Goal: Task Accomplishment & Management: Manage account settings

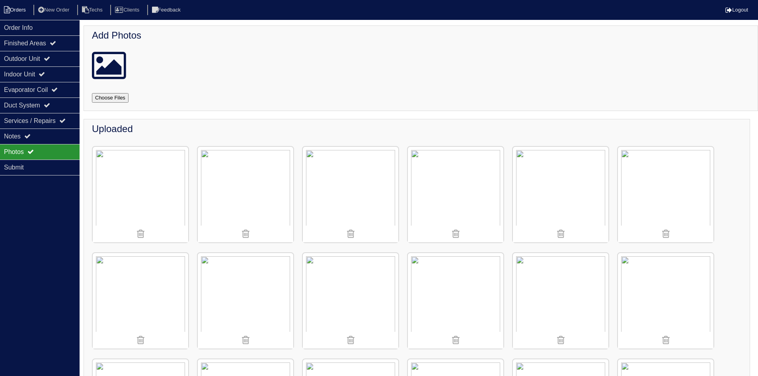
scroll to position [268, 0]
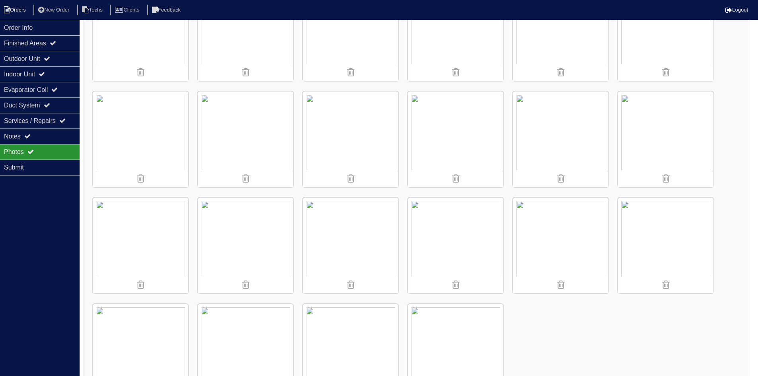
click at [26, 11] on li "Orders" at bounding box center [16, 10] width 32 height 11
select select "15"
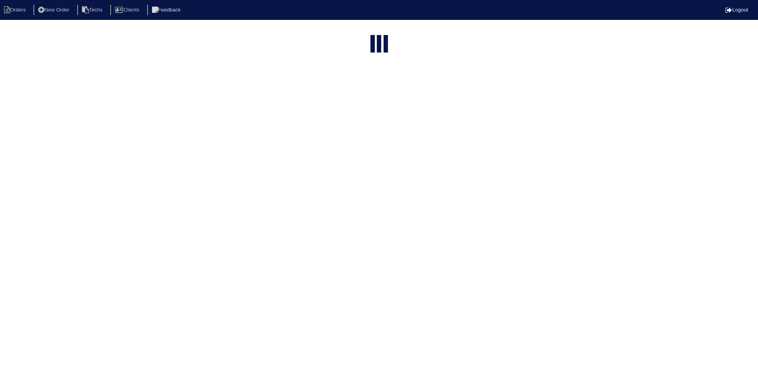
select select "field complete"
select select "need to quote"
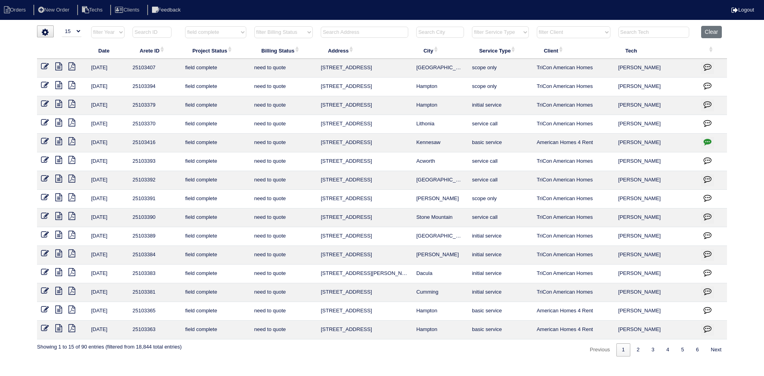
click at [58, 270] on icon at bounding box center [58, 272] width 7 height 8
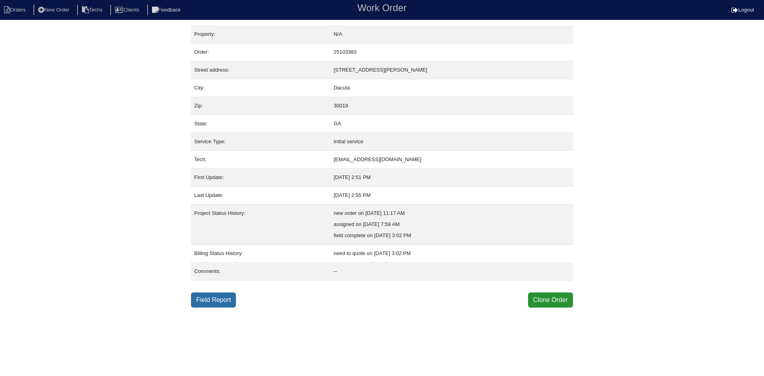
click at [217, 302] on link "Field Report" at bounding box center [213, 300] width 45 height 15
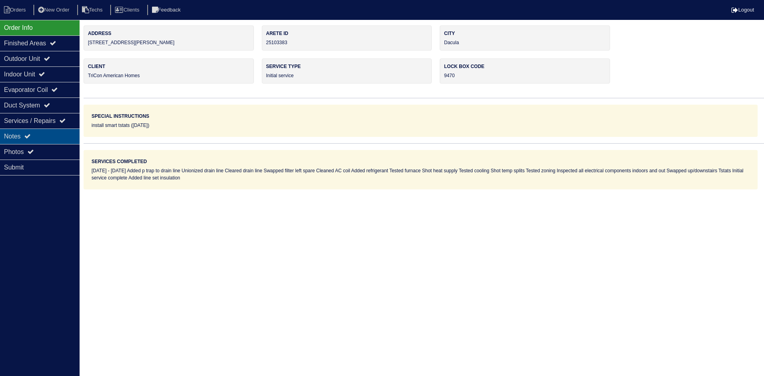
click at [56, 132] on div "Notes" at bounding box center [40, 137] width 80 height 16
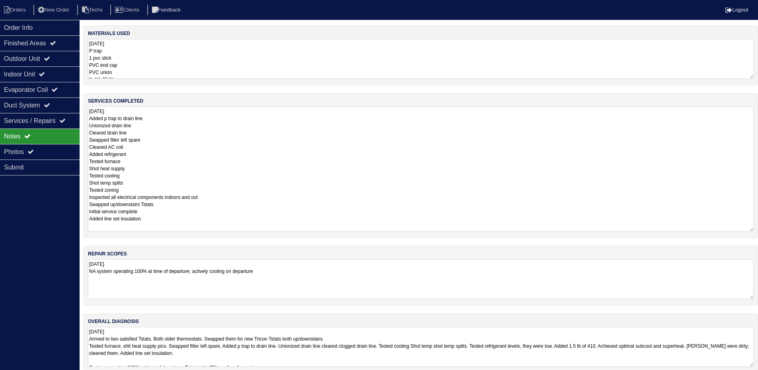
drag, startPoint x: 757, startPoint y: 144, endPoint x: 760, endPoint y: 165, distance: 21.2
click at [758, 228] on html "Orders New Order Techs Clients Feedback Logout Orders New Order Users Clients M…" at bounding box center [379, 190] width 758 height 381
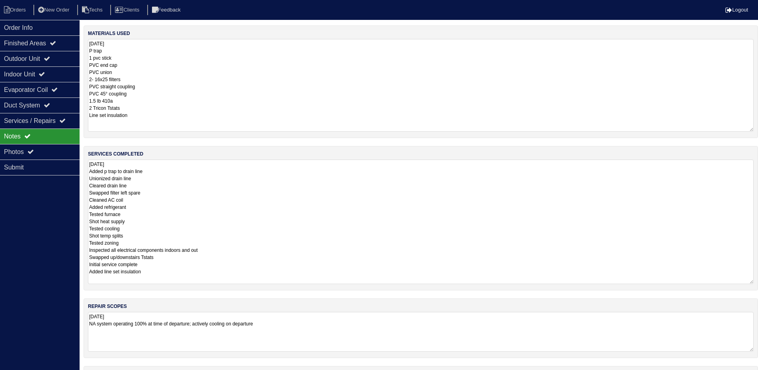
drag, startPoint x: 750, startPoint y: 78, endPoint x: 760, endPoint y: 131, distance: 53.8
click at [758, 131] on html "Orders New Order Techs Clients Feedback Logout Orders New Order Users Clients M…" at bounding box center [379, 217] width 758 height 434
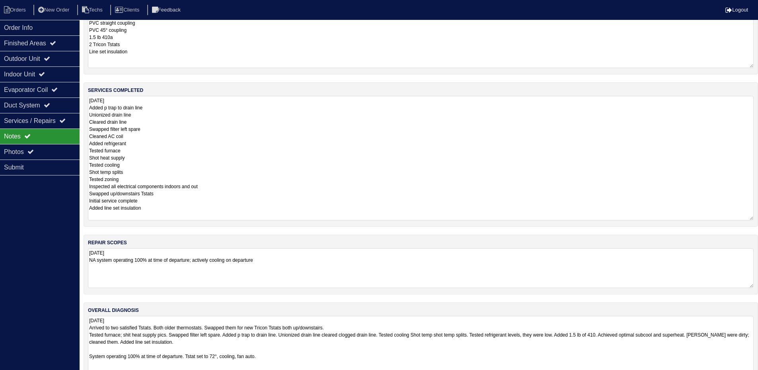
drag, startPoint x: 752, startPoint y: 353, endPoint x: 745, endPoint y: 363, distance: 11.4
click at [758, 376] on html "Orders New Order Techs Clients Feedback Logout Orders New Order Users Clients M…" at bounding box center [379, 172] width 758 height 472
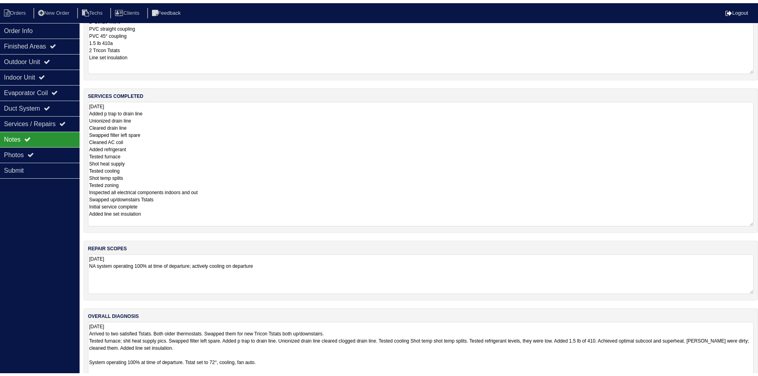
scroll to position [0, 0]
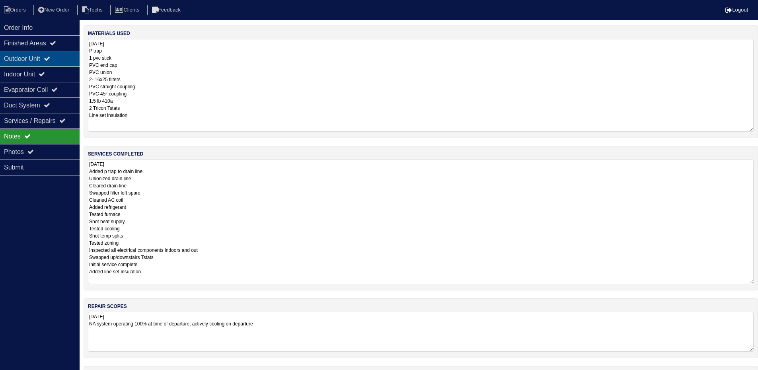
click at [47, 58] on div "Outdoor Unit" at bounding box center [40, 59] width 80 height 16
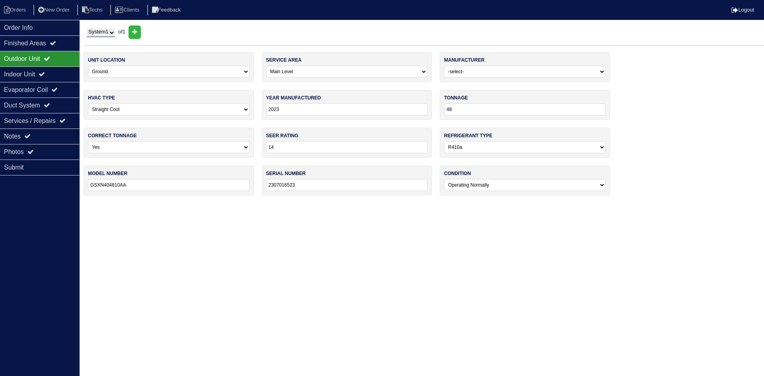
click at [47, 66] on div "Outdoor Unit" at bounding box center [40, 59] width 80 height 16
click at [45, 75] on icon at bounding box center [42, 74] width 6 height 6
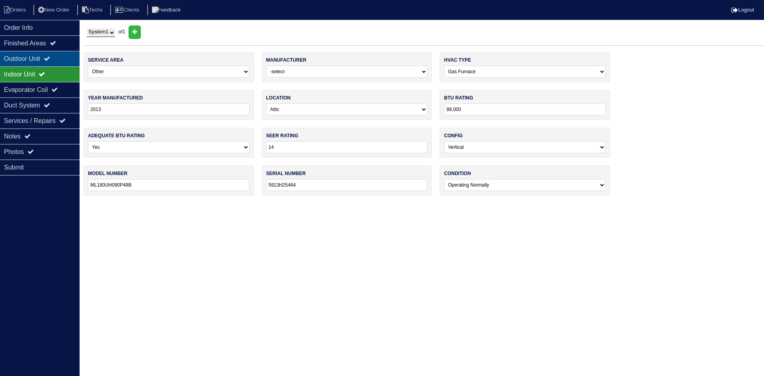
click at [41, 60] on div "Outdoor Unit" at bounding box center [40, 59] width 80 height 16
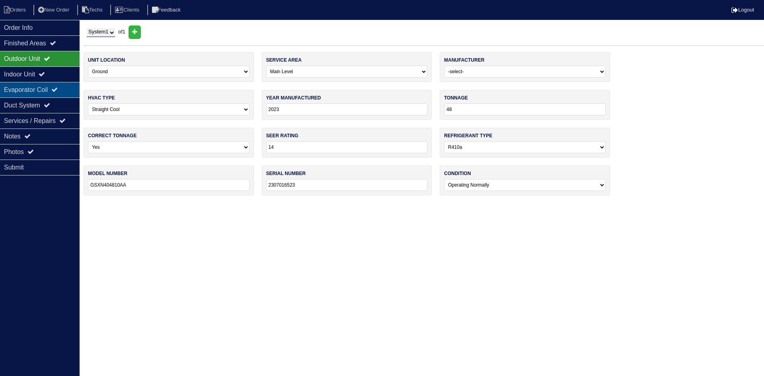
click at [43, 88] on div "Evaporator Coil" at bounding box center [40, 90] width 80 height 16
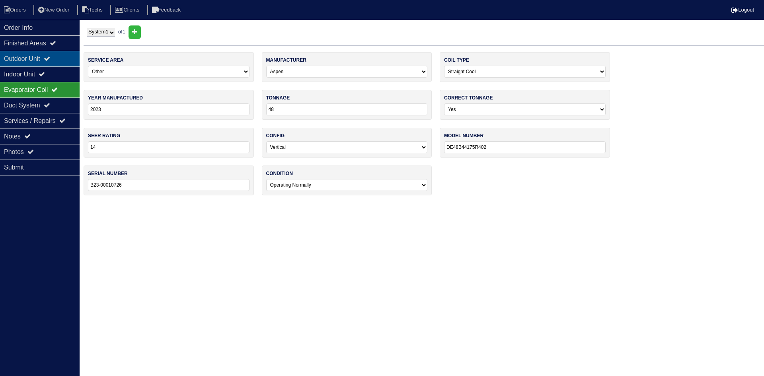
click at [44, 60] on div "Outdoor Unit" at bounding box center [40, 59] width 80 height 16
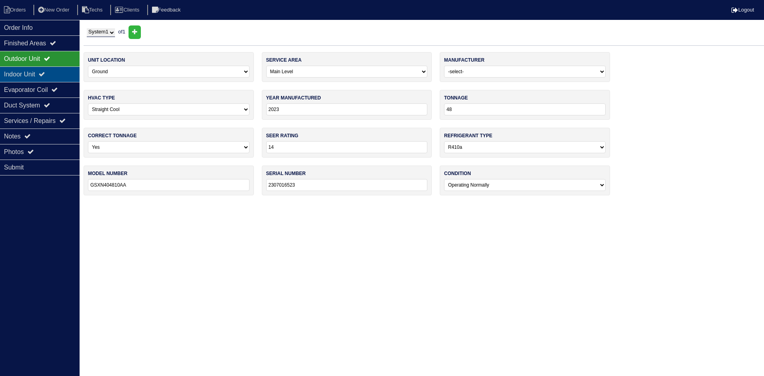
click at [43, 72] on div "Indoor Unit" at bounding box center [40, 74] width 80 height 16
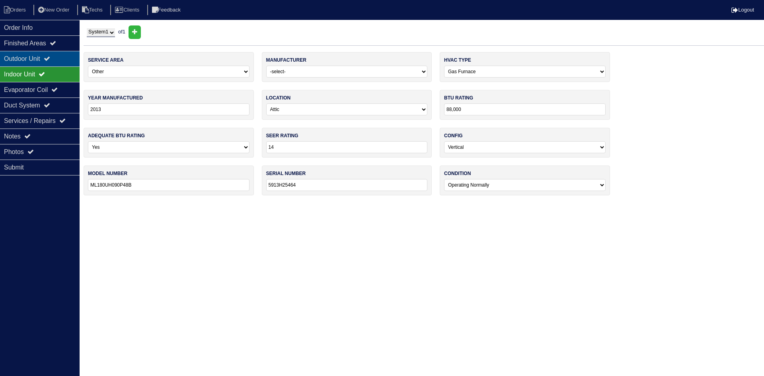
click at [50, 58] on icon at bounding box center [47, 58] width 6 height 6
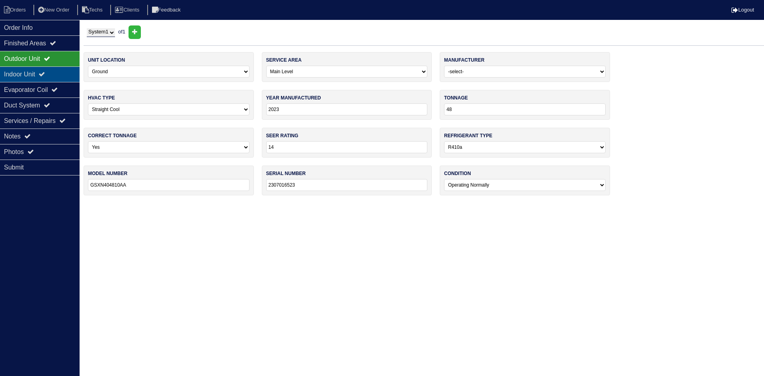
click at [68, 72] on div "Indoor Unit" at bounding box center [40, 74] width 80 height 16
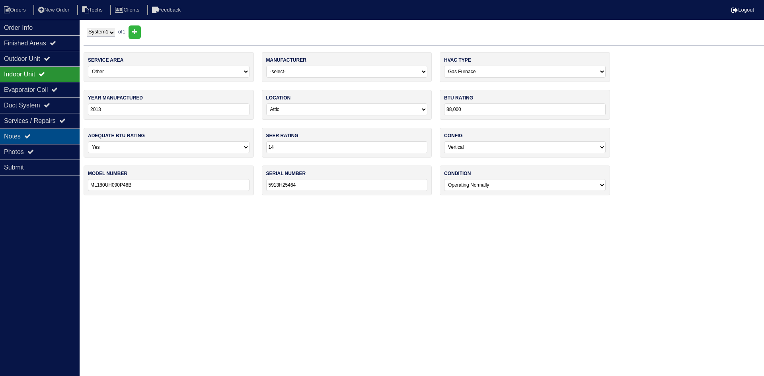
click at [48, 137] on div "Notes" at bounding box center [40, 137] width 80 height 16
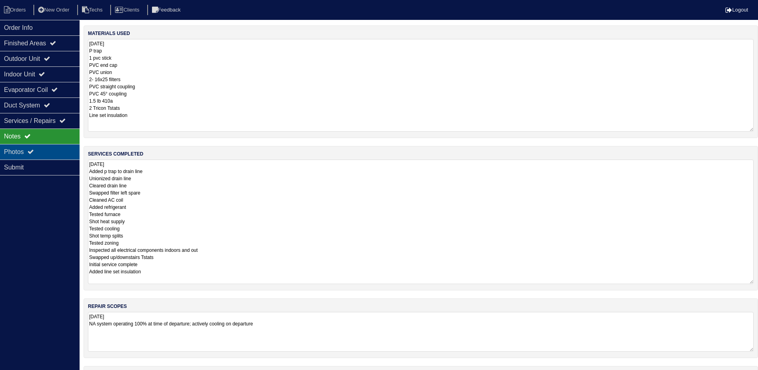
click at [37, 149] on div "Photos" at bounding box center [40, 152] width 80 height 16
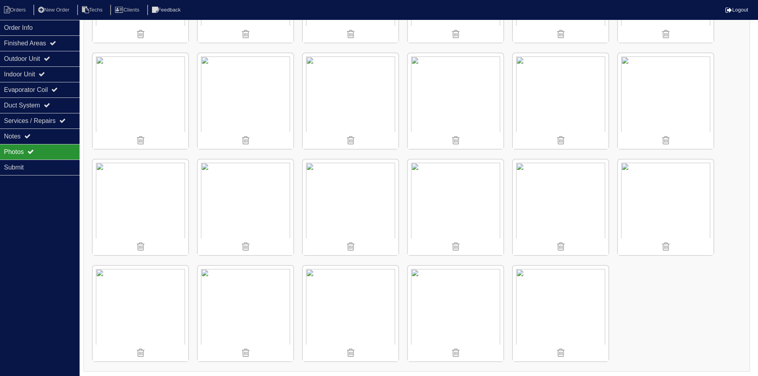
scroll to position [519, 0]
click at [41, 138] on div "Notes" at bounding box center [40, 137] width 80 height 16
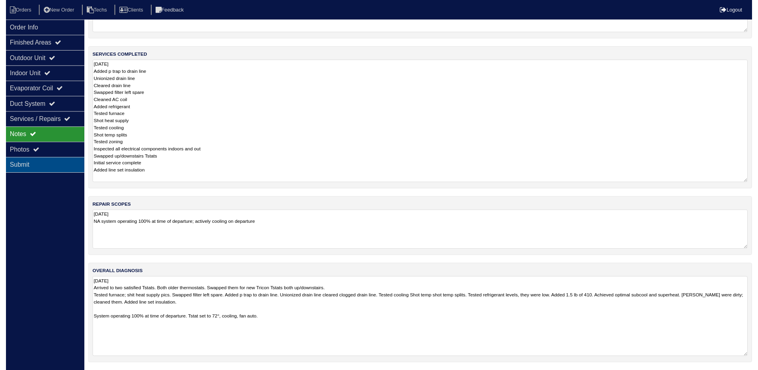
scroll to position [105, 0]
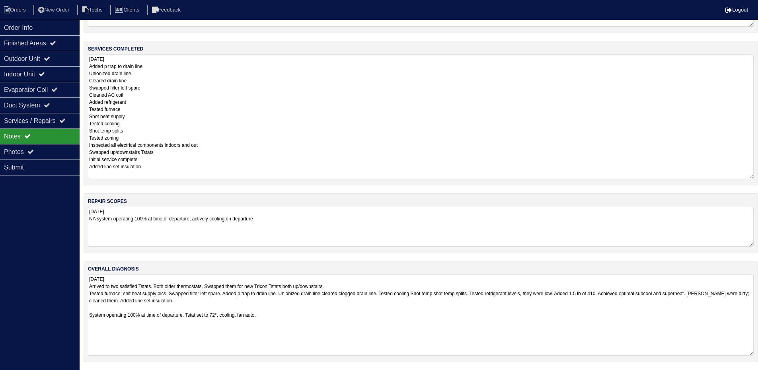
click at [463, 313] on textarea "9.15.25 Arrived to two satisfied Tstats. Both older thermostats. Swapped them f…" at bounding box center [421, 315] width 666 height 81
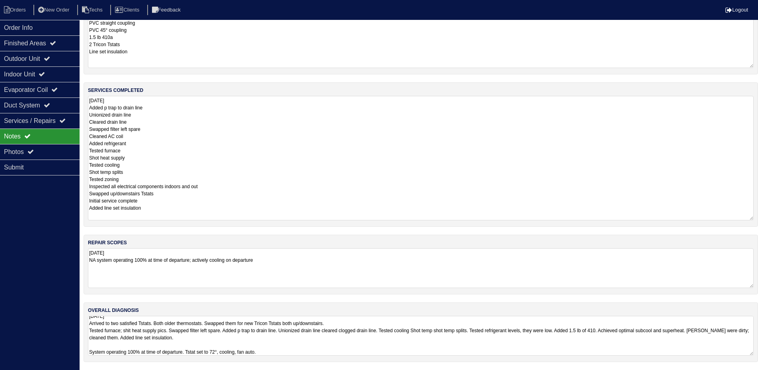
scroll to position [6, 0]
click at [318, 344] on textarea "9.15.25 Arrived to two satisfied Tstats. Both older thermostats. Swapped them f…" at bounding box center [421, 336] width 666 height 40
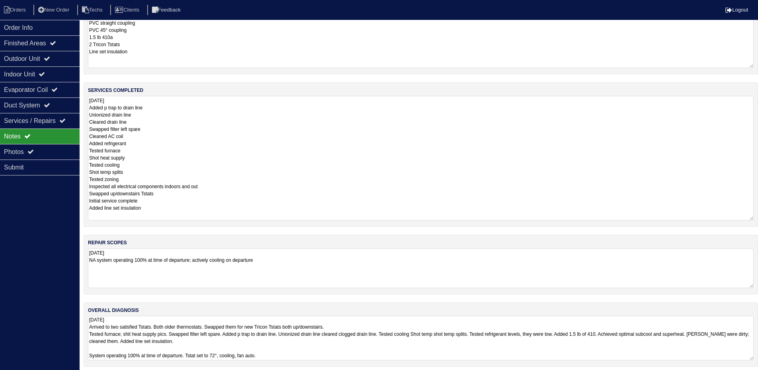
click at [133, 333] on textarea "9.15.25 Arrived to two satisfied Tstats. Both older thermostats. Swapped them f…" at bounding box center [421, 338] width 666 height 45
click at [136, 342] on textarea "9.15.25 Arrived to two satisfied Tstats. Both older thermostats. Swapped them f…" at bounding box center [421, 338] width 666 height 45
type textarea "9.15.25 Arrived to two satisfied Tstats. Both older thermostats. Swapped them f…"
click at [19, 8] on li "Orders" at bounding box center [16, 10] width 32 height 11
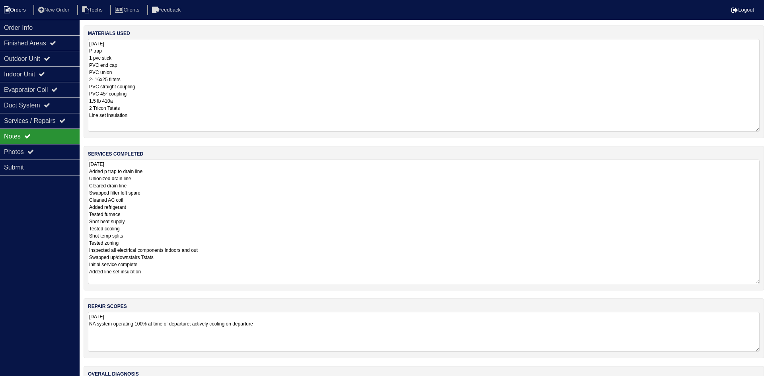
select select "15"
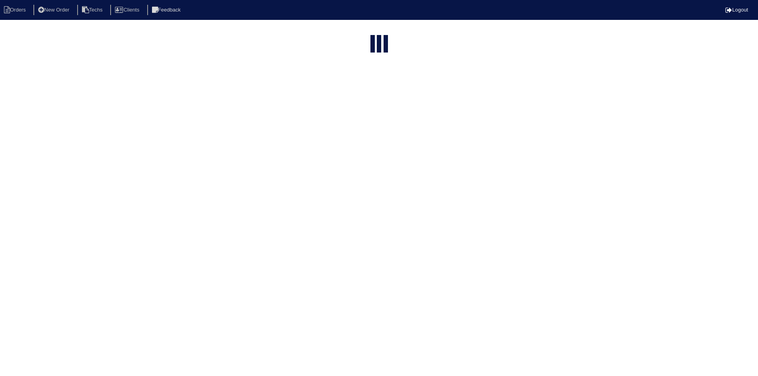
select select "field complete"
select select "need to quote"
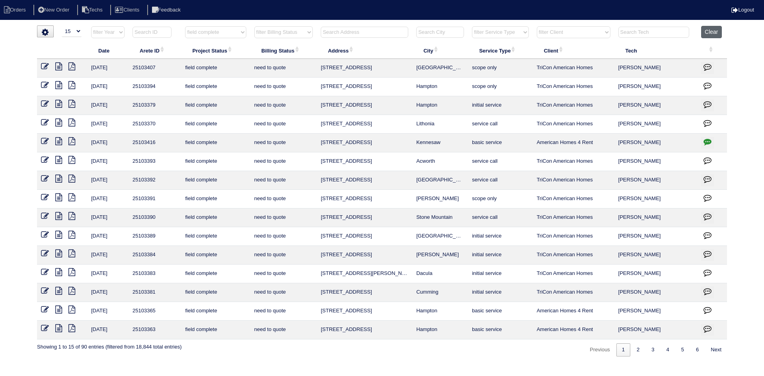
click at [717, 33] on button "Clear" at bounding box center [711, 32] width 20 height 12
select select
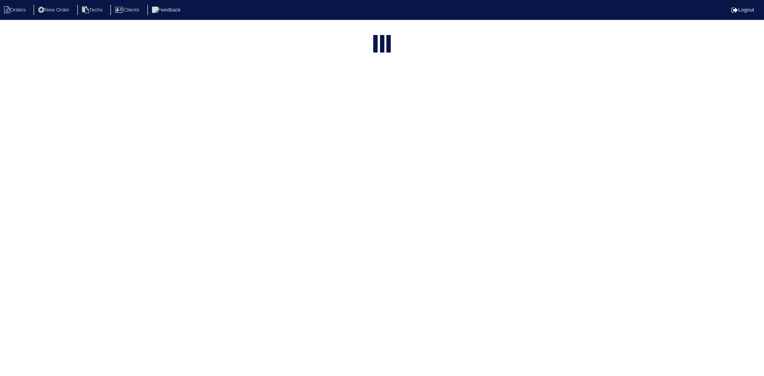
select select "15"
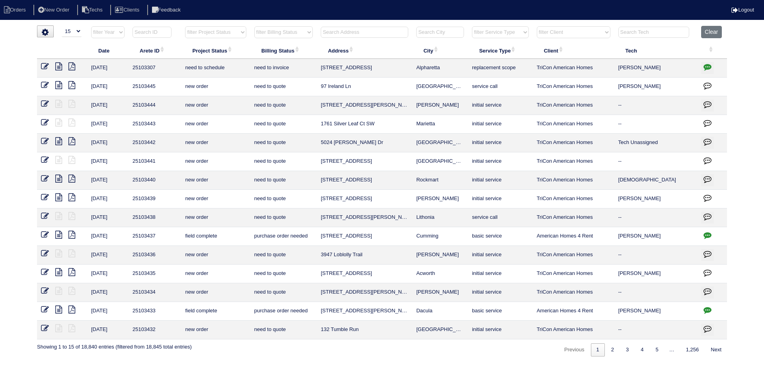
click at [346, 32] on input "text" at bounding box center [365, 32] width 88 height 11
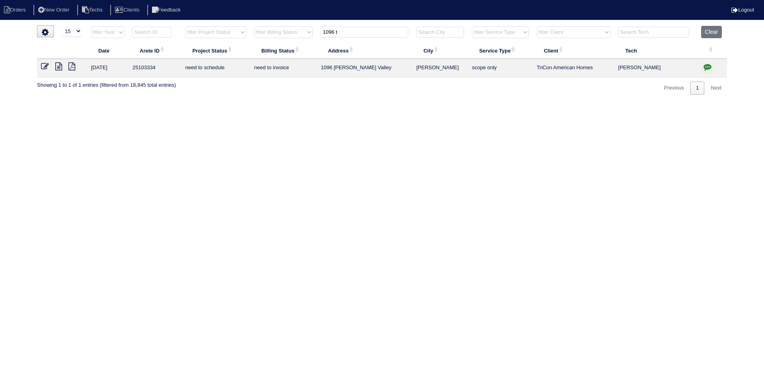
type input "1096 t"
click at [60, 67] on icon at bounding box center [58, 66] width 7 height 8
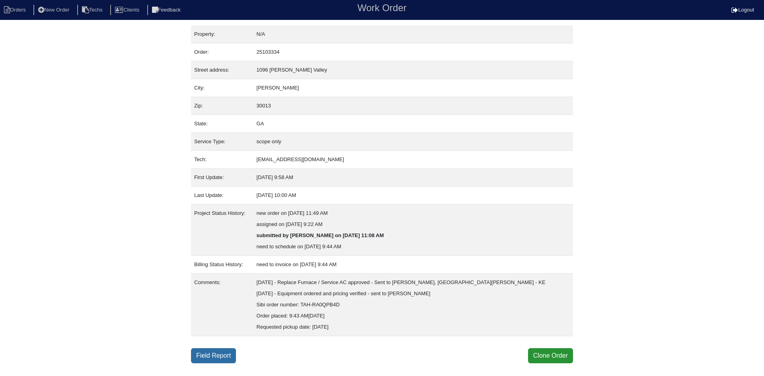
click at [204, 360] on link "Field Report" at bounding box center [213, 355] width 45 height 15
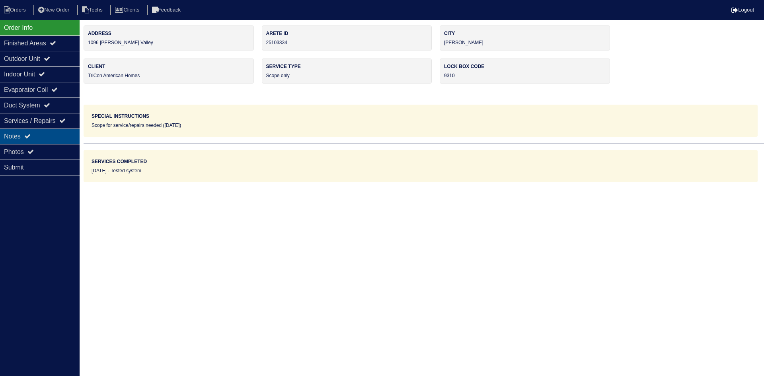
click at [31, 137] on icon at bounding box center [27, 136] width 6 height 6
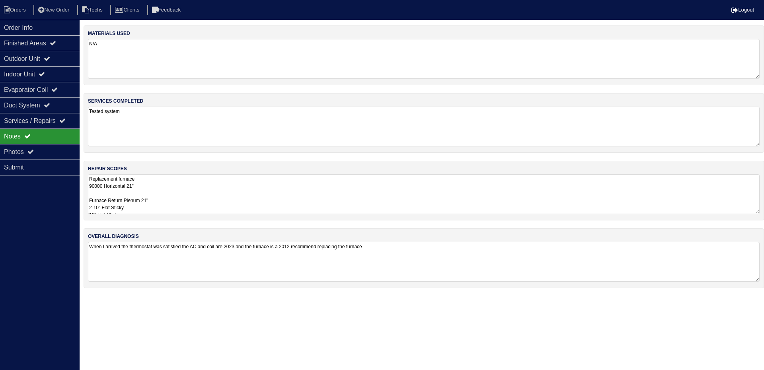
click at [198, 185] on textarea "Replacement furnace 90000 Horizontal 21" Furnace Return Plenum 21" 2-10" Flat S…" at bounding box center [424, 194] width 672 height 40
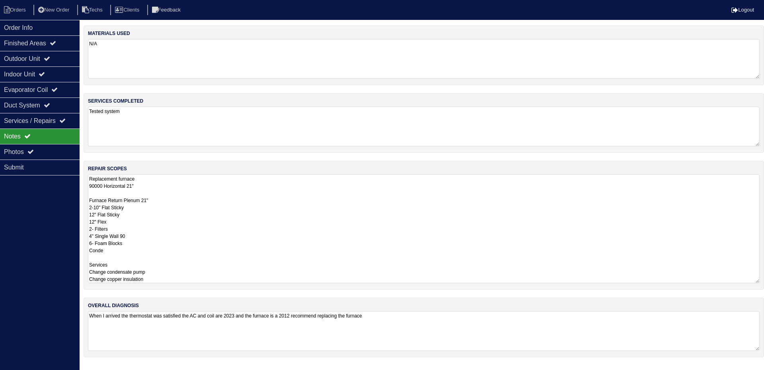
click at [111, 253] on textarea "Replacement furnace 90000 Horizontal 21" Furnace Return Plenum 21" 2-10" Flat S…" at bounding box center [424, 228] width 672 height 109
type textarea "Replacement furnace 90000 Horizontal 21" Furnace Return Plenum 21" 2-10" Flat S…"
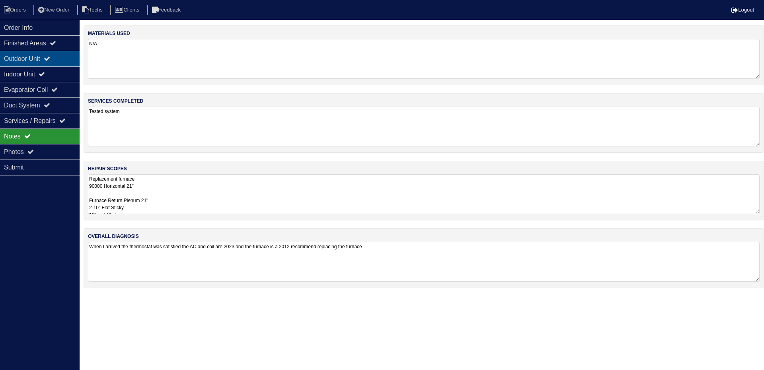
click at [46, 61] on div "Outdoor Unit" at bounding box center [40, 59] width 80 height 16
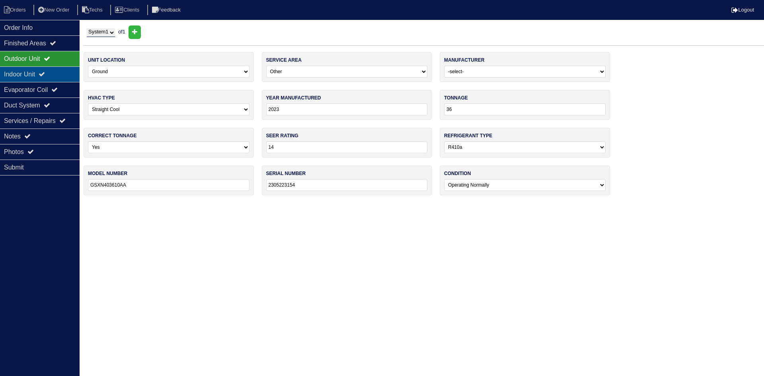
click at [48, 68] on div "Indoor Unit" at bounding box center [40, 74] width 80 height 16
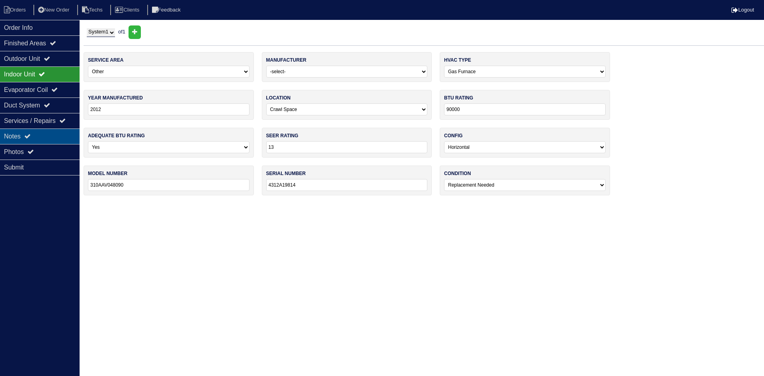
click at [54, 136] on div "Notes" at bounding box center [40, 137] width 80 height 16
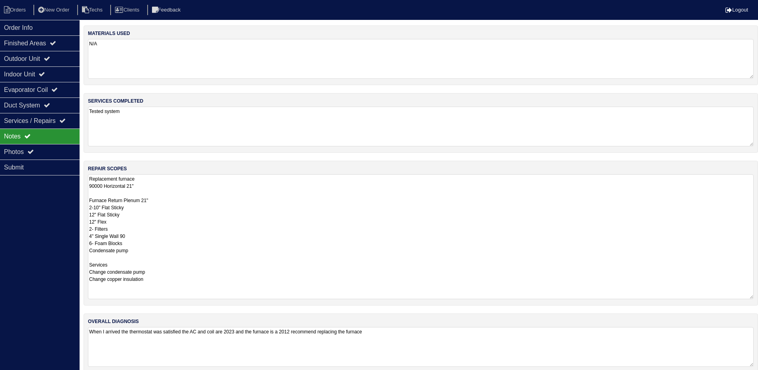
drag, startPoint x: 759, startPoint y: 211, endPoint x: 760, endPoint y: 295, distance: 83.2
click at [758, 296] on html "Orders New Order Techs Clients Feedback Logout Orders New Order Users Clients M…" at bounding box center [379, 190] width 758 height 381
click at [23, 12] on li "Orders" at bounding box center [16, 10] width 32 height 11
select select "15"
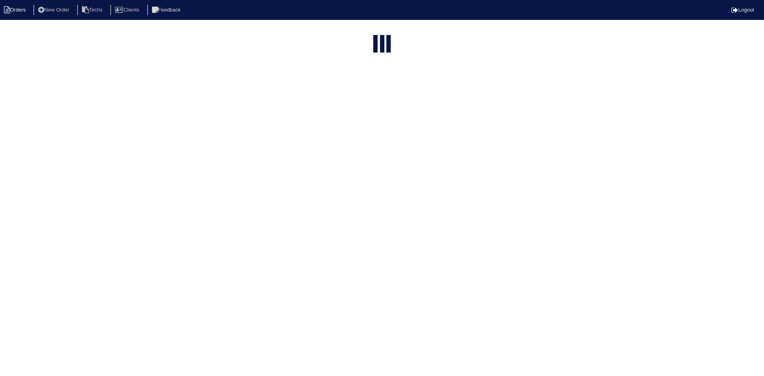
type input "1096 t"
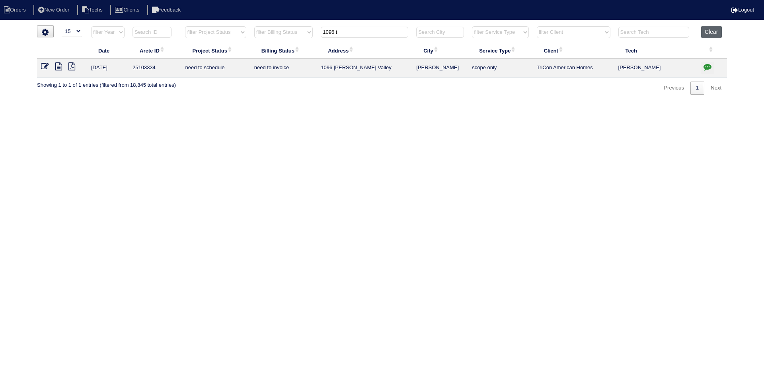
click at [714, 31] on button "Clear" at bounding box center [711, 32] width 20 height 12
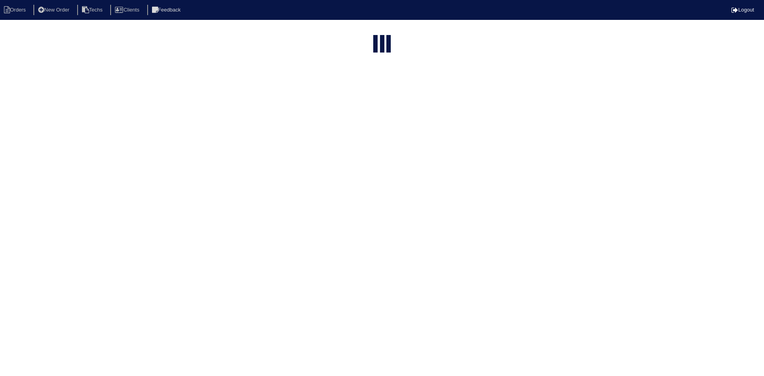
select select "15"
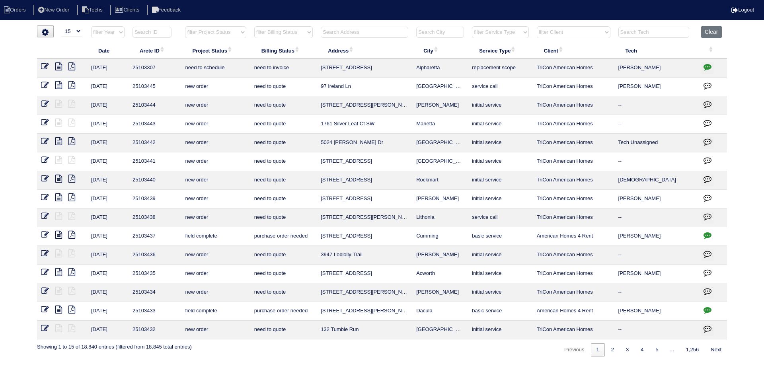
click at [227, 32] on select "filter Project Status -- Any Project Status -- new order assigned in progress f…" at bounding box center [215, 32] width 61 height 12
click at [185, 26] on select "filter Project Status -- Any Project Status -- new order assigned in progress f…" at bounding box center [215, 32] width 61 height 12
select select "field complete"
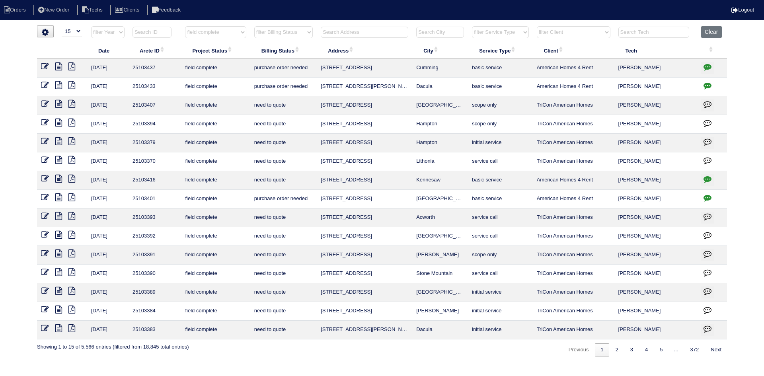
click at [295, 31] on select "filter Billing Status -- Any Billing Status -- need to quote quoted need to inv…" at bounding box center [283, 32] width 59 height 12
select select "need to quote"
click at [254, 26] on select "filter Billing Status -- Any Billing Status -- need to quote quoted need to inv…" at bounding box center [283, 32] width 59 height 12
select select "field complete"
select select "need to quote"
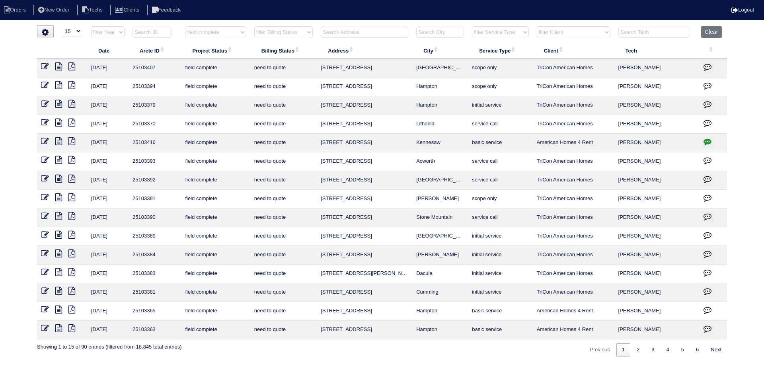
click at [60, 252] on icon at bounding box center [58, 254] width 7 height 8
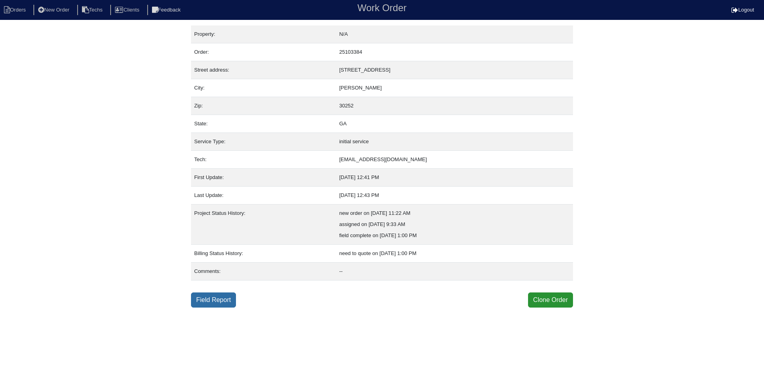
click at [213, 300] on link "Field Report" at bounding box center [213, 300] width 45 height 15
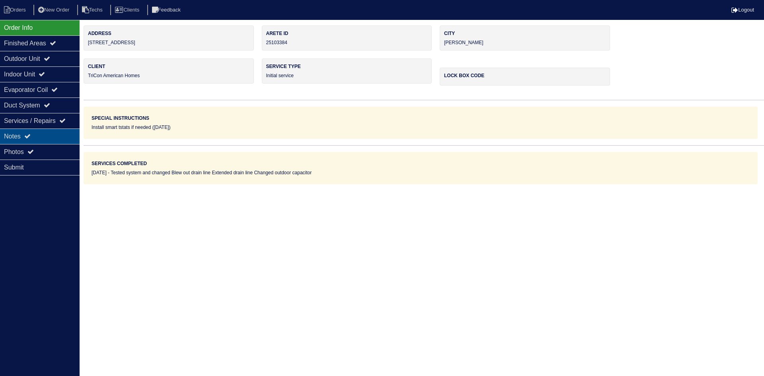
click at [57, 134] on div "Notes" at bounding box center [40, 137] width 80 height 16
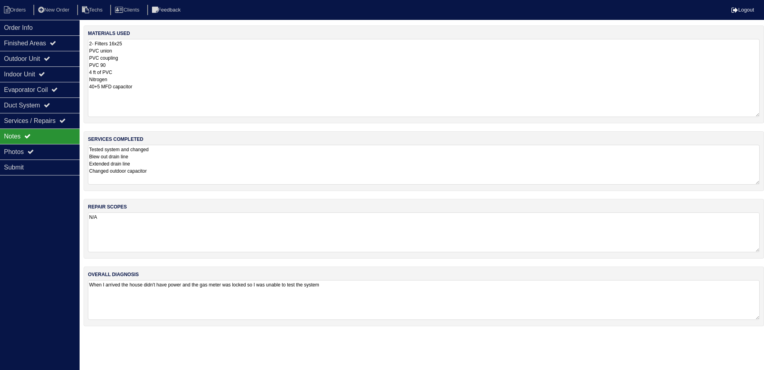
drag, startPoint x: 759, startPoint y: 76, endPoint x: 756, endPoint y: 114, distance: 38.3
click at [756, 114] on textarea "2- Filters 16x25 PVC union PVC coupling PVC 90 4 ft of PVC Nitrogen 40+5 MFD ca…" at bounding box center [424, 78] width 672 height 78
click at [46, 61] on div "Outdoor Unit" at bounding box center [40, 59] width 80 height 16
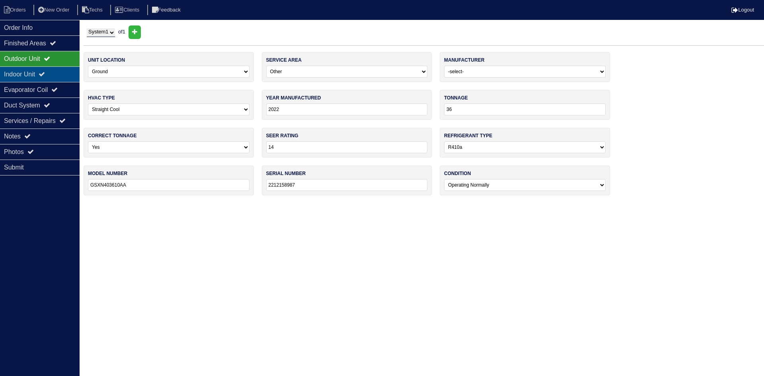
click at [44, 72] on div "Indoor Unit" at bounding box center [40, 74] width 80 height 16
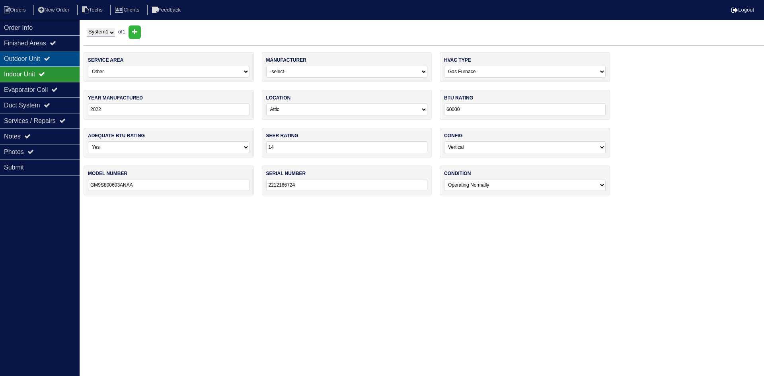
click at [45, 62] on div "Outdoor Unit" at bounding box center [40, 59] width 80 height 16
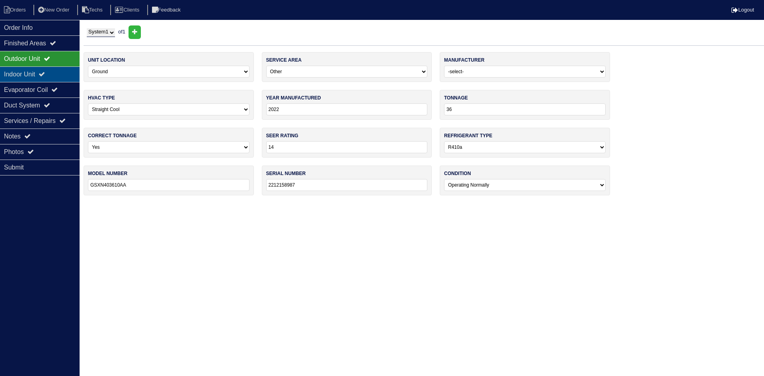
click at [39, 75] on div "Indoor Unit" at bounding box center [40, 74] width 80 height 16
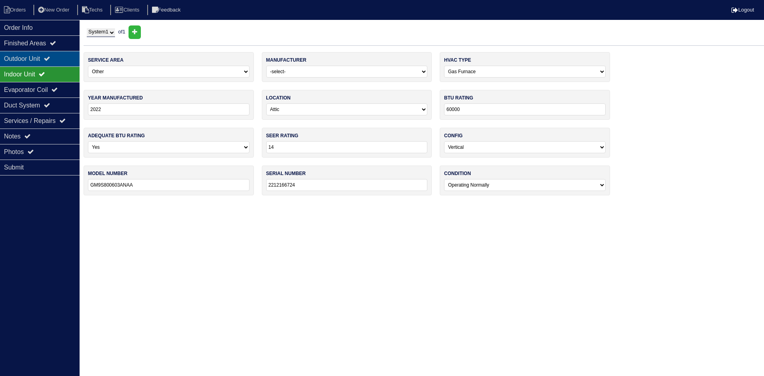
click at [34, 55] on div "Outdoor Unit" at bounding box center [40, 59] width 80 height 16
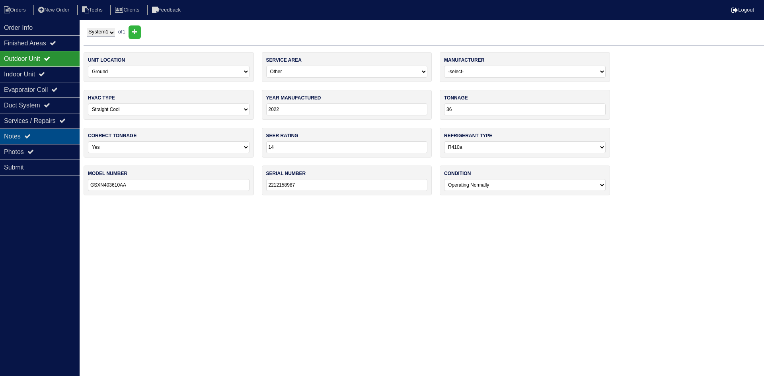
click at [51, 139] on div "Notes" at bounding box center [40, 137] width 80 height 16
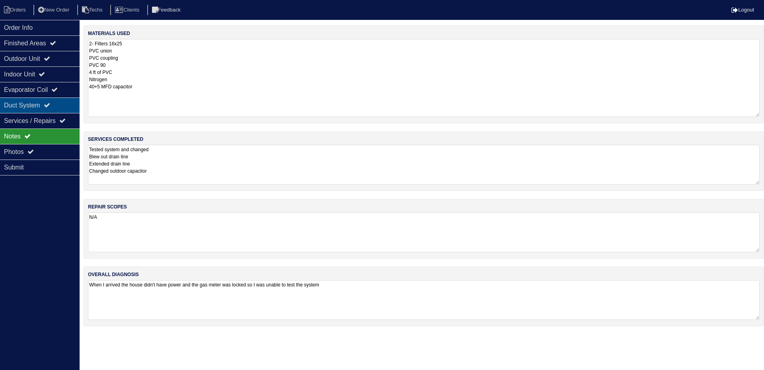
click at [64, 103] on div "Duct System" at bounding box center [40, 106] width 80 height 16
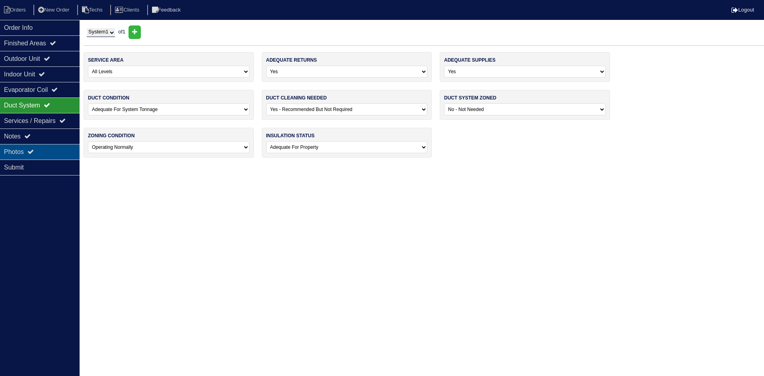
click at [43, 150] on div "Photos" at bounding box center [40, 152] width 80 height 16
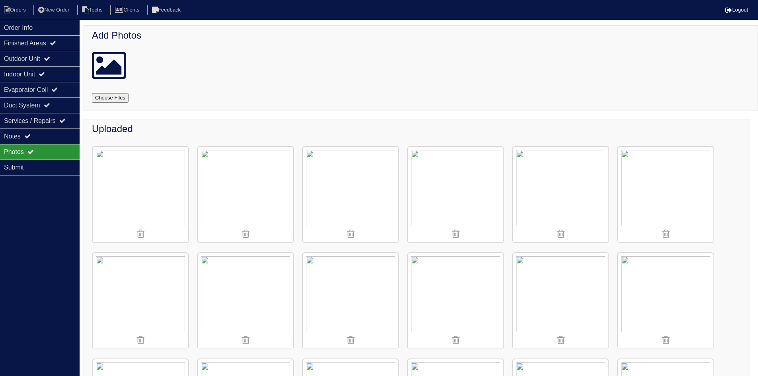
click at [169, 195] on img at bounding box center [141, 195] width 96 height 96
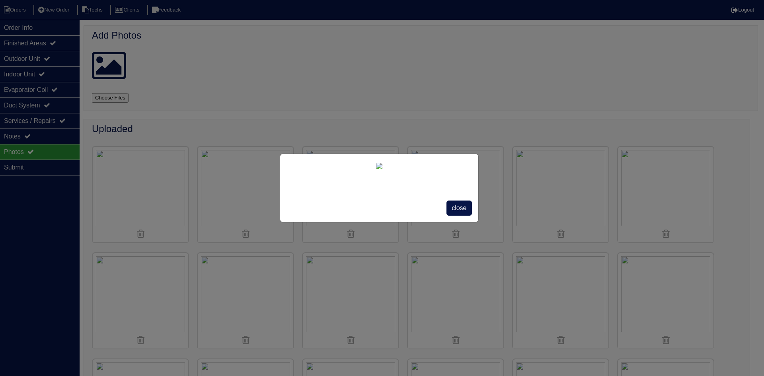
drag, startPoint x: 462, startPoint y: 317, endPoint x: 429, endPoint y: 242, distance: 81.3
click at [462, 216] on span "close" at bounding box center [459, 208] width 25 height 15
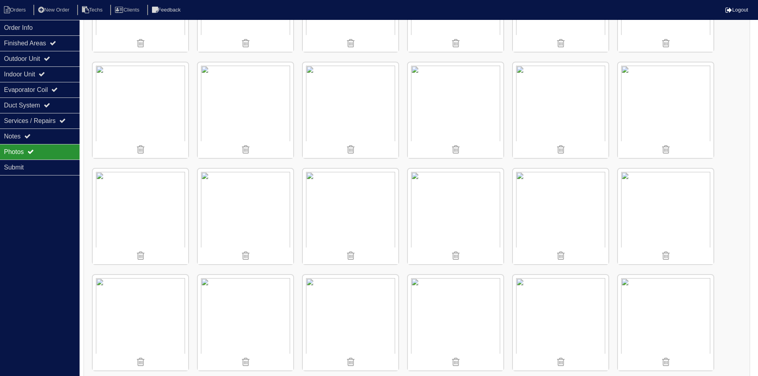
scroll to position [414, 0]
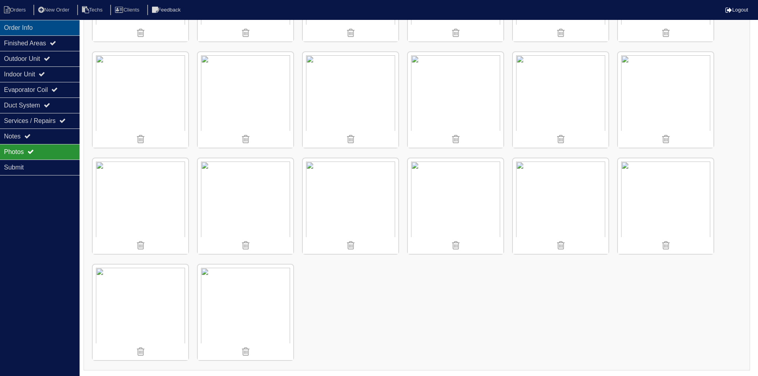
click at [37, 28] on div "Order Info" at bounding box center [40, 28] width 80 height 16
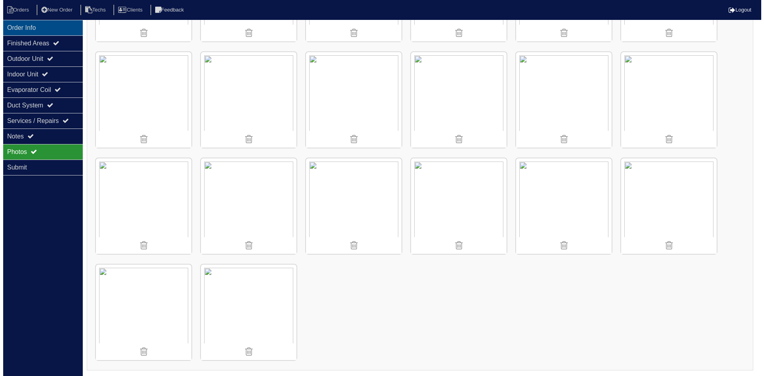
scroll to position [0, 0]
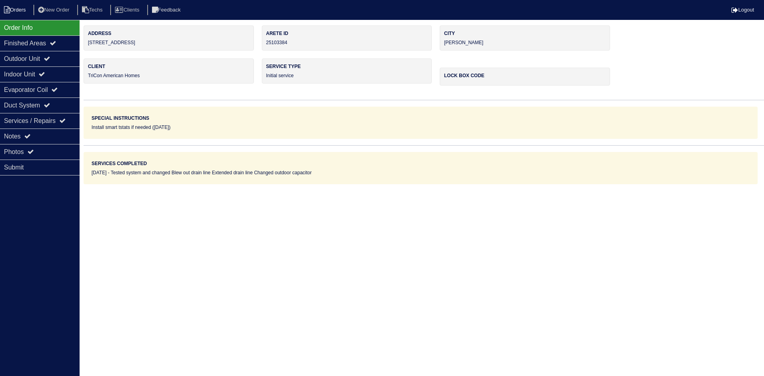
click at [22, 13] on li "Orders" at bounding box center [16, 10] width 32 height 11
select select "15"
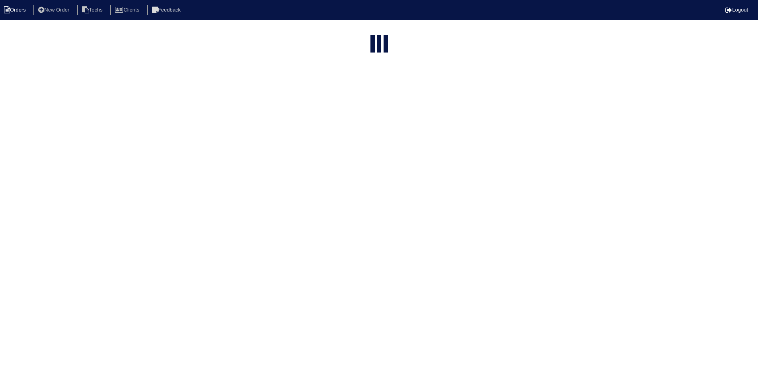
select select "field complete"
select select "need to quote"
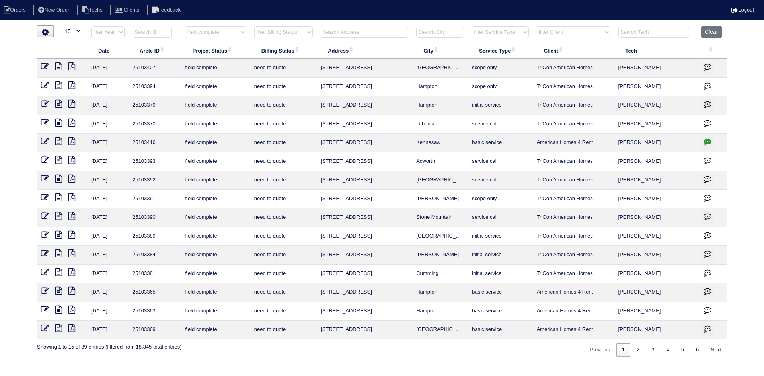
click at [57, 236] on icon at bounding box center [58, 235] width 7 height 8
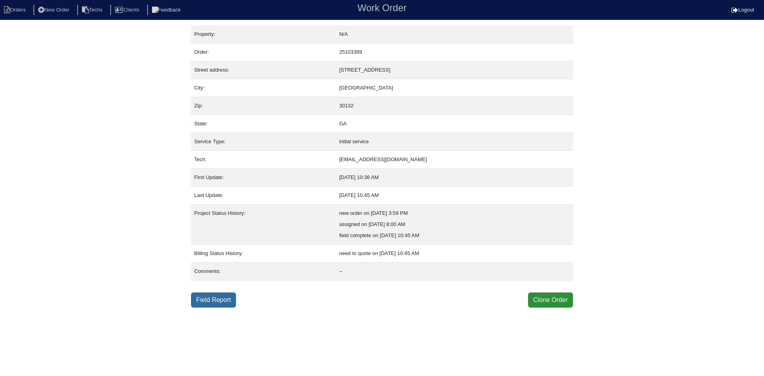
click at [209, 300] on link "Field Report" at bounding box center [213, 300] width 45 height 15
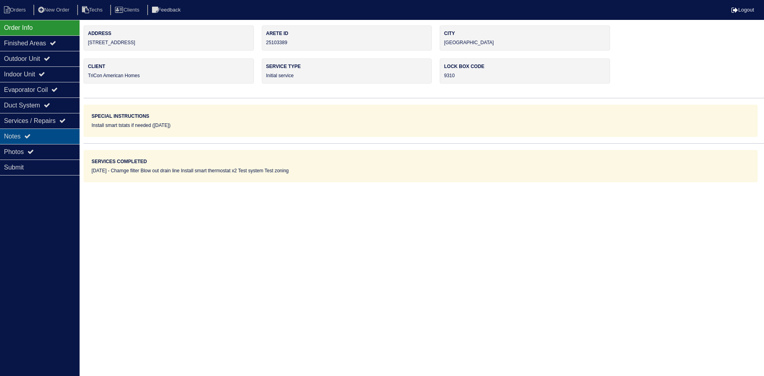
click at [49, 136] on div "Notes" at bounding box center [40, 137] width 80 height 16
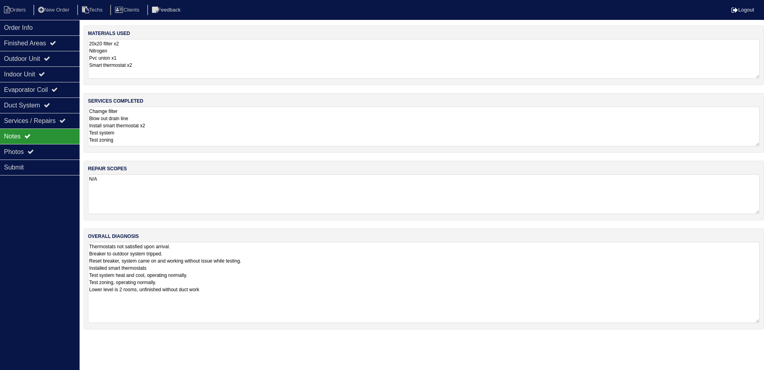
drag, startPoint x: 758, startPoint y: 278, endPoint x: 753, endPoint y: 319, distance: 41.7
click at [753, 319] on textarea "Thermostats not satisfied upon arrival. Breaker to outdoor system tripped. Rese…" at bounding box center [424, 282] width 672 height 81
click at [33, 60] on div "Outdoor Unit" at bounding box center [40, 59] width 80 height 16
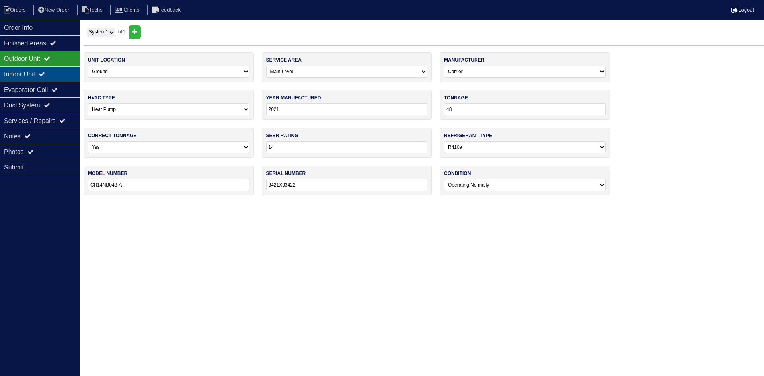
click at [32, 76] on div "Indoor Unit" at bounding box center [40, 74] width 80 height 16
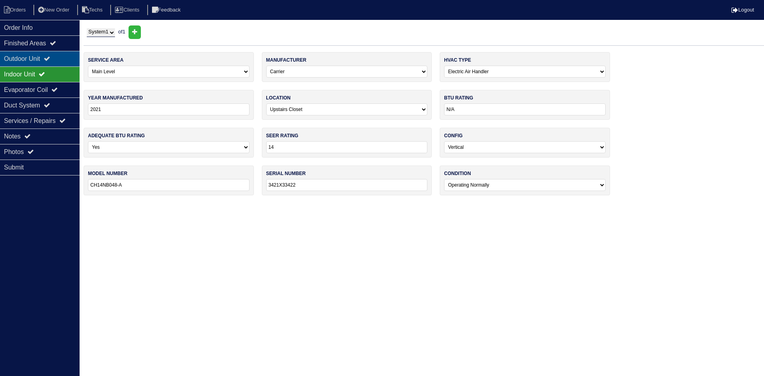
click at [32, 59] on div "Outdoor Unit" at bounding box center [40, 59] width 80 height 16
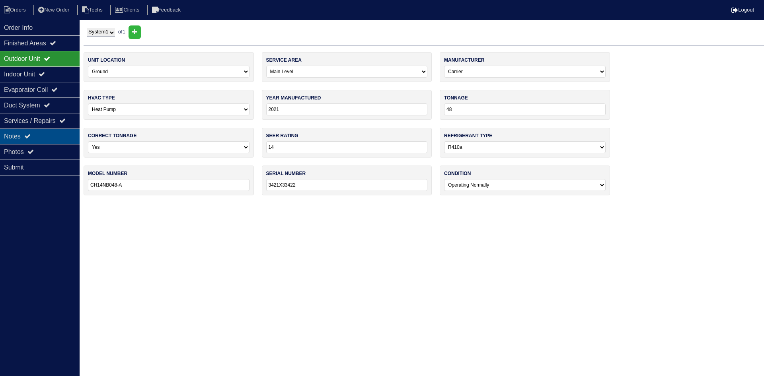
click at [39, 137] on div "Notes" at bounding box center [40, 137] width 80 height 16
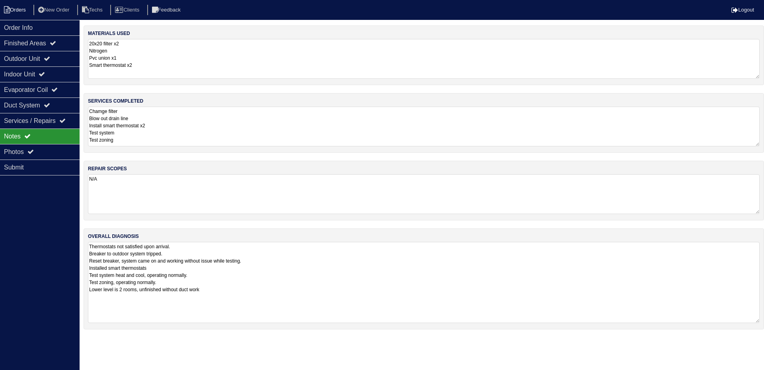
click at [21, 8] on li "Orders" at bounding box center [16, 10] width 32 height 11
select select "15"
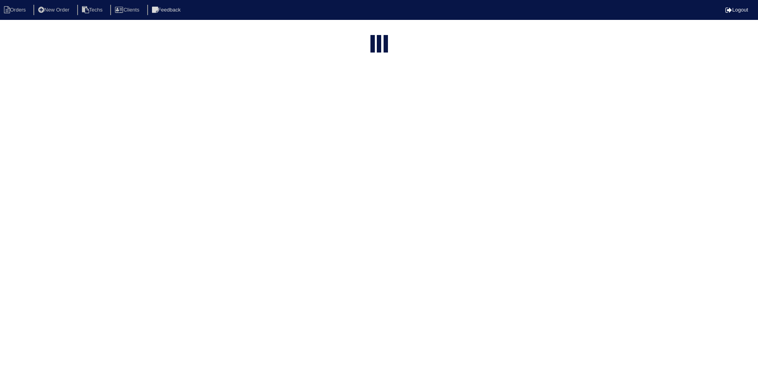
select select "field complete"
select select "need to quote"
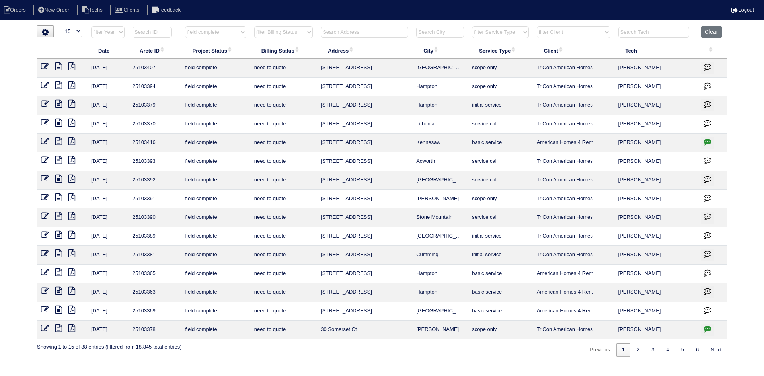
click at [367, 33] on input "text" at bounding box center [365, 32] width 88 height 11
type input "563"
select select "field complete"
select select "need to quote"
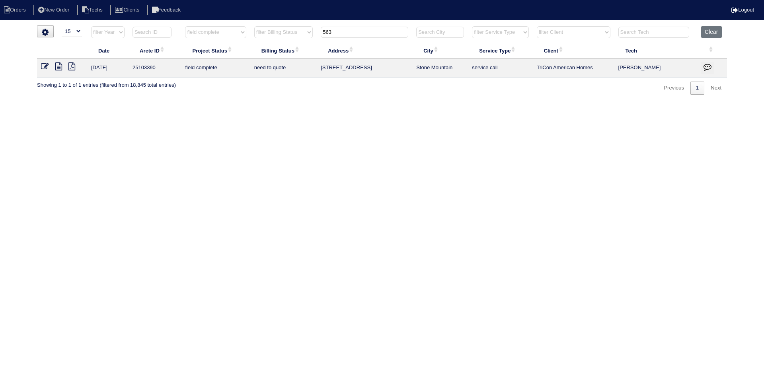
type input "563"
click at [58, 67] on icon at bounding box center [58, 66] width 7 height 8
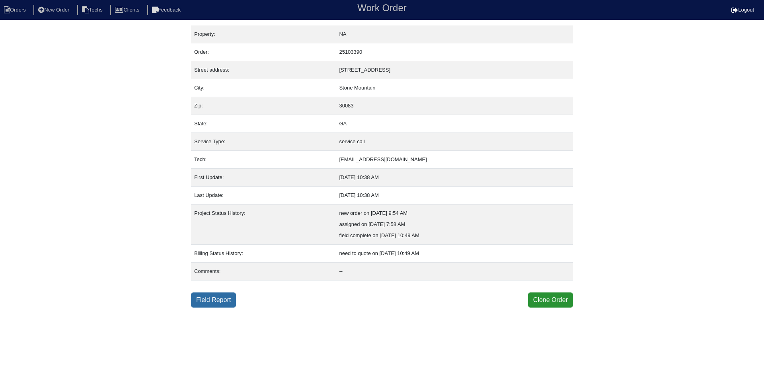
click at [218, 298] on link "Field Report" at bounding box center [213, 300] width 45 height 15
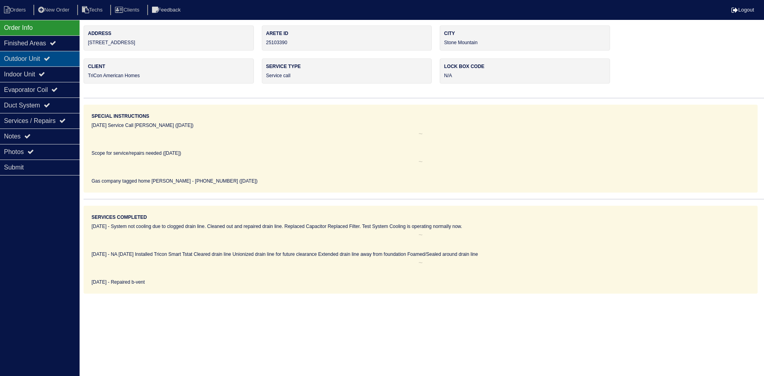
click at [57, 57] on div "Outdoor Unit" at bounding box center [40, 59] width 80 height 16
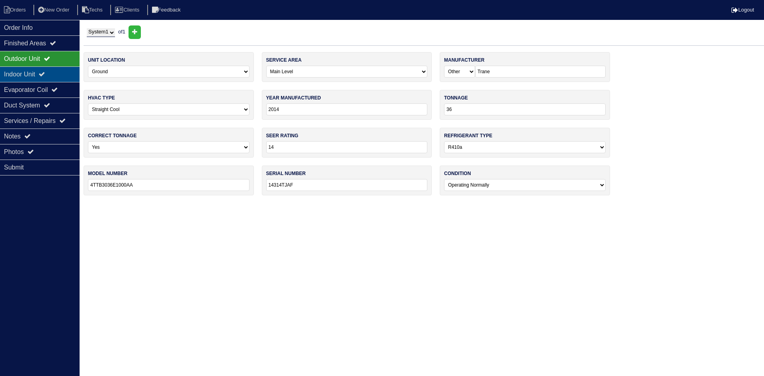
click at [53, 73] on div "Indoor Unit" at bounding box center [40, 74] width 80 height 16
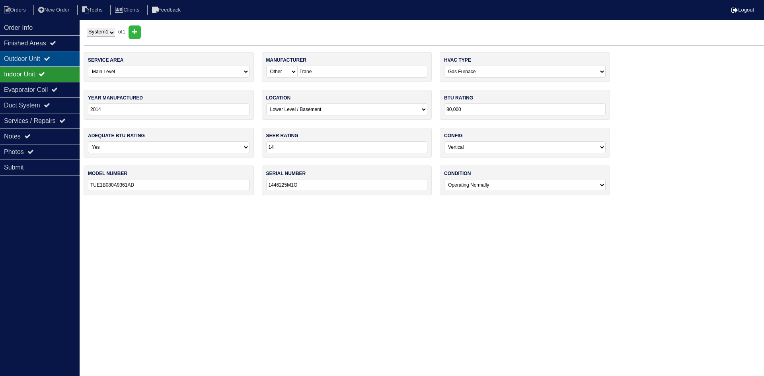
click at [53, 55] on div "Outdoor Unit" at bounding box center [40, 59] width 80 height 16
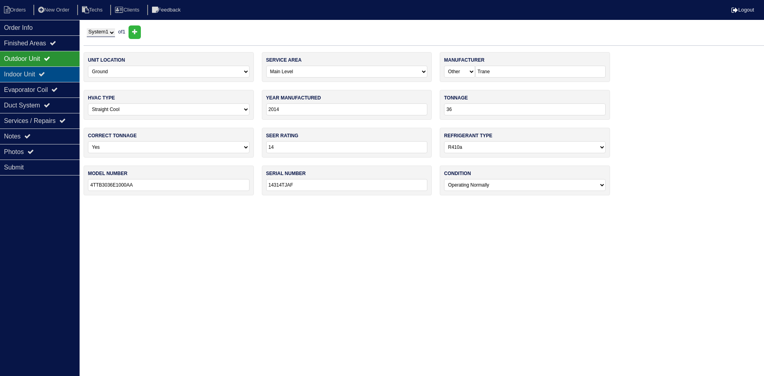
click at [48, 70] on div "Indoor Unit" at bounding box center [40, 74] width 80 height 16
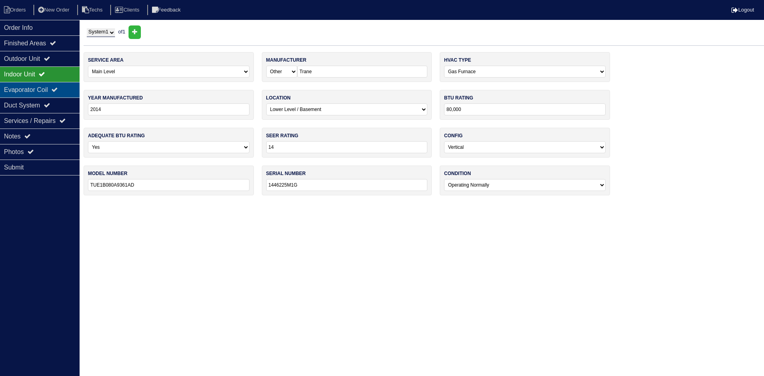
click at [45, 87] on div "Evaporator Coil" at bounding box center [40, 90] width 80 height 16
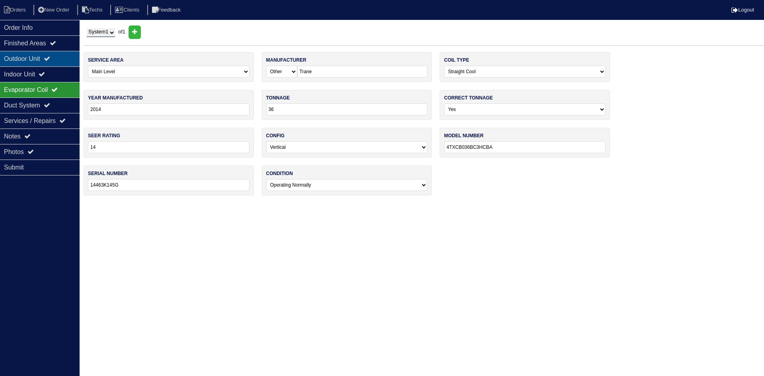
click at [43, 57] on div "Outdoor Unit" at bounding box center [40, 59] width 80 height 16
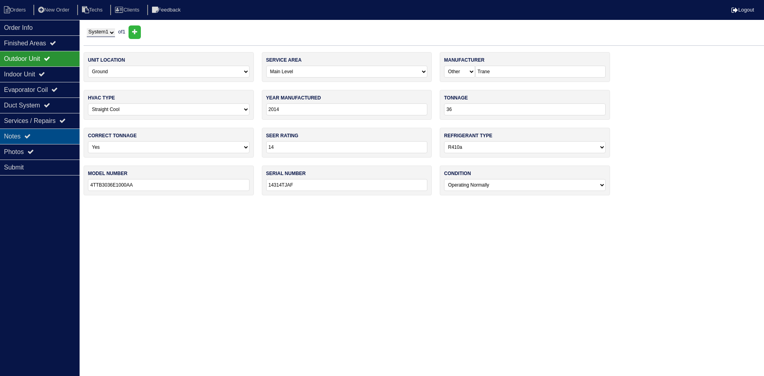
click at [54, 137] on div "Notes" at bounding box center [40, 137] width 80 height 16
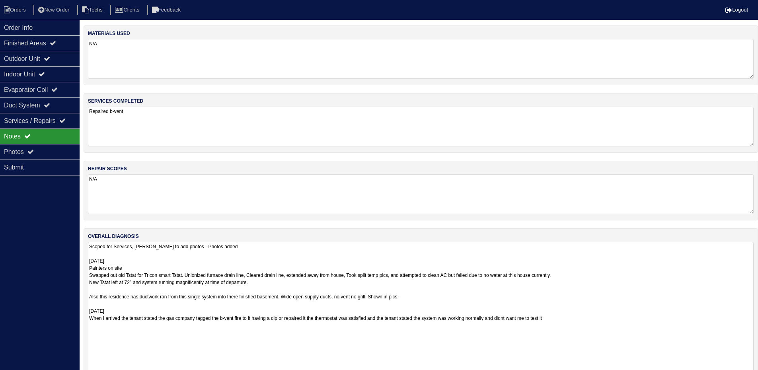
drag, startPoint x: 757, startPoint y: 280, endPoint x: 764, endPoint y: 395, distance: 114.8
click at [758, 376] on html "Orders New Order Techs Clients Feedback Logout Orders New Order Users Clients M…" at bounding box center [379, 205] width 758 height 411
click at [33, 150] on icon at bounding box center [30, 151] width 6 height 6
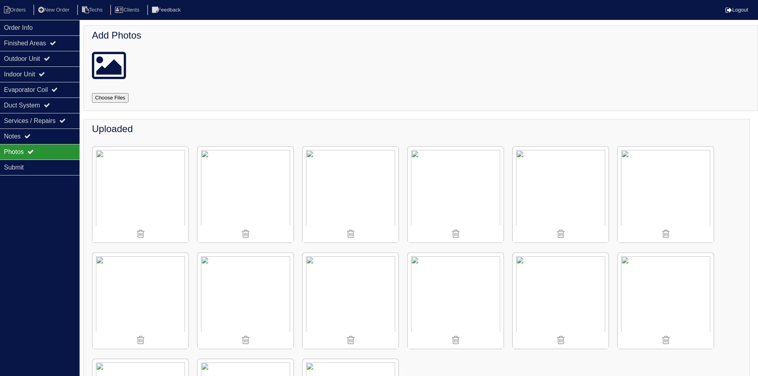
click at [664, 193] on img at bounding box center [666, 195] width 96 height 96
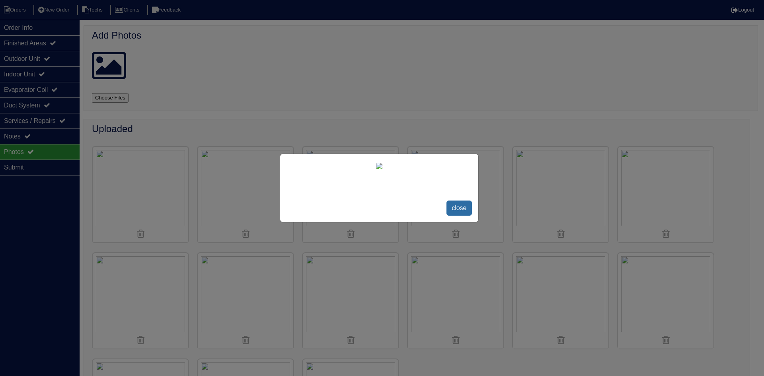
click at [455, 207] on span "close" at bounding box center [459, 208] width 25 height 15
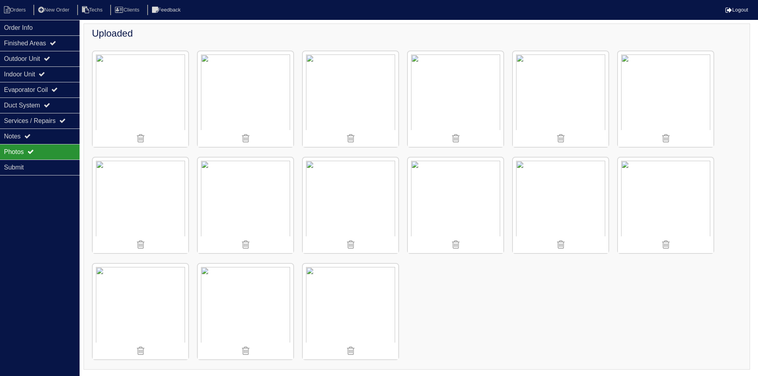
scroll to position [96, 0]
click at [252, 321] on img at bounding box center [246, 311] width 96 height 96
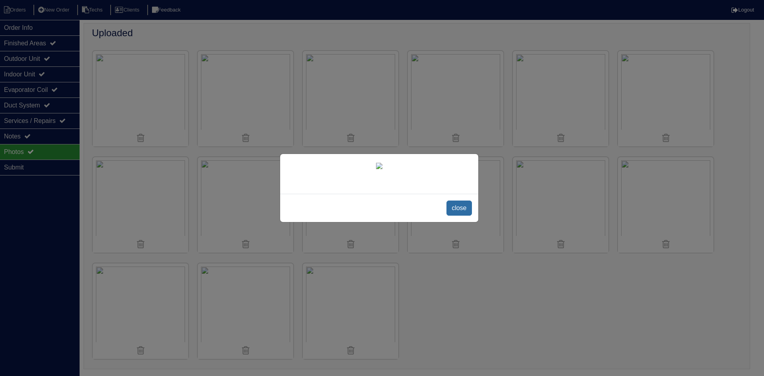
click at [456, 209] on span "close" at bounding box center [459, 208] width 25 height 15
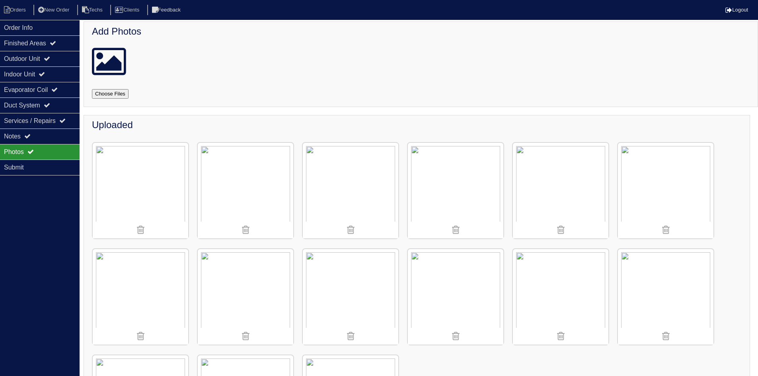
scroll to position [0, 0]
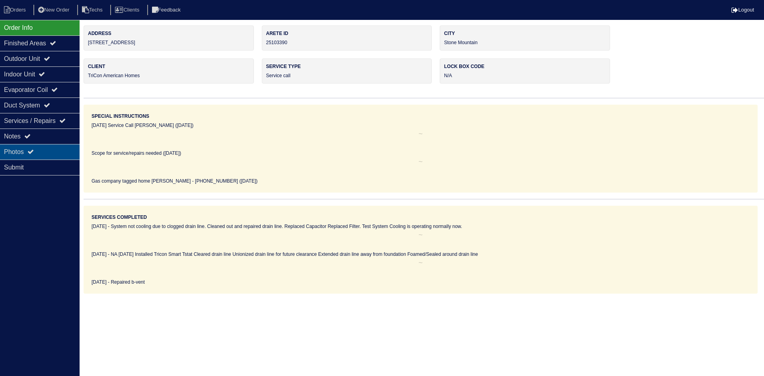
click at [44, 151] on div "Photos" at bounding box center [40, 152] width 80 height 16
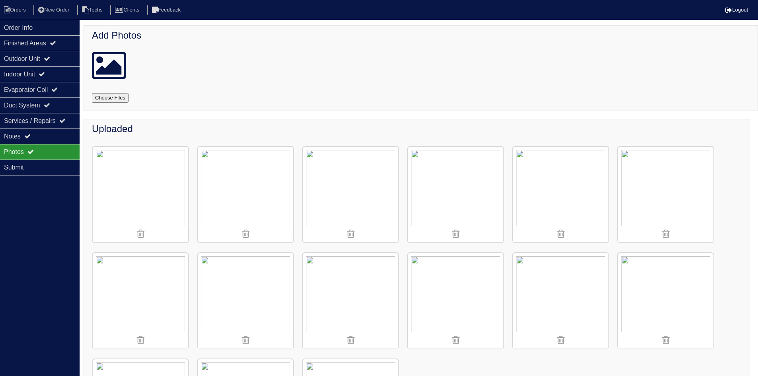
click at [353, 188] on img at bounding box center [351, 195] width 96 height 96
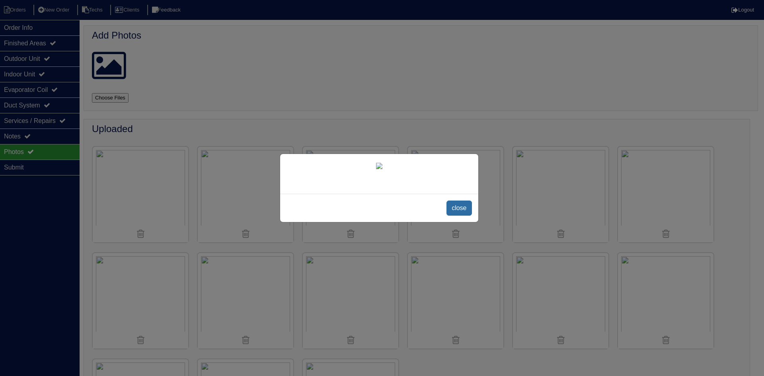
click at [463, 216] on span "close" at bounding box center [459, 208] width 25 height 15
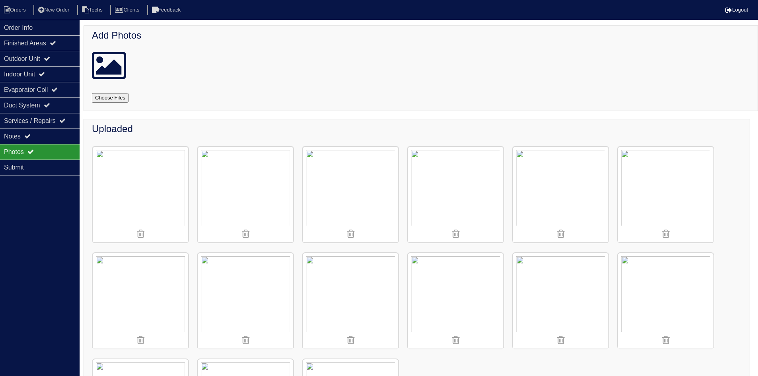
click at [652, 183] on img at bounding box center [666, 195] width 96 height 96
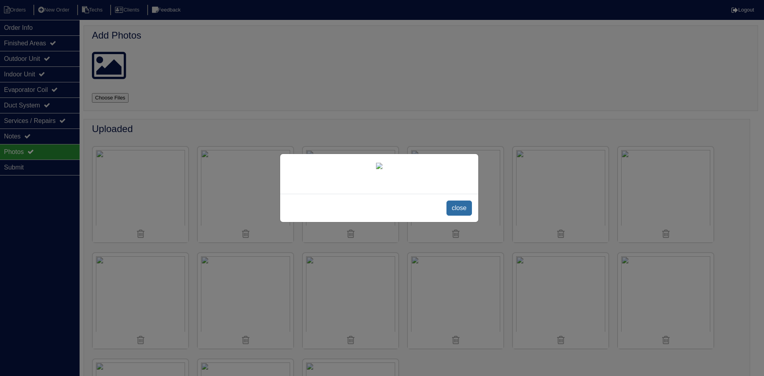
click at [455, 216] on span "close" at bounding box center [459, 208] width 25 height 15
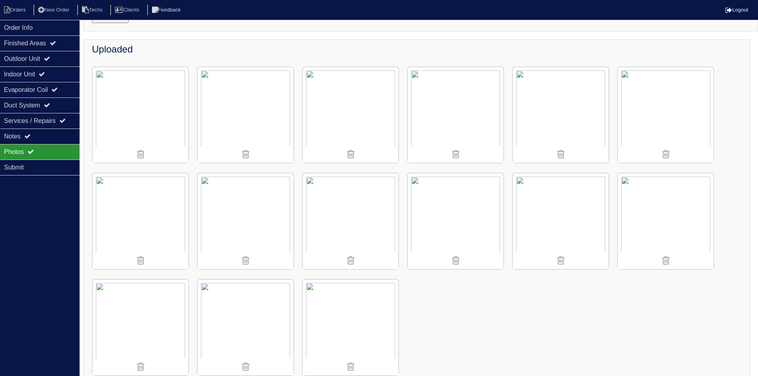
scroll to position [96, 0]
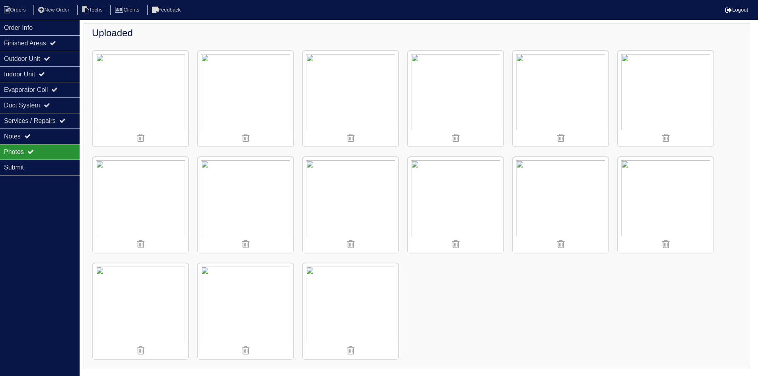
click at [673, 203] on img at bounding box center [666, 205] width 96 height 96
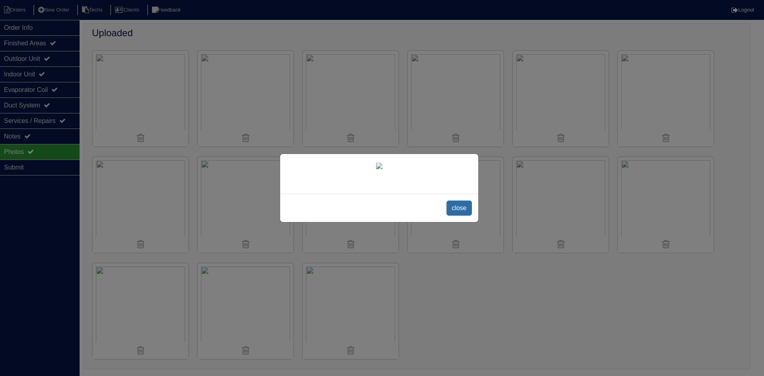
click at [457, 216] on span "close" at bounding box center [459, 208] width 25 height 15
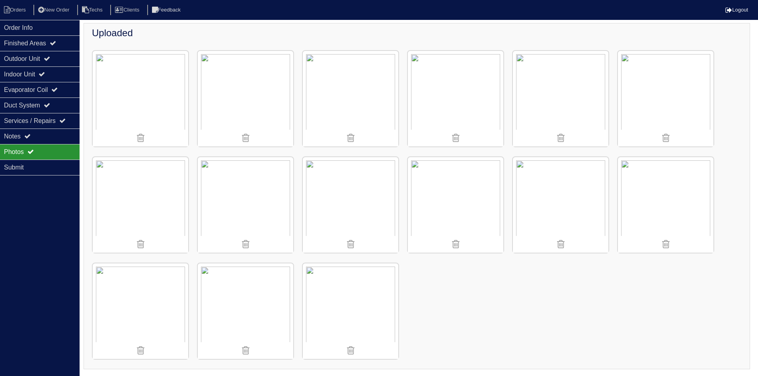
click at [145, 283] on img at bounding box center [141, 311] width 96 height 96
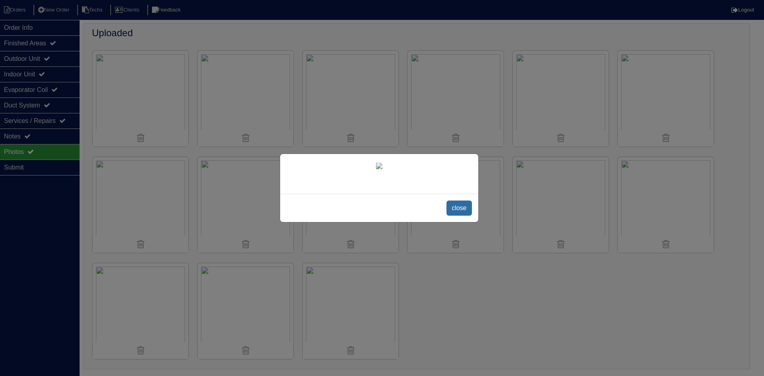
click at [464, 216] on span "close" at bounding box center [459, 208] width 25 height 15
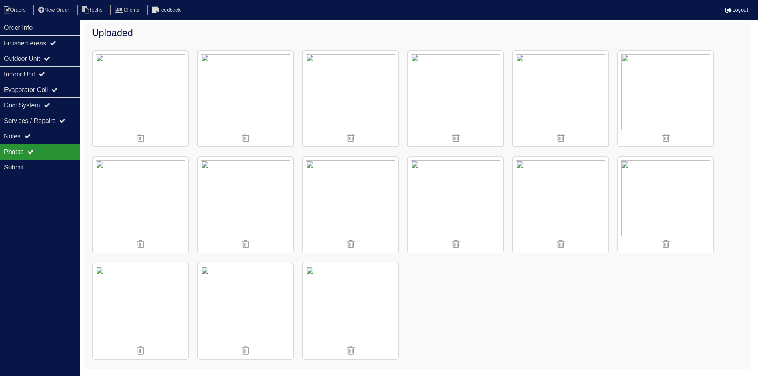
click at [263, 309] on img at bounding box center [246, 311] width 96 height 96
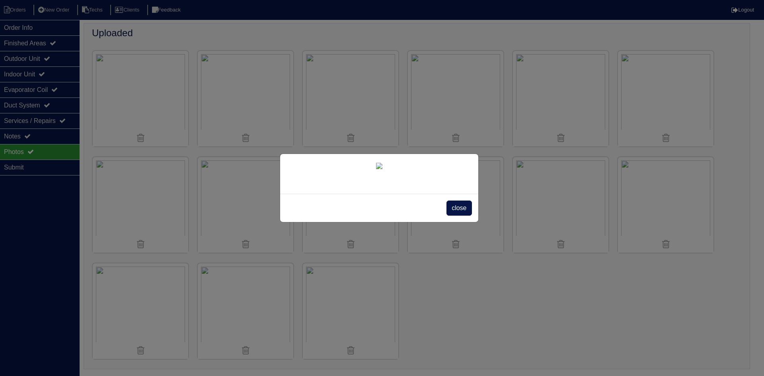
click at [459, 216] on span "close" at bounding box center [459, 208] width 25 height 15
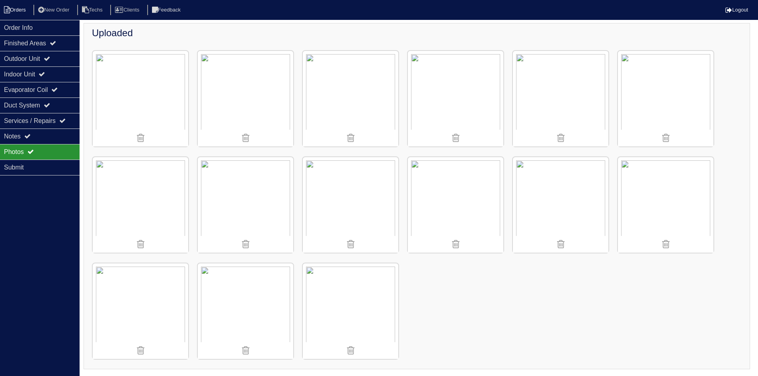
click at [18, 10] on li "Orders" at bounding box center [16, 10] width 32 height 11
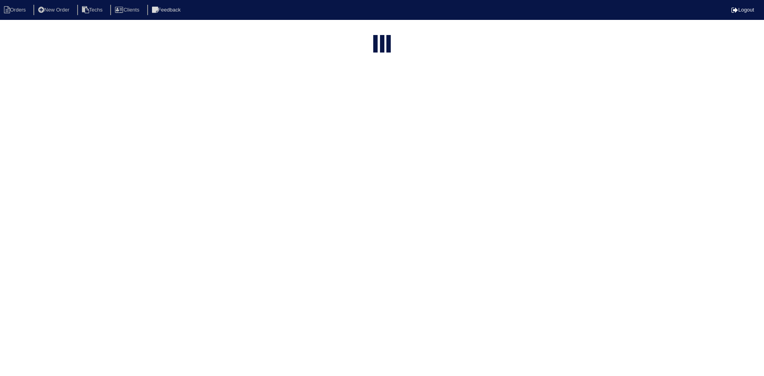
select select "15"
select select "field complete"
select select "need to quote"
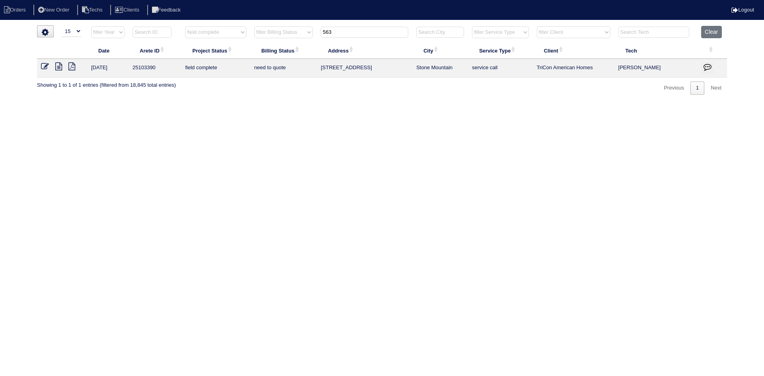
drag, startPoint x: 327, startPoint y: 34, endPoint x: 323, endPoint y: 34, distance: 4.4
click at [323, 34] on input "563" at bounding box center [365, 32] width 88 height 11
type input "4122 aut"
select select "field complete"
select select "need to quote"
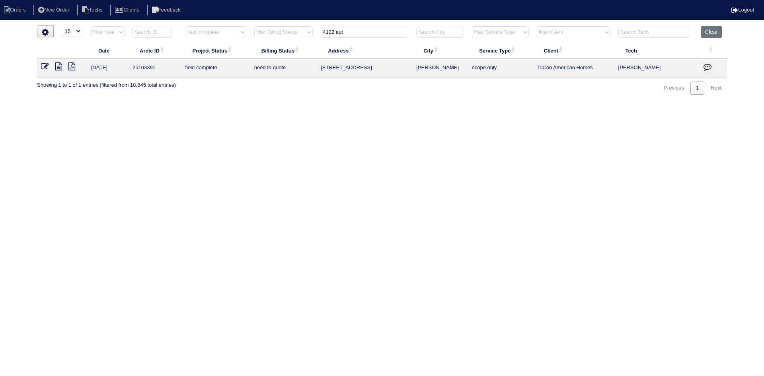
type input "4122 aut"
click at [57, 68] on icon at bounding box center [58, 66] width 7 height 8
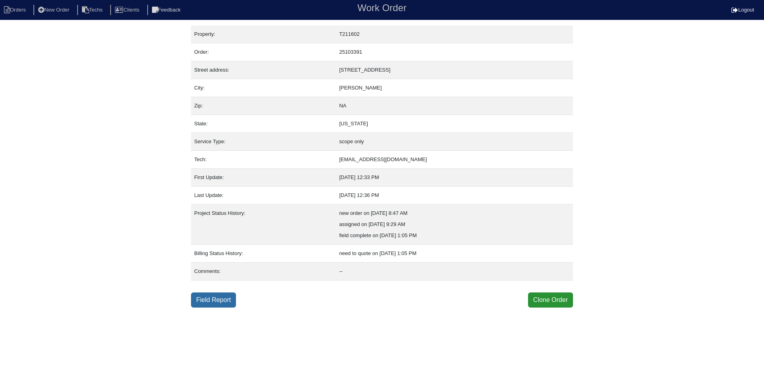
click at [215, 299] on link "Field Report" at bounding box center [213, 300] width 45 height 15
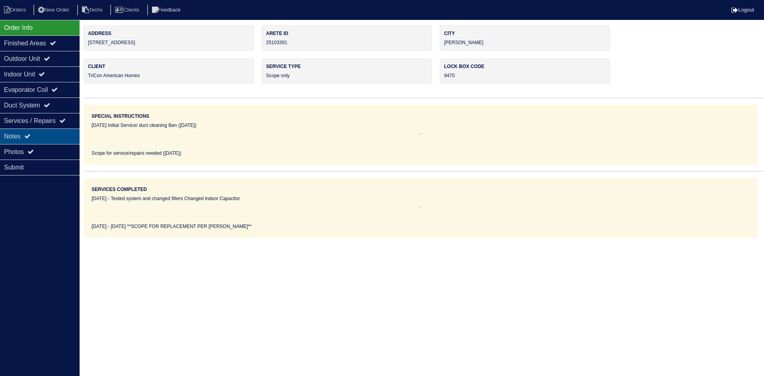
click at [48, 133] on div "Notes" at bounding box center [40, 137] width 80 height 16
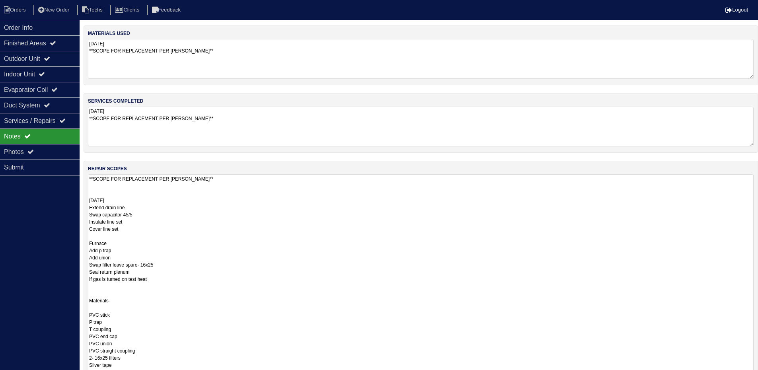
drag, startPoint x: 758, startPoint y: 212, endPoint x: 486, endPoint y: 361, distance: 310.1
click at [758, 376] on html "Orders New Order Techs Clients Feedback Logout Orders New Order Users Clients M…" at bounding box center [379, 233] width 758 height 466
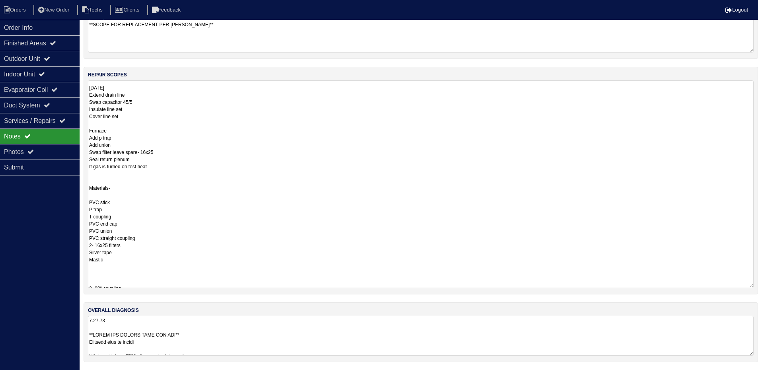
scroll to position [6, 0]
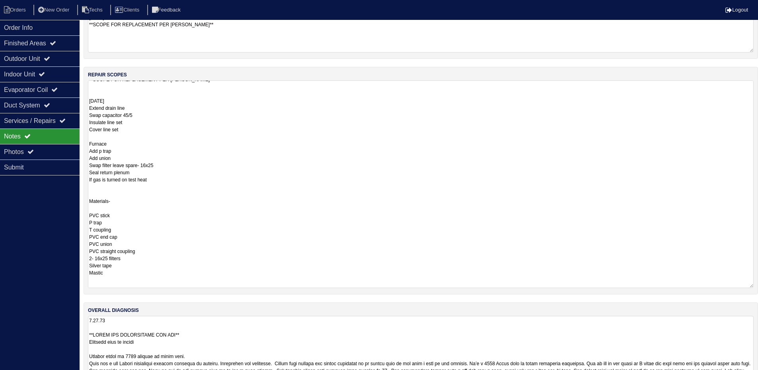
click at [235, 341] on textarea at bounding box center [421, 356] width 666 height 80
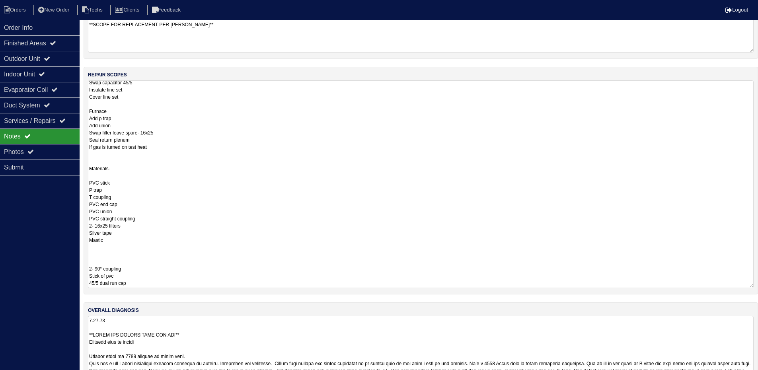
scroll to position [1, 0]
click at [523, 336] on textarea at bounding box center [421, 356] width 666 height 80
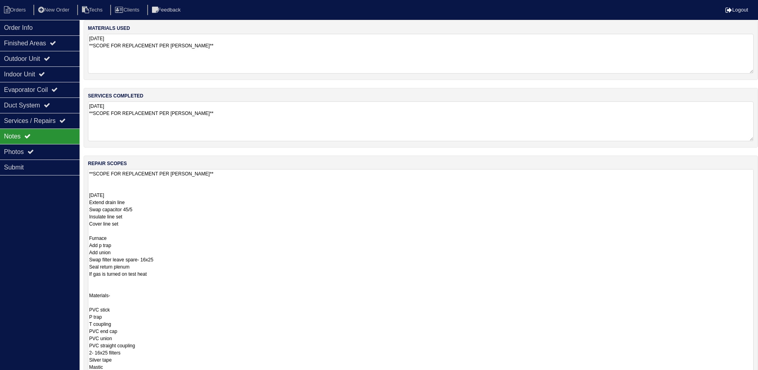
scroll to position [0, 0]
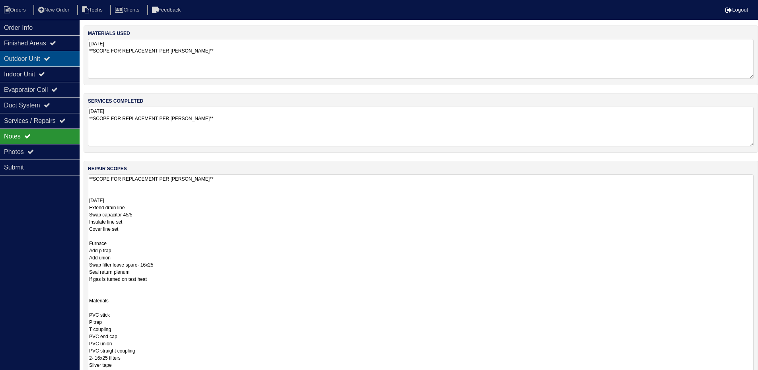
click at [35, 64] on div "Outdoor Unit" at bounding box center [40, 59] width 80 height 16
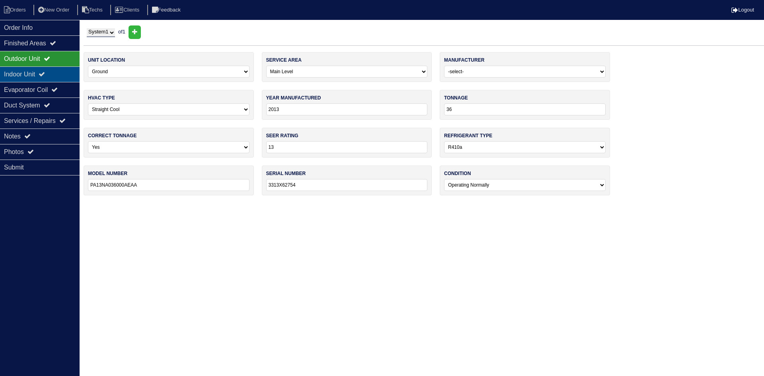
click at [41, 75] on div "Indoor Unit" at bounding box center [40, 74] width 80 height 16
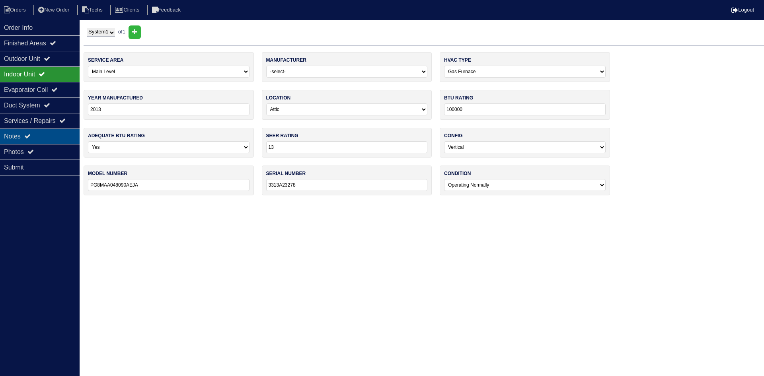
click at [27, 134] on icon at bounding box center [27, 136] width 6 height 6
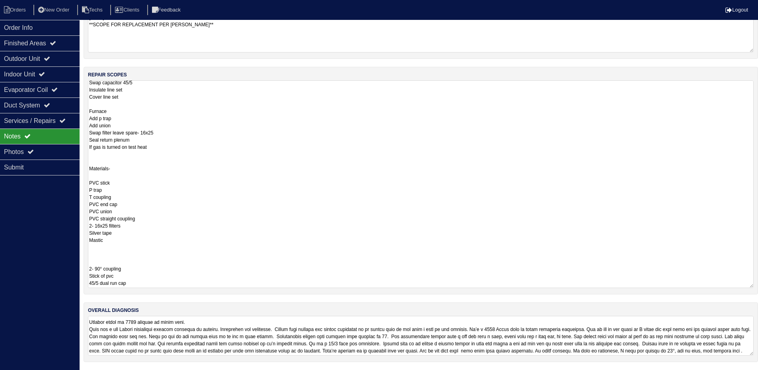
scroll to position [41, 0]
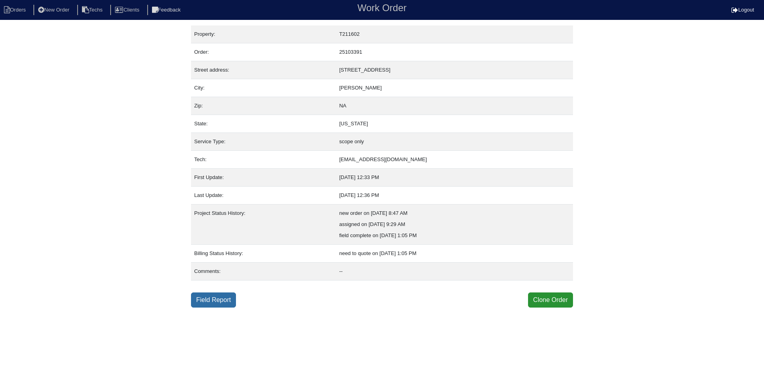
click at [215, 304] on link "Field Report" at bounding box center [213, 300] width 45 height 15
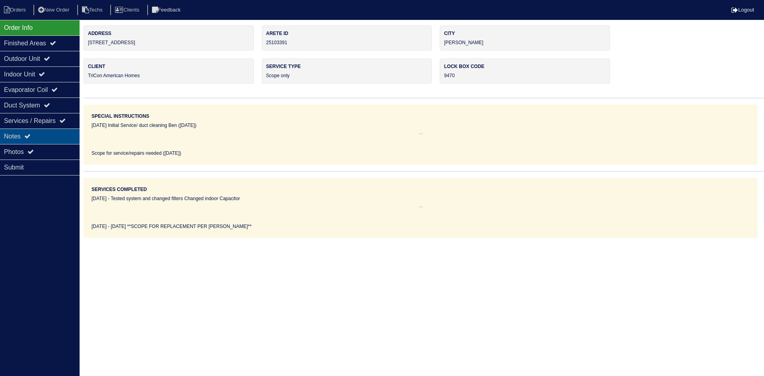
click at [39, 136] on div "Notes" at bounding box center [40, 137] width 80 height 16
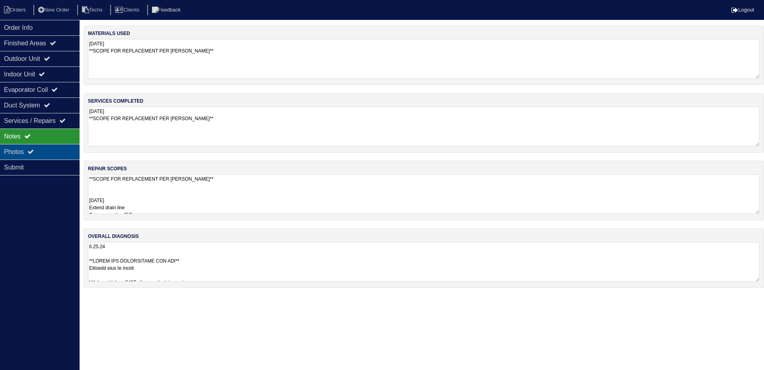
click at [30, 150] on icon at bounding box center [30, 151] width 6 height 6
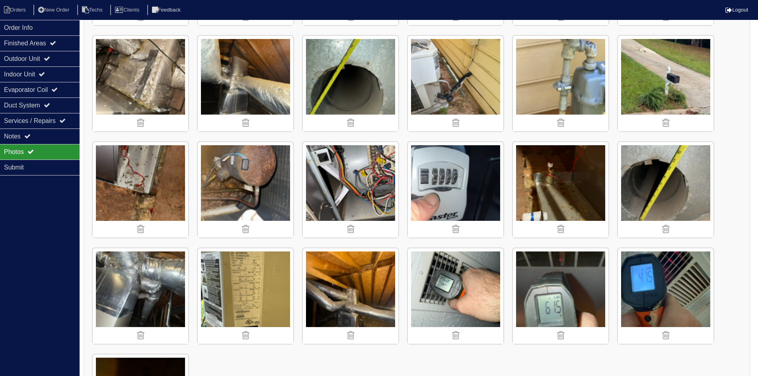
scroll to position [1684, 0]
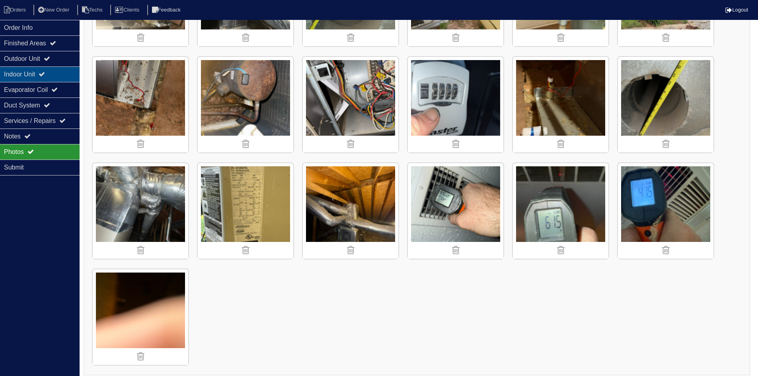
click at [57, 75] on div "Indoor Unit" at bounding box center [40, 74] width 80 height 16
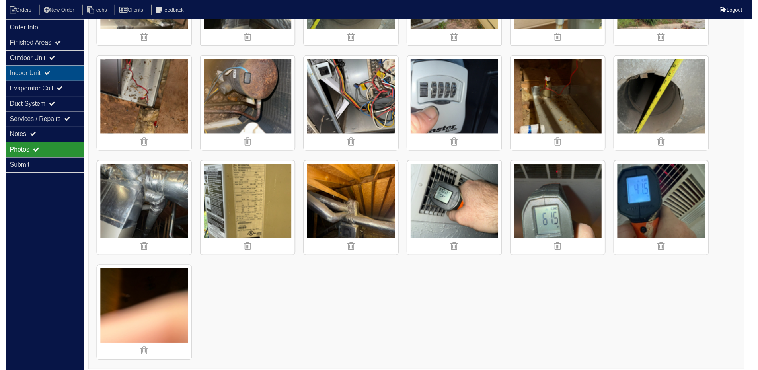
scroll to position [0, 0]
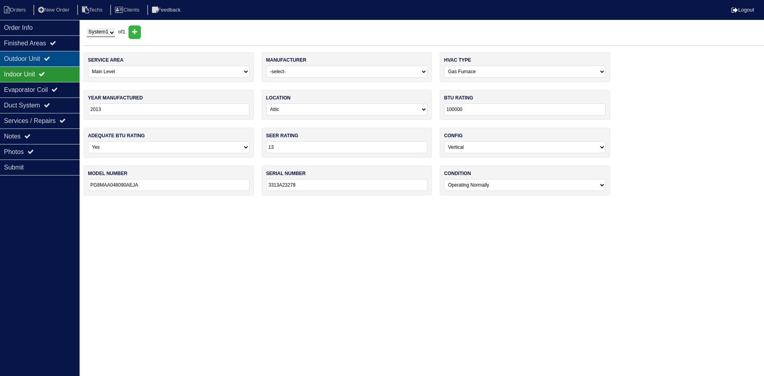
click at [50, 56] on icon at bounding box center [47, 58] width 6 height 6
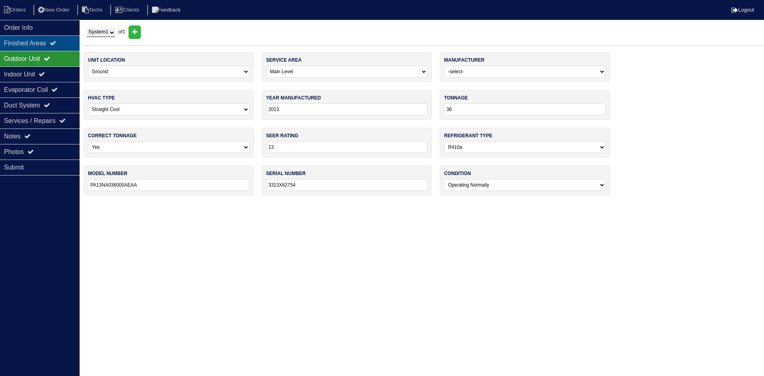
click at [49, 38] on div "Finished Areas" at bounding box center [40, 43] width 80 height 16
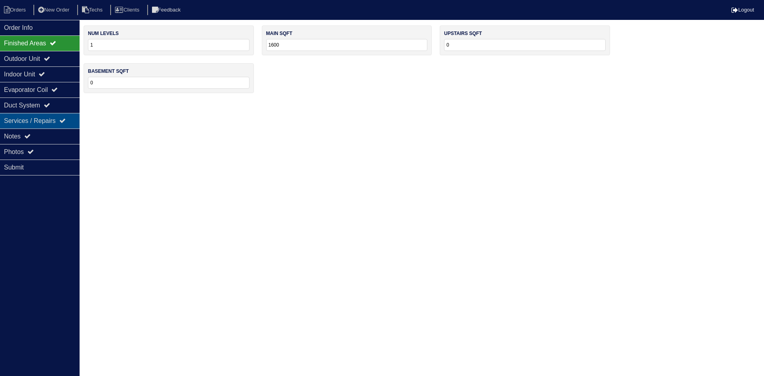
drag, startPoint x: 43, startPoint y: 132, endPoint x: 54, endPoint y: 127, distance: 12.8
click at [46, 132] on div "Notes" at bounding box center [40, 137] width 80 height 16
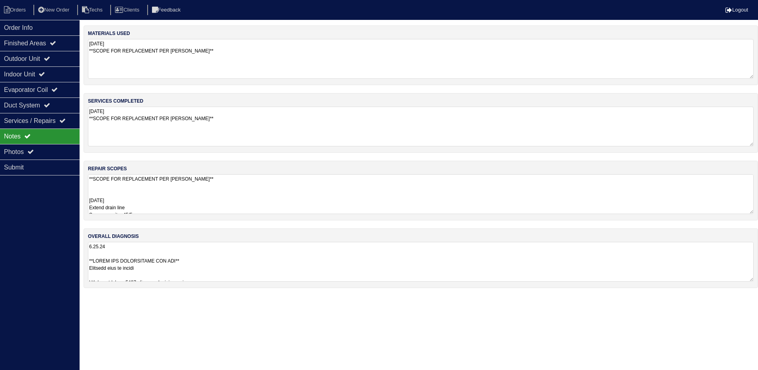
click at [213, 176] on textarea "**SCOPE FOR REPLACEMENT PER DAN** 9.15.25 Extend drain line Swap capacitor 45/5…" at bounding box center [421, 194] width 666 height 40
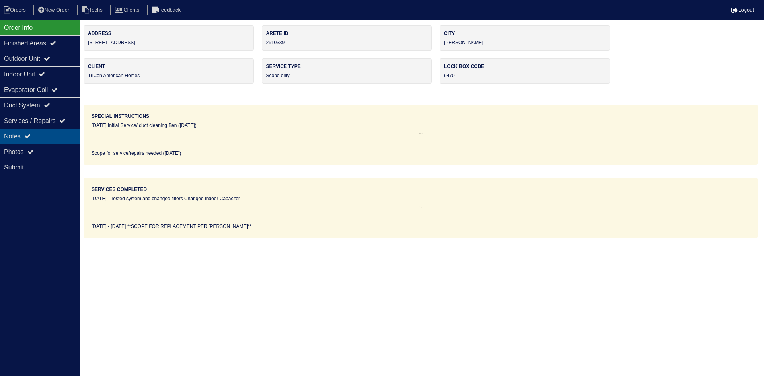
click at [44, 133] on div "Notes" at bounding box center [40, 137] width 80 height 16
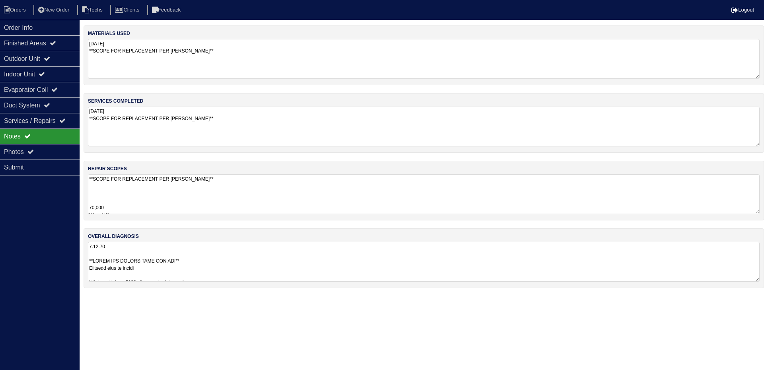
click at [256, 203] on textarea "**SCOPE FOR REPLACEMENT PER [PERSON_NAME]** 70,000 3 ton A/C 3 ton coil 17" Pan…" at bounding box center [424, 194] width 672 height 40
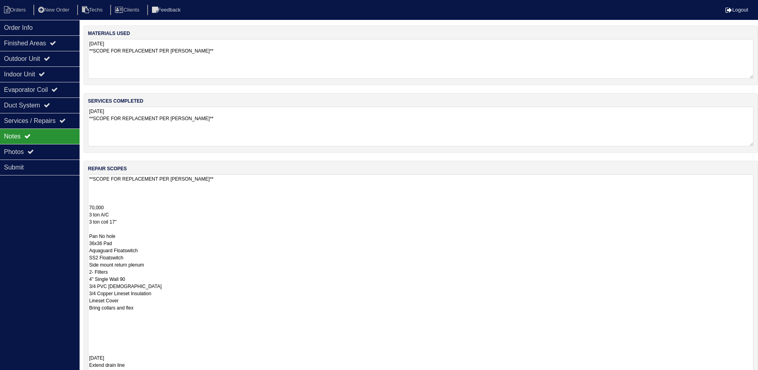
click at [756, 212] on div "repair scopes **SCOPE FOR REPLACEMENT PER [PERSON_NAME]** 70,000 3 ton A/C 3 to…" at bounding box center [421, 376] width 675 height 430
click at [720, 129] on textarea "9.15.25 **SCOPE FOR REPLACEMENT PER DAN**" at bounding box center [421, 127] width 666 height 40
drag, startPoint x: 757, startPoint y: 211, endPoint x: 750, endPoint y: 363, distance: 152.2
click at [750, 363] on textarea "**SCOPE FOR REPLACEMENT PER DAN** 70,000 3 ton A/C 3 ton coil 17" Pan No hole 3…" at bounding box center [421, 270] width 666 height 192
drag, startPoint x: 57, startPoint y: 60, endPoint x: 56, endPoint y: 70, distance: 10.4
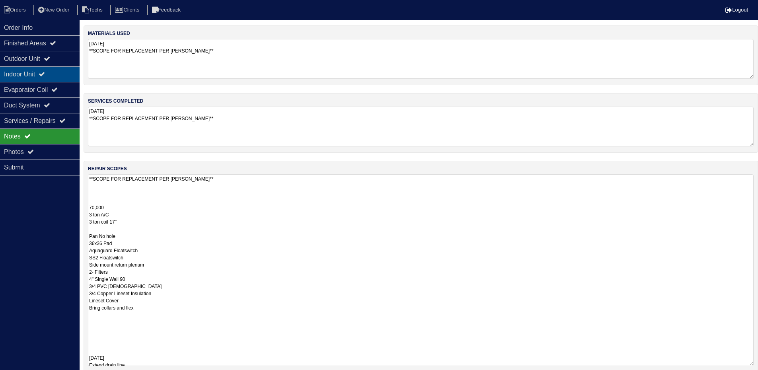
click at [57, 60] on div "Outdoor Unit" at bounding box center [40, 59] width 80 height 16
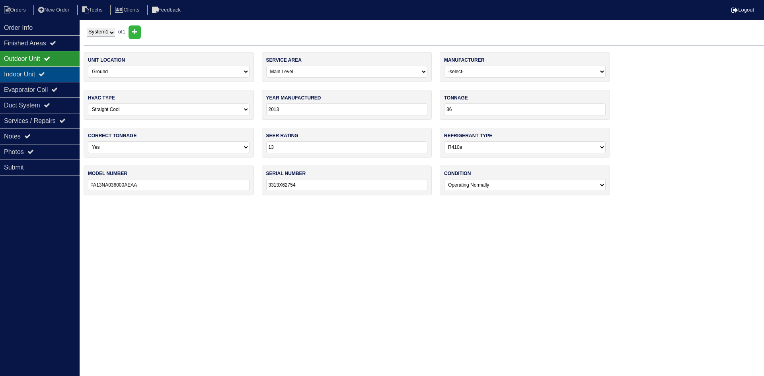
click at [54, 75] on div "Indoor Unit" at bounding box center [40, 74] width 80 height 16
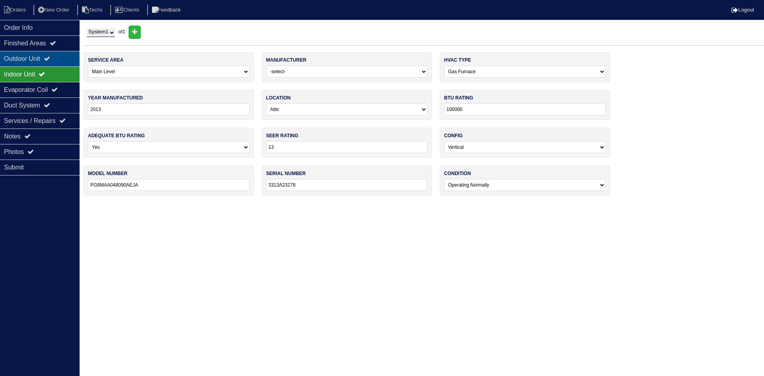
click at [46, 58] on div "Outdoor Unit" at bounding box center [40, 59] width 80 height 16
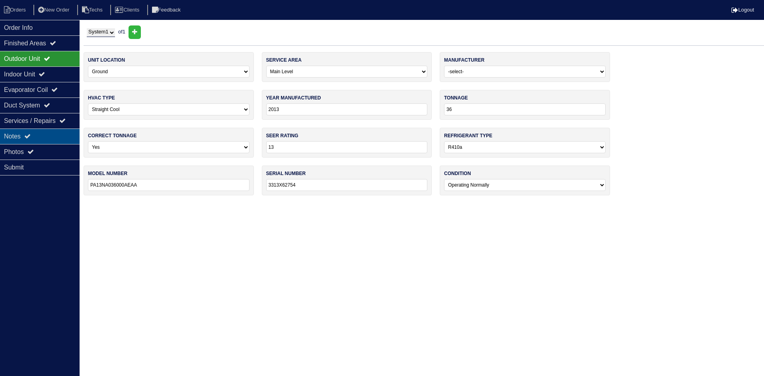
click at [56, 131] on div "Notes" at bounding box center [40, 137] width 80 height 16
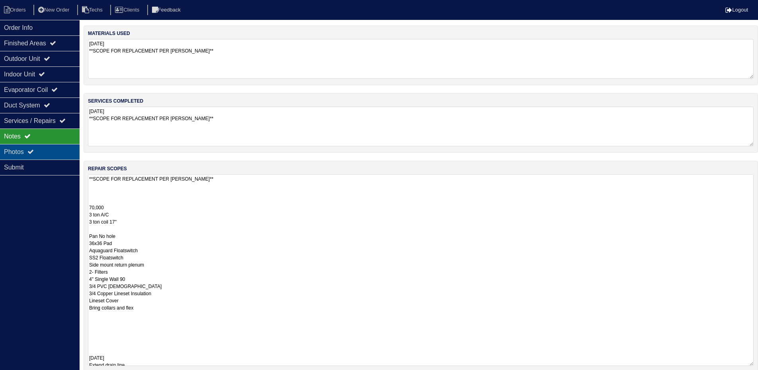
click at [50, 152] on div "Photos" at bounding box center [40, 152] width 80 height 16
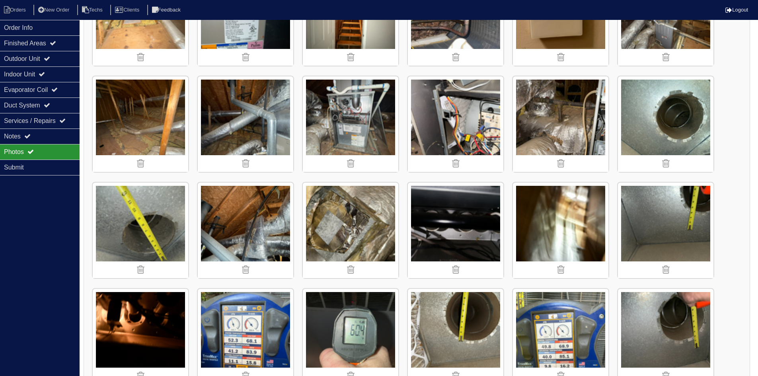
scroll to position [716, 0]
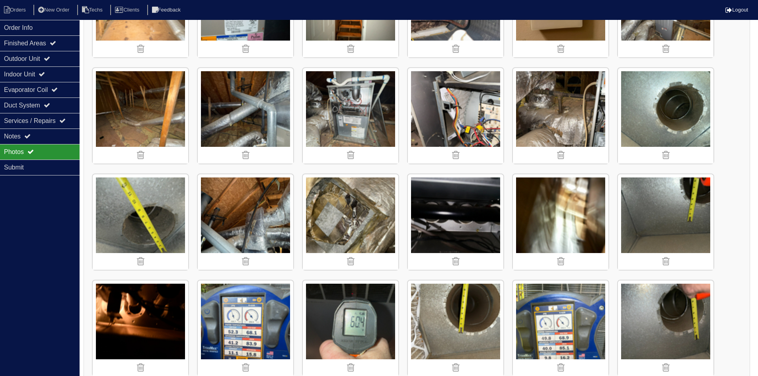
click at [358, 131] on img at bounding box center [351, 116] width 96 height 96
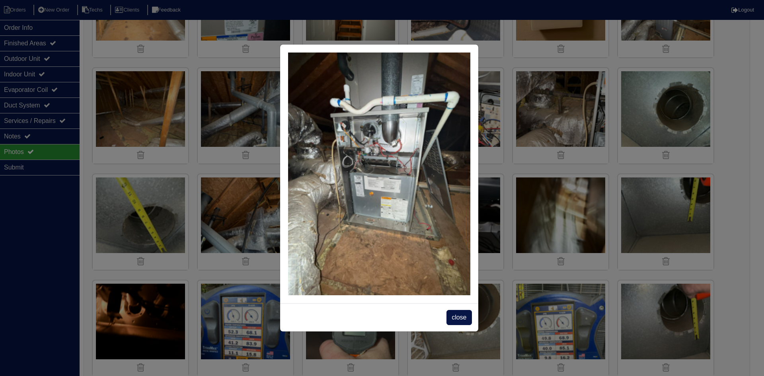
click at [453, 316] on span "close" at bounding box center [459, 317] width 25 height 15
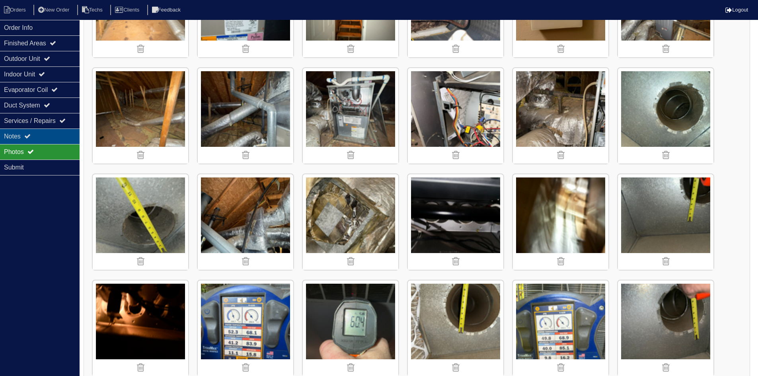
drag, startPoint x: 48, startPoint y: 133, endPoint x: 68, endPoint y: 140, distance: 21.3
click at [48, 133] on div "Notes" at bounding box center [40, 137] width 80 height 16
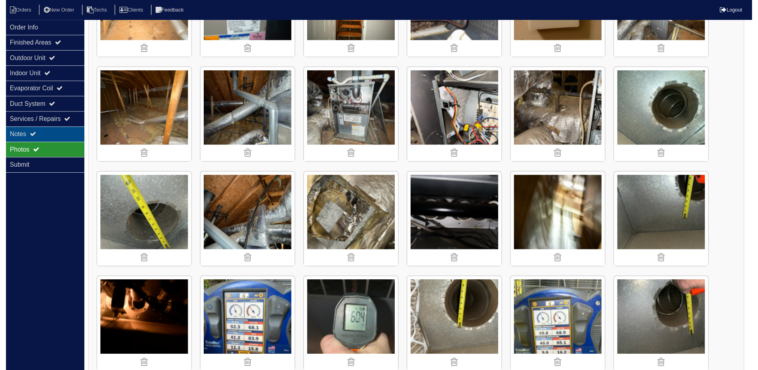
scroll to position [78, 0]
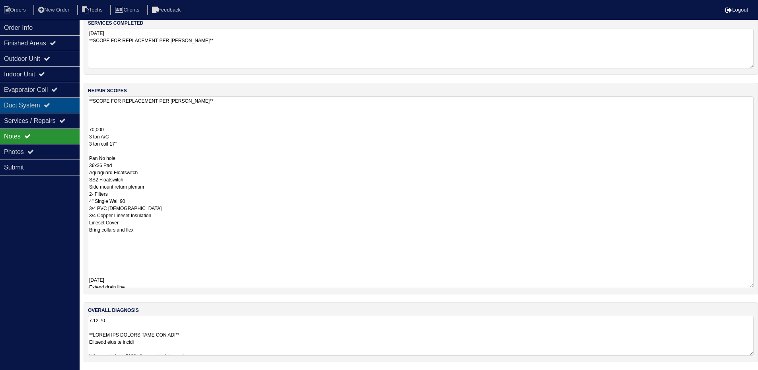
click at [57, 109] on div "Duct System" at bounding box center [40, 106] width 80 height 16
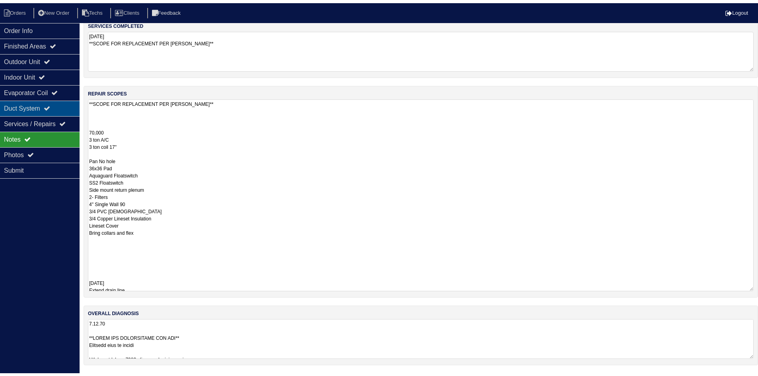
scroll to position [0, 0]
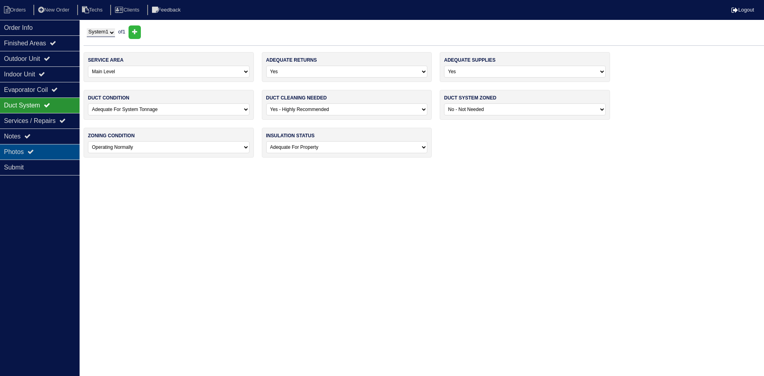
click at [47, 153] on div "Photos" at bounding box center [40, 152] width 80 height 16
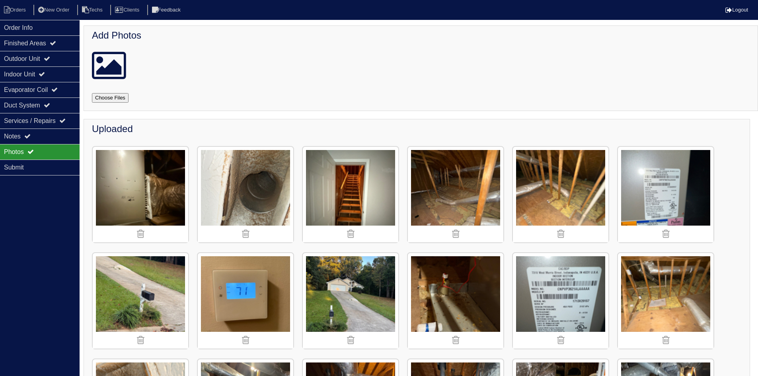
click at [259, 172] on img at bounding box center [246, 195] width 96 height 96
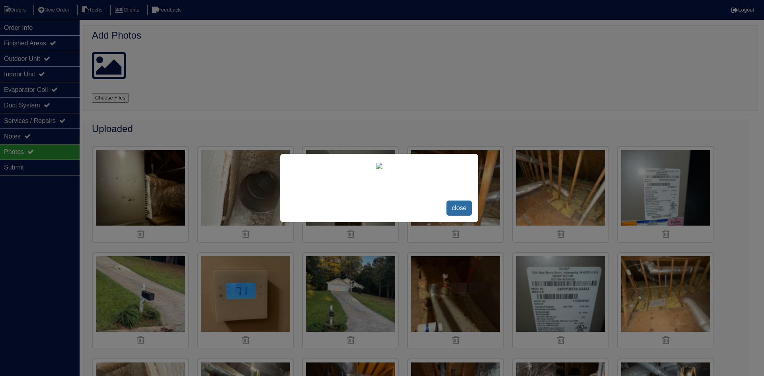
click at [460, 212] on span "close" at bounding box center [459, 208] width 25 height 15
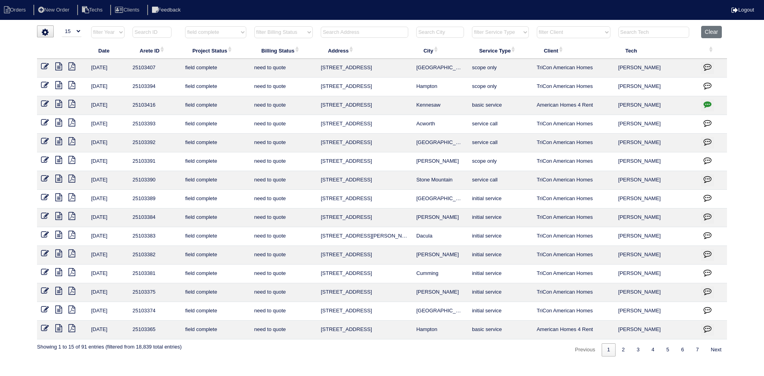
select select "15"
select select "field complete"
select select "need to quote"
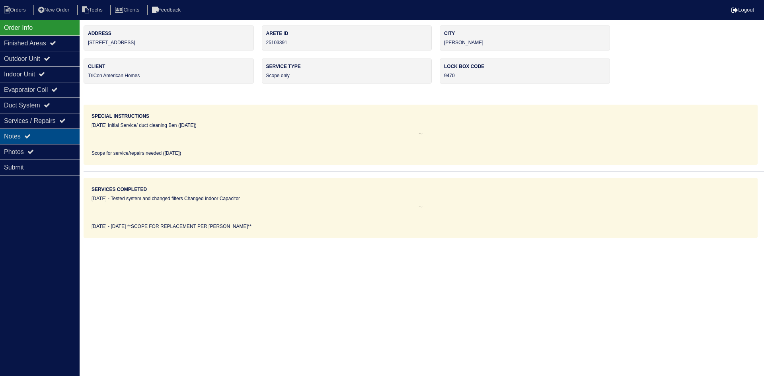
click at [25, 135] on div "Notes" at bounding box center [40, 137] width 80 height 16
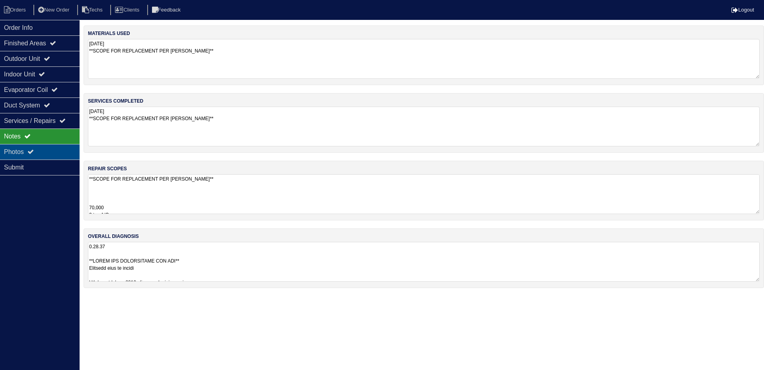
click at [26, 149] on div "Photos" at bounding box center [40, 152] width 80 height 16
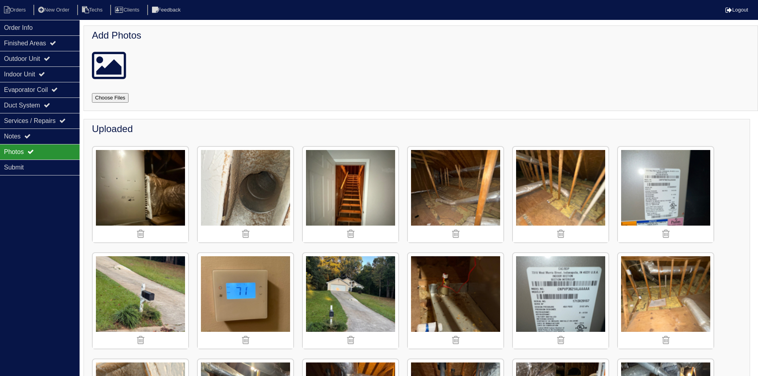
click at [262, 195] on img at bounding box center [246, 195] width 96 height 96
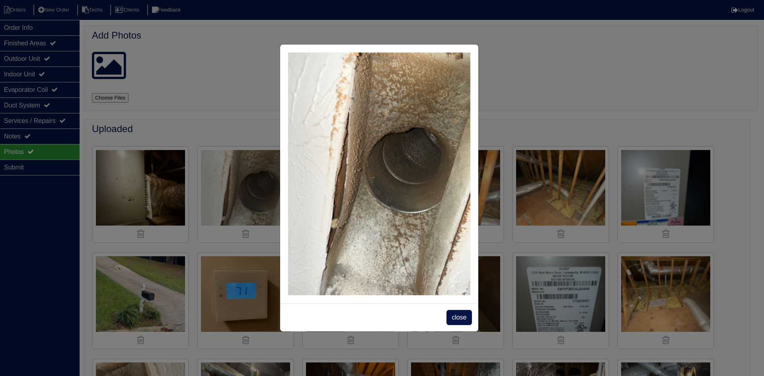
click at [465, 322] on span "close" at bounding box center [459, 317] width 25 height 15
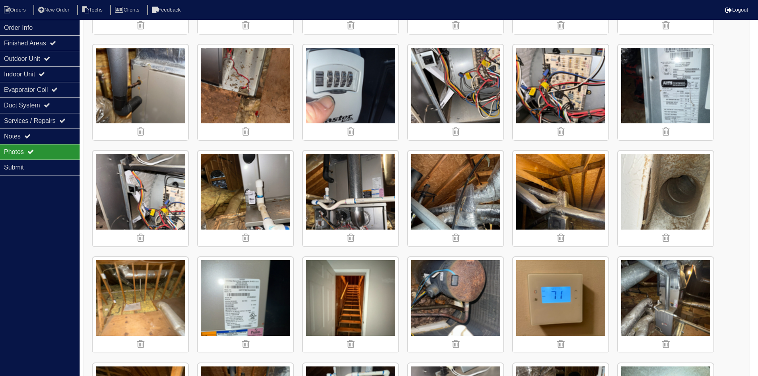
scroll to position [517, 0]
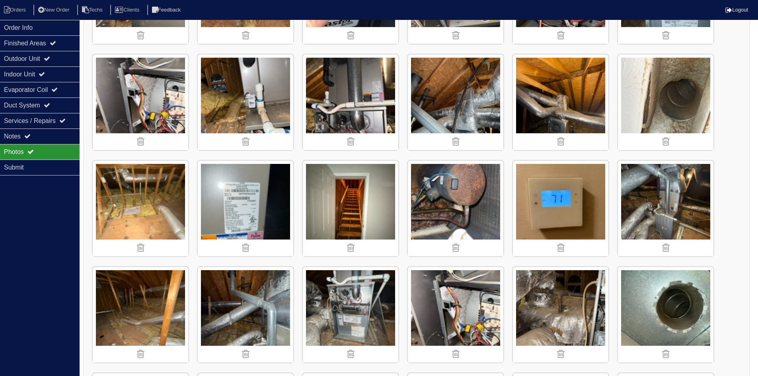
click at [661, 106] on img at bounding box center [666, 103] width 96 height 96
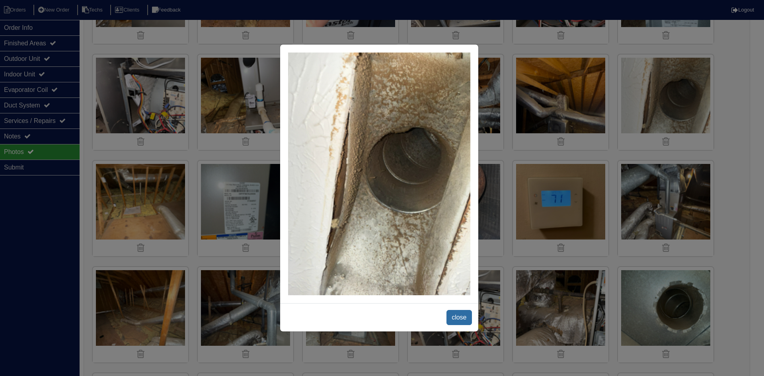
click at [458, 315] on span "close" at bounding box center [459, 317] width 25 height 15
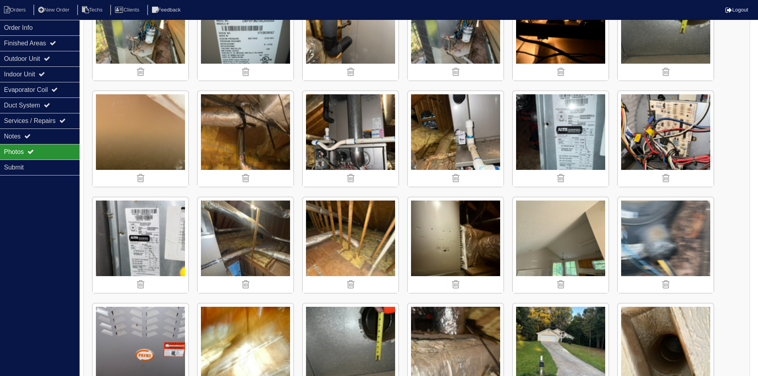
scroll to position [1353, 0]
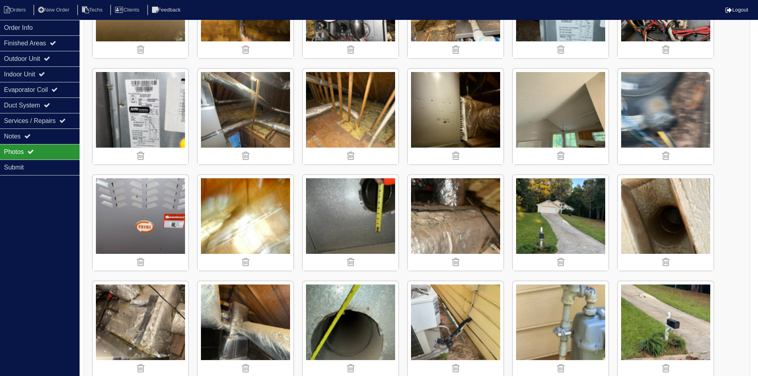
click at [660, 212] on img at bounding box center [666, 223] width 96 height 96
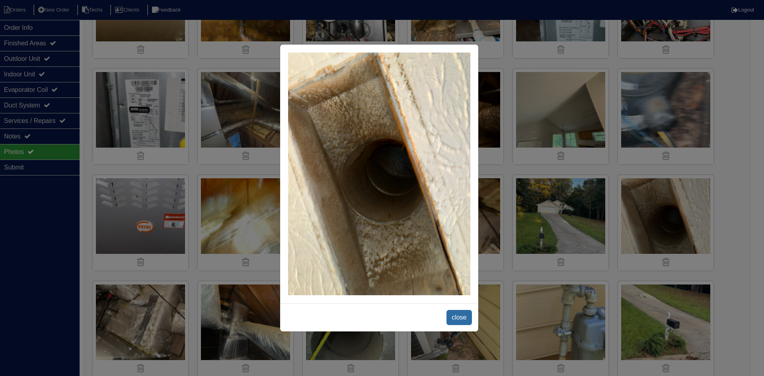
click at [462, 317] on span "close" at bounding box center [459, 317] width 25 height 15
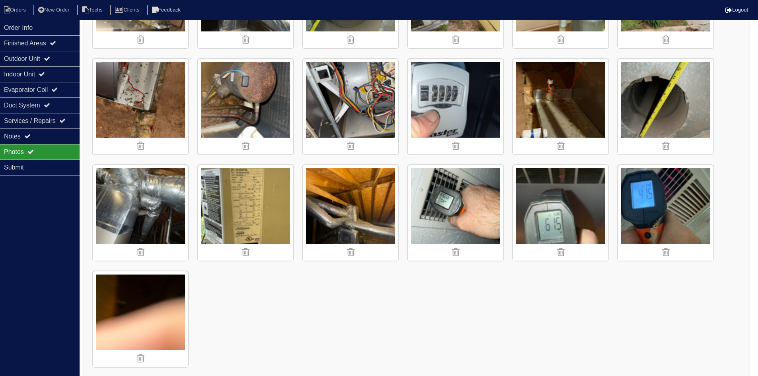
scroll to position [1684, 0]
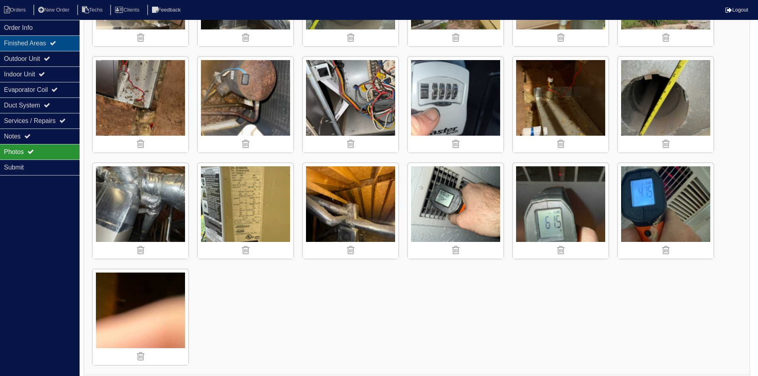
click at [55, 46] on div "Finished Areas" at bounding box center [40, 43] width 80 height 16
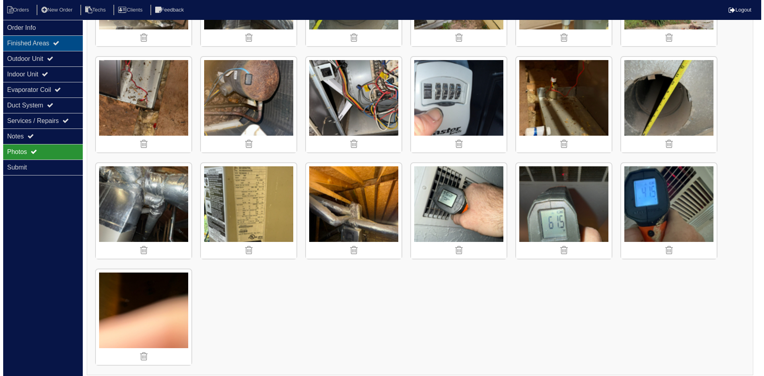
scroll to position [0, 0]
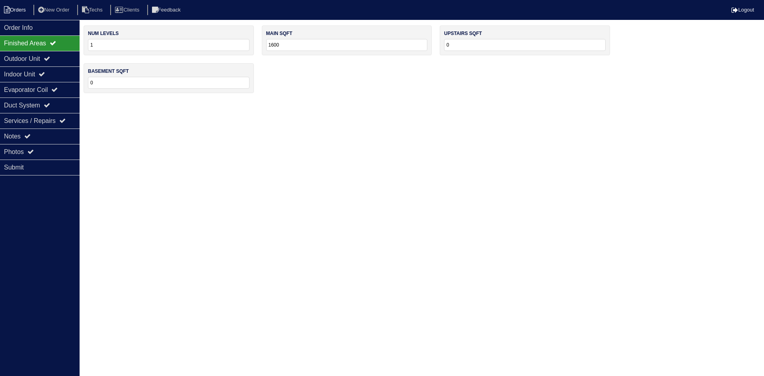
click at [18, 10] on li "Orders" at bounding box center [16, 10] width 32 height 11
select select "15"
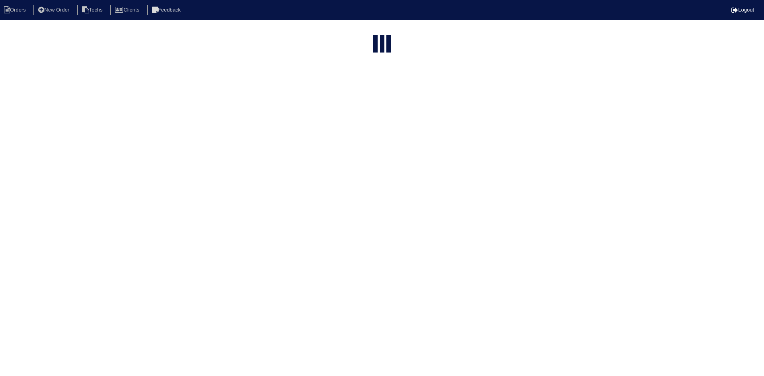
select select "field complete"
select select "need to quote"
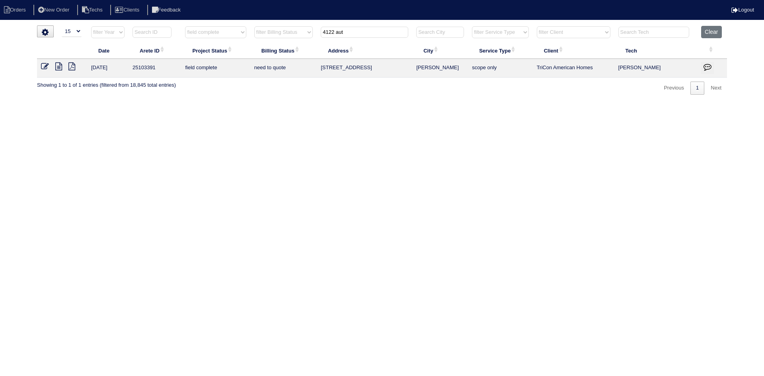
click at [357, 34] on input "4122 aut" at bounding box center [365, 32] width 88 height 11
type input "160"
select select "field complete"
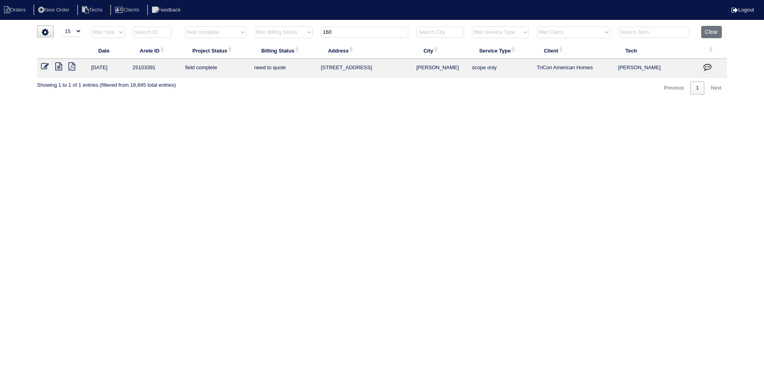
select select "need to quote"
type input "160 belle"
select select "field complete"
select select "need to quote"
type input "160 belle"
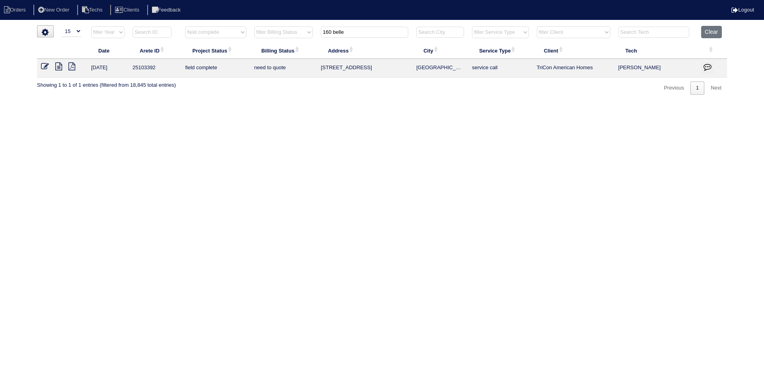
click at [60, 66] on icon at bounding box center [58, 66] width 7 height 8
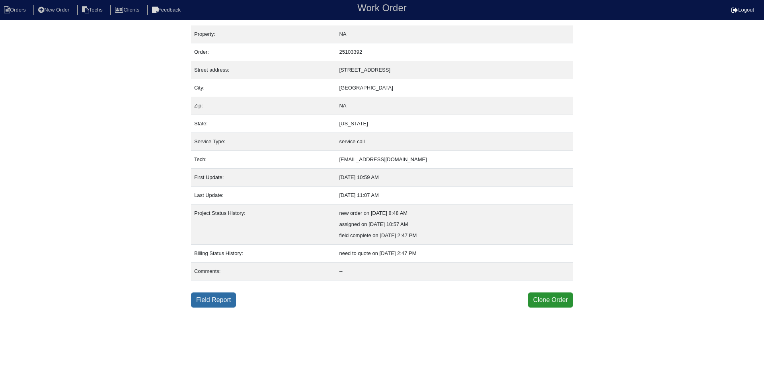
click at [215, 297] on link "Field Report" at bounding box center [213, 300] width 45 height 15
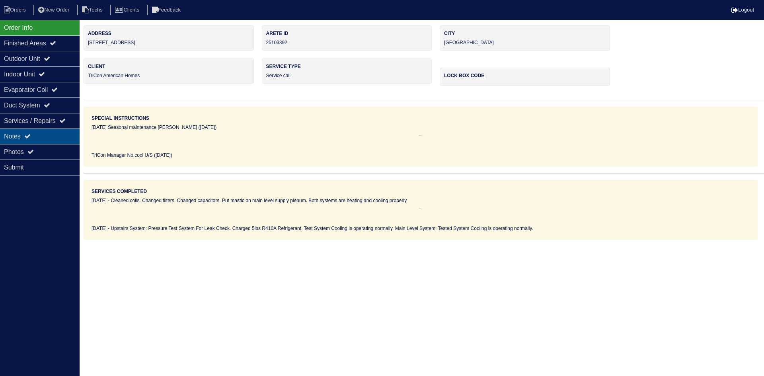
click at [31, 136] on icon at bounding box center [27, 136] width 6 height 6
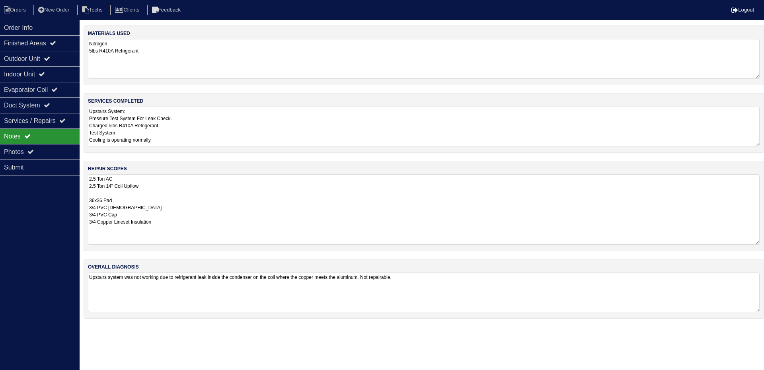
drag, startPoint x: 757, startPoint y: 211, endPoint x: 756, endPoint y: 218, distance: 7.2
click at [760, 242] on div "repair scopes 2.5 Ton AC 2.5 Ton 14" Coil Upflow 36x36 Pad 3/4 PVC Male 3/4 PVC…" at bounding box center [424, 206] width 681 height 90
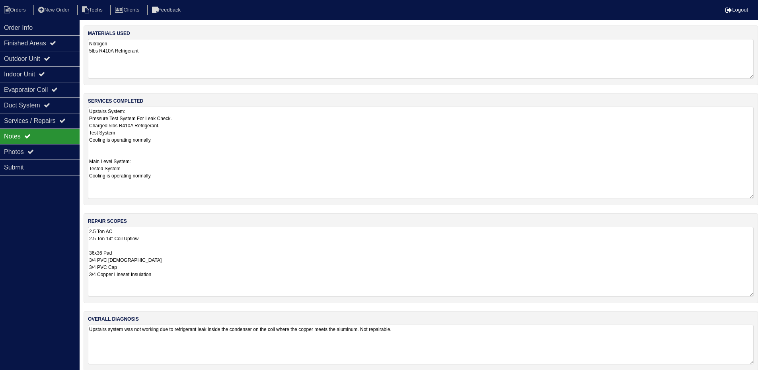
drag, startPoint x: 756, startPoint y: 143, endPoint x: 764, endPoint y: 195, distance: 53.1
click at [758, 195] on html "Orders New Order Techs Clients Feedback Logout Orders New Order Users Clients M…" at bounding box center [379, 189] width 758 height 379
click at [57, 57] on div "Outdoor Unit" at bounding box center [40, 59] width 80 height 16
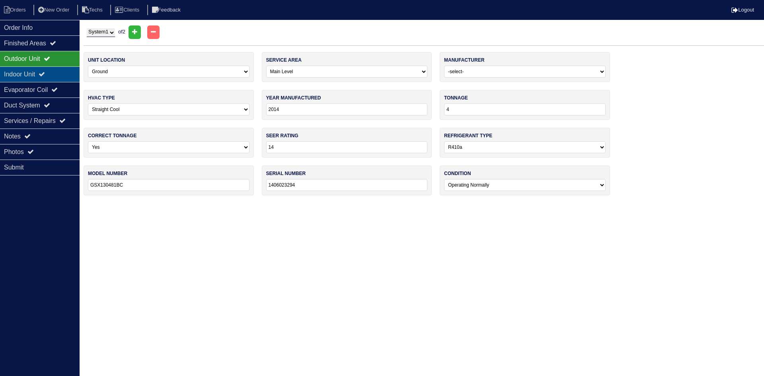
click at [55, 70] on div "Indoor Unit" at bounding box center [40, 74] width 80 height 16
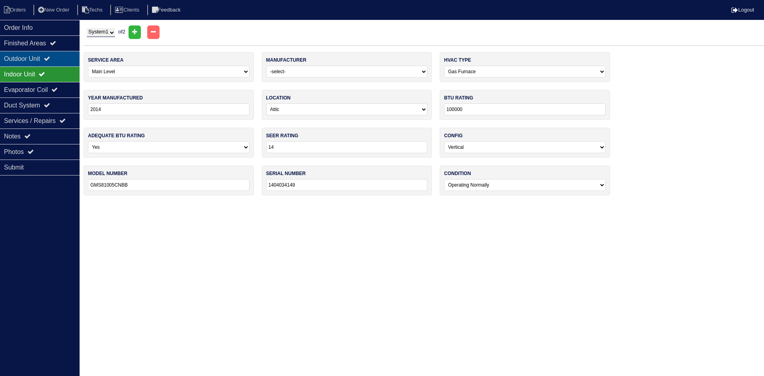
click at [47, 60] on div "Outdoor Unit" at bounding box center [40, 59] width 80 height 16
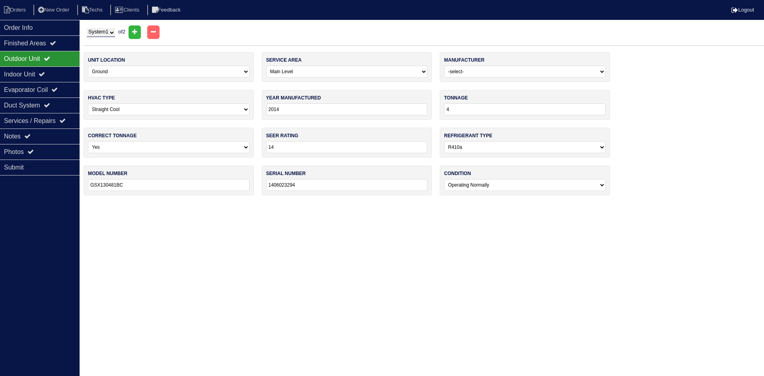
click at [456, 110] on input "4" at bounding box center [525, 109] width 162 height 12
type input "48"
click at [45, 73] on icon at bounding box center [42, 74] width 6 height 6
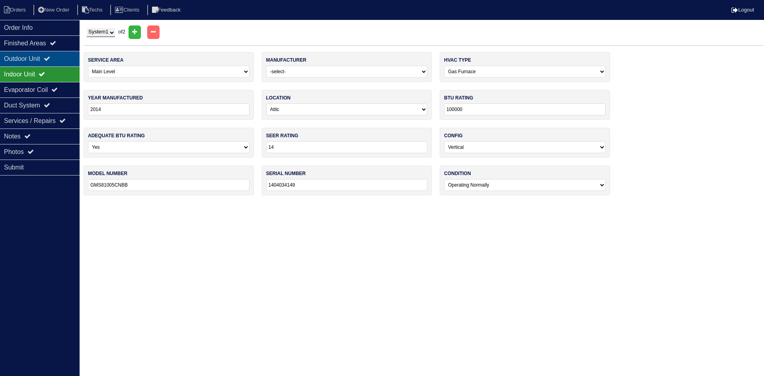
click at [47, 60] on div "Outdoor Unit" at bounding box center [40, 59] width 80 height 16
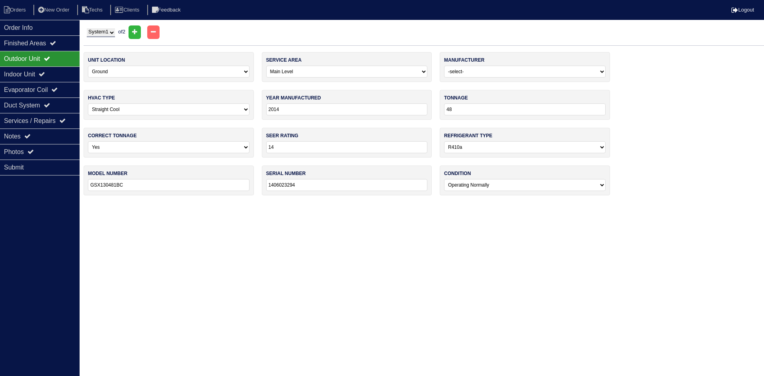
drag, startPoint x: 103, startPoint y: 31, endPoint x: 105, endPoint y: 37, distance: 6.4
click at [103, 31] on select "System 1 System 2" at bounding box center [101, 32] width 28 height 9
select select "2"
click at [87, 28] on select "System 1 System 2" at bounding box center [101, 32] width 28 height 9
select select "1"
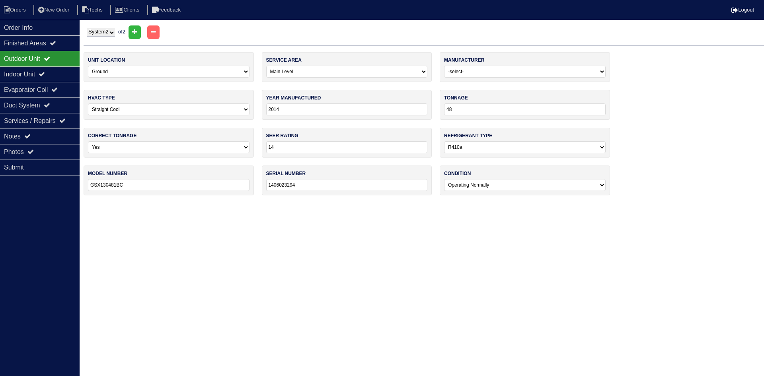
type input "2"
type input "GSX130241DA"
type input "1403003809"
select select "2"
click at [13, 72] on div "Indoor Unit" at bounding box center [40, 74] width 80 height 16
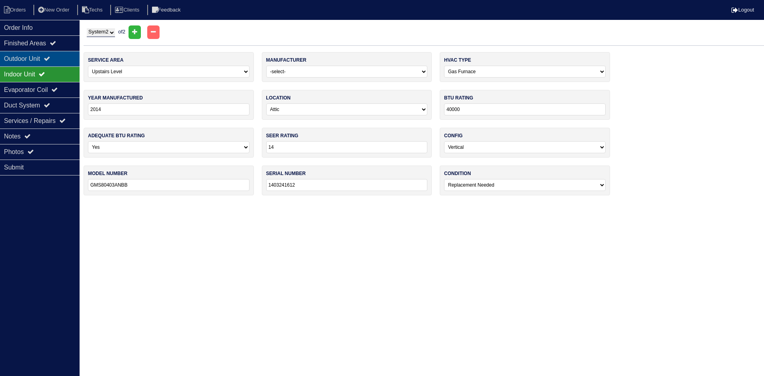
click at [19, 57] on div "Outdoor Unit" at bounding box center [40, 59] width 80 height 16
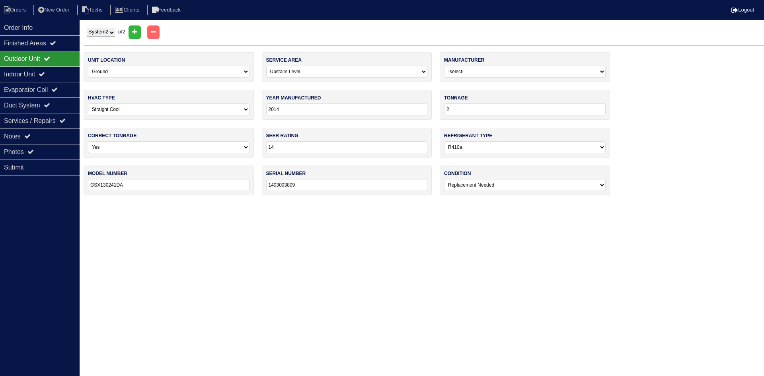
click at [453, 104] on input "2" at bounding box center [525, 109] width 162 height 12
type input "24"
click at [48, 135] on div "Notes" at bounding box center [40, 137] width 80 height 16
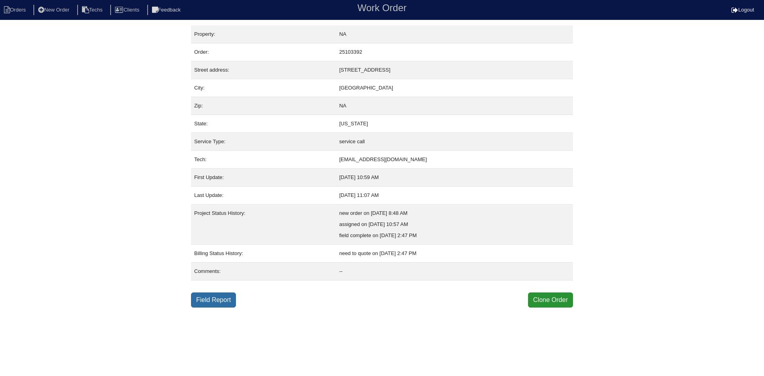
click at [211, 300] on link "Field Report" at bounding box center [213, 300] width 45 height 15
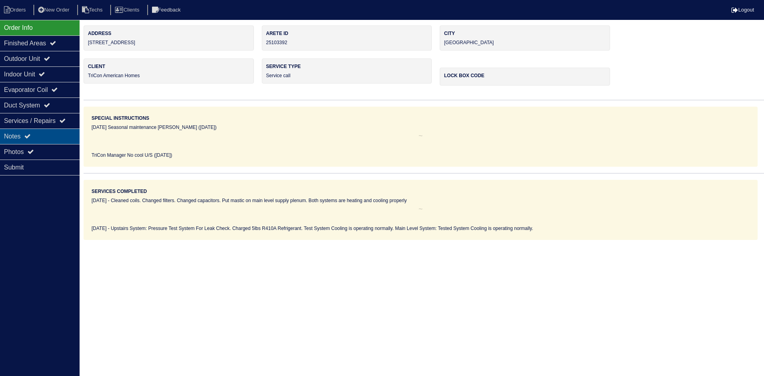
click at [49, 136] on div "Notes" at bounding box center [40, 137] width 80 height 16
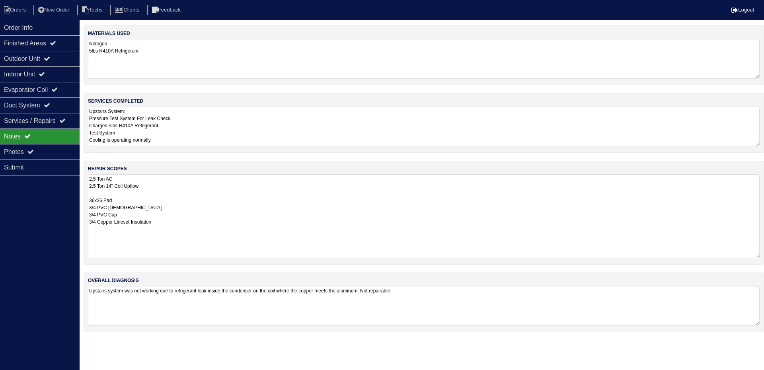
drag, startPoint x: 757, startPoint y: 212, endPoint x: 757, endPoint y: 256, distance: 44.2
click at [757, 256] on textarea "2.5 Ton AC 2.5 Ton 14" Coil Upflow 36x36 Pad 3/4 PVC [DEMOGRAPHIC_DATA] 3/4 PVC…" at bounding box center [424, 216] width 672 height 84
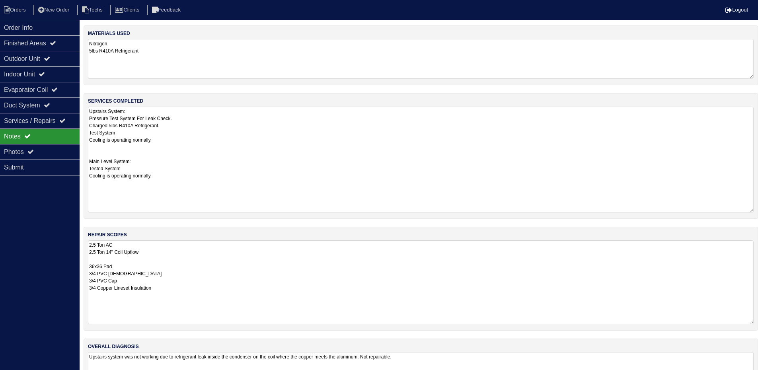
drag, startPoint x: 759, startPoint y: 143, endPoint x: 606, endPoint y: 185, distance: 158.1
click at [758, 209] on html "Orders New Order Techs Clients Feedback Logout Orders New Order Users Clients M…" at bounding box center [379, 203] width 758 height 406
click at [60, 61] on div "Outdoor Unit" at bounding box center [40, 59] width 80 height 16
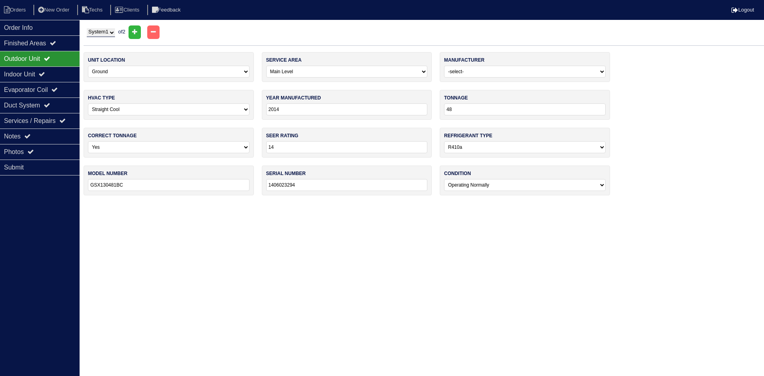
click at [102, 33] on select "System 1 System 2" at bounding box center [101, 32] width 28 height 9
select select "2"
click at [87, 28] on select "System 1 System 2" at bounding box center [101, 32] width 28 height 9
select select "1"
select select "2"
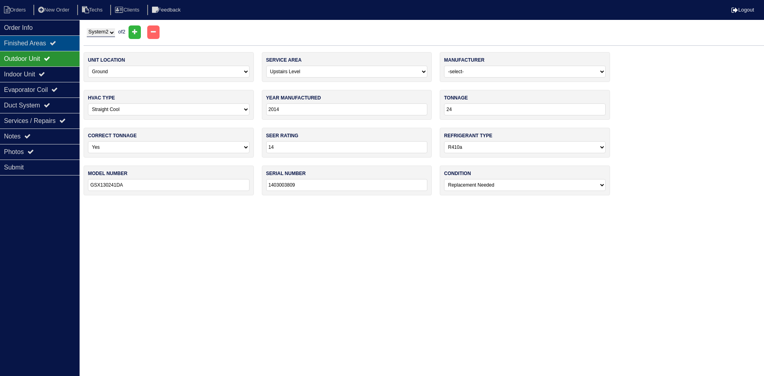
click at [31, 50] on div "Finished Areas" at bounding box center [40, 43] width 80 height 16
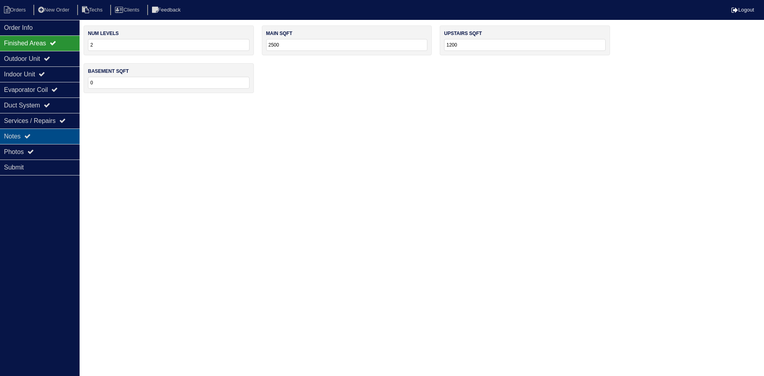
click at [49, 137] on div "Notes" at bounding box center [40, 137] width 80 height 16
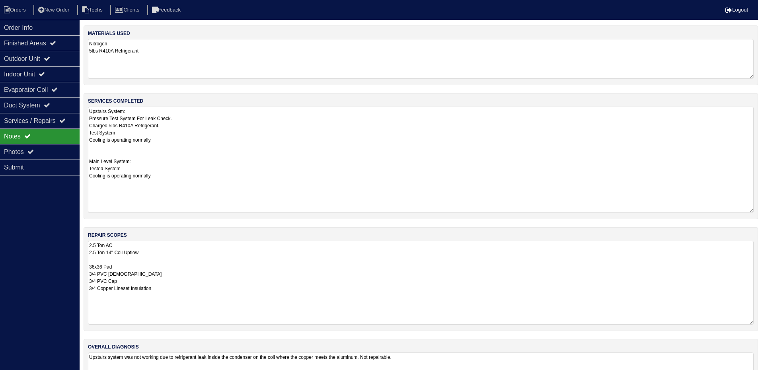
scroll to position [37, 0]
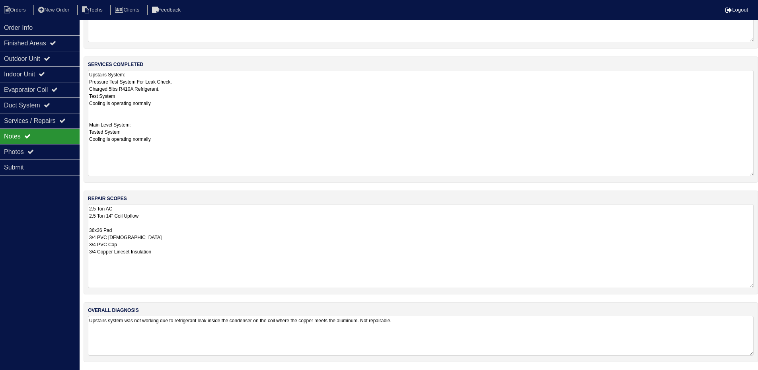
click at [139, 209] on textarea "2.5 Ton AC 2.5 Ton 14" Coil Upflow 36x36 Pad 3/4 PVC [DEMOGRAPHIC_DATA] 3/4 PVC…" at bounding box center [421, 246] width 666 height 84
type textarea "UPSTAIRS LEVEL 2.5 Ton AC 2.5 Ton 14" Coil Upflow 36x36 Pad 3/4 PVC [DEMOGRAPHI…"
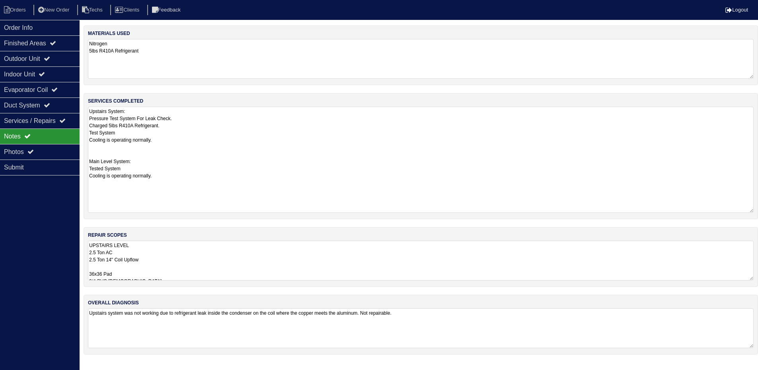
scroll to position [0, 0]
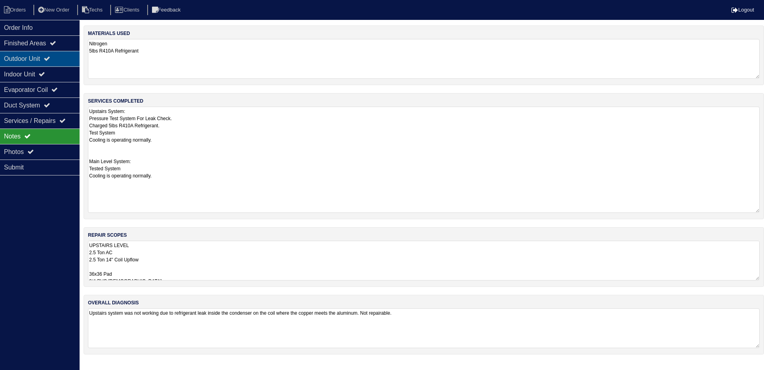
click at [50, 59] on icon at bounding box center [47, 58] width 6 height 6
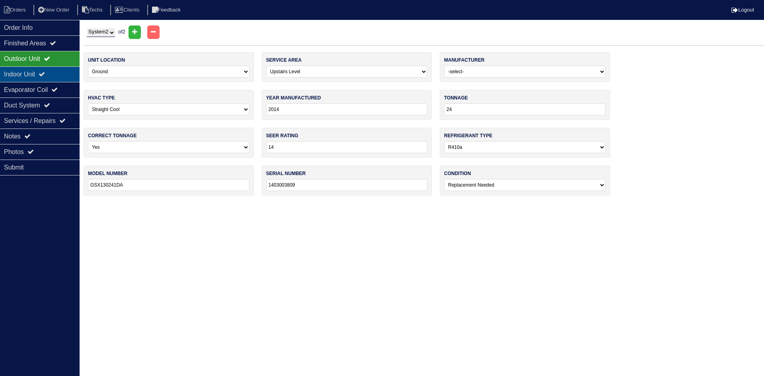
click at [49, 71] on div "Indoor Unit" at bounding box center [40, 74] width 80 height 16
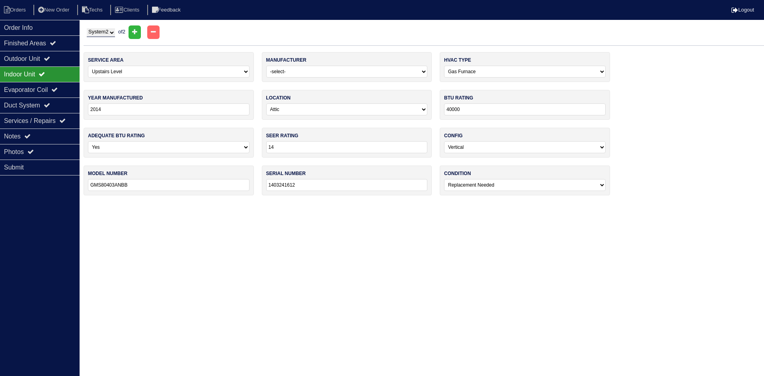
click at [101, 35] on select "System 1 System 2" at bounding box center [101, 32] width 28 height 9
select select "1"
click at [87, 28] on select "System 1 System 2" at bounding box center [101, 32] width 28 height 9
select select "0"
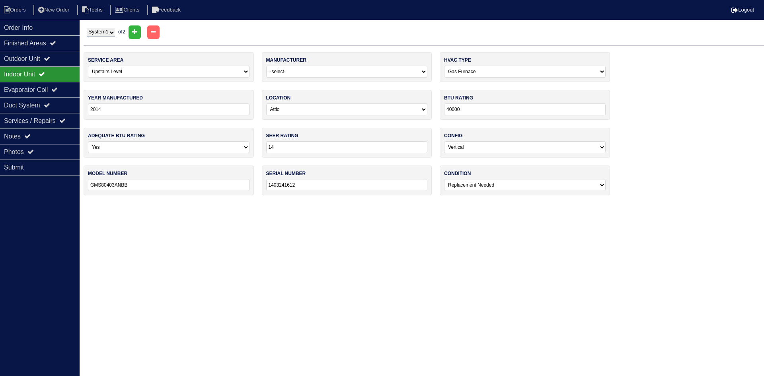
select select "0"
click at [45, 59] on div "Outdoor Unit" at bounding box center [40, 59] width 80 height 16
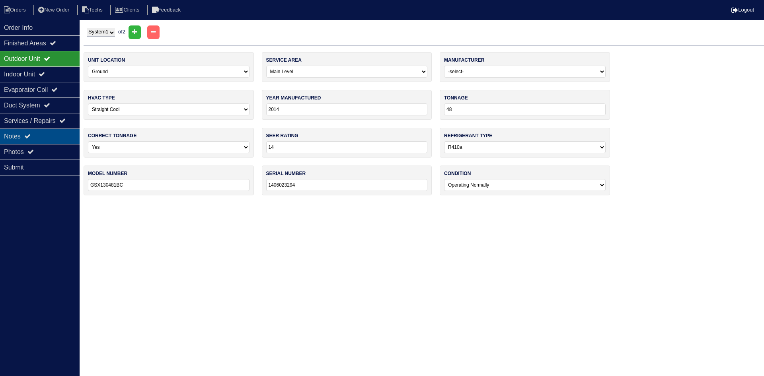
click at [45, 130] on div "Notes" at bounding box center [40, 137] width 80 height 16
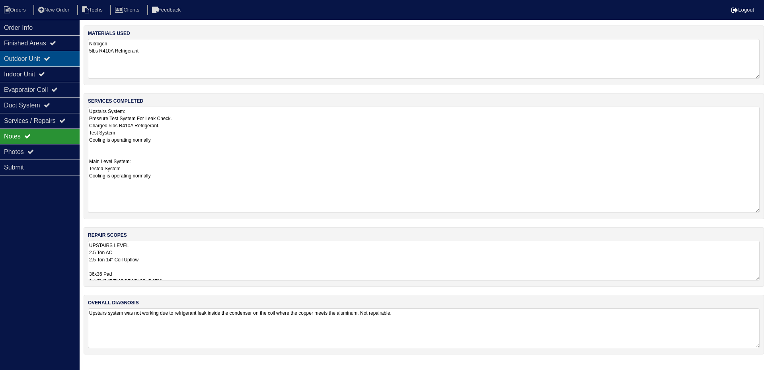
click at [60, 52] on div "Outdoor Unit" at bounding box center [40, 59] width 80 height 16
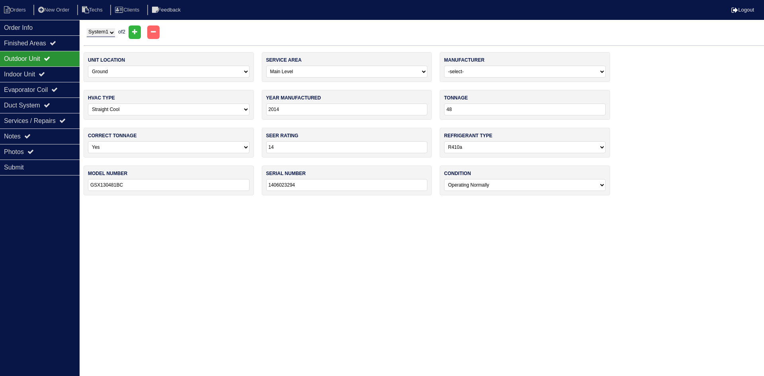
click at [101, 32] on select "System 1 System 2" at bounding box center [101, 32] width 28 height 9
select select "2"
click at [87, 28] on select "System 1 System 2" at bounding box center [101, 32] width 28 height 9
select select "1"
select select "2"
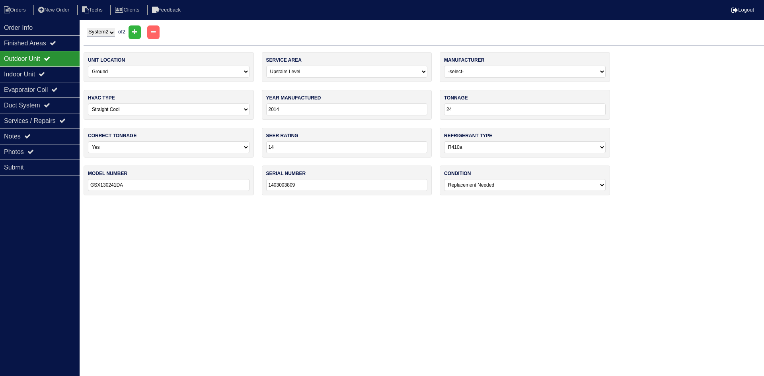
click at [234, 145] on select "-select- Yes No - Unit Undersized No - Unit Oversized" at bounding box center [169, 147] width 162 height 12
select select "1"
click at [88, 141] on select "-select- Yes No - Unit Undersized No - Unit Oversized" at bounding box center [169, 147] width 162 height 12
click at [45, 76] on icon at bounding box center [42, 74] width 6 height 6
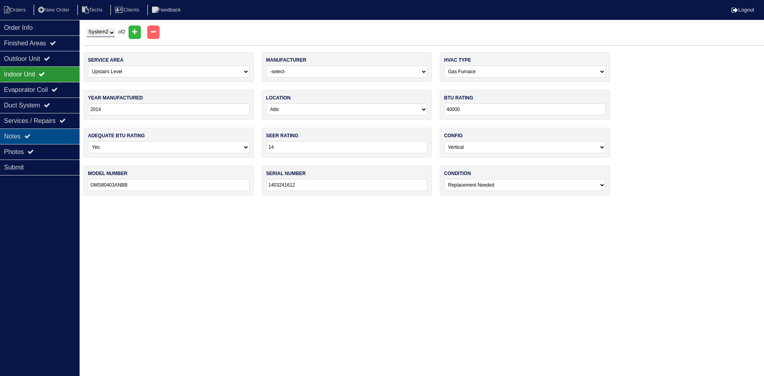
click at [33, 137] on div "Notes" at bounding box center [40, 137] width 80 height 16
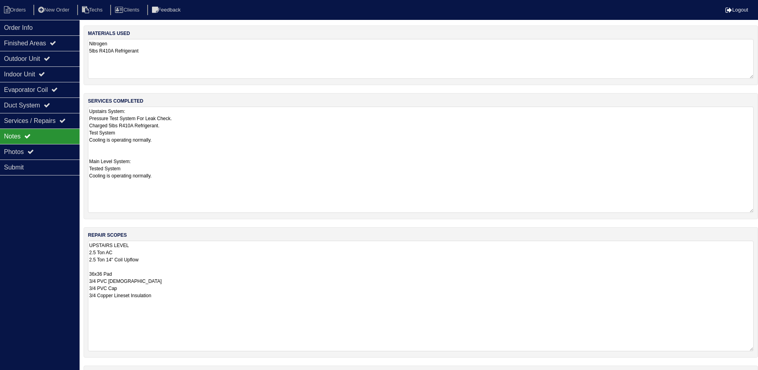
drag, startPoint x: 759, startPoint y: 278, endPoint x: 757, endPoint y: 349, distance: 70.9
click at [757, 349] on div "repair scopes UPSTAIRS LEVEL 2.5 Ton AC 2.5 Ton 14" Coil Upflow 36x36 Pad 3/4 P…" at bounding box center [421, 292] width 675 height 131
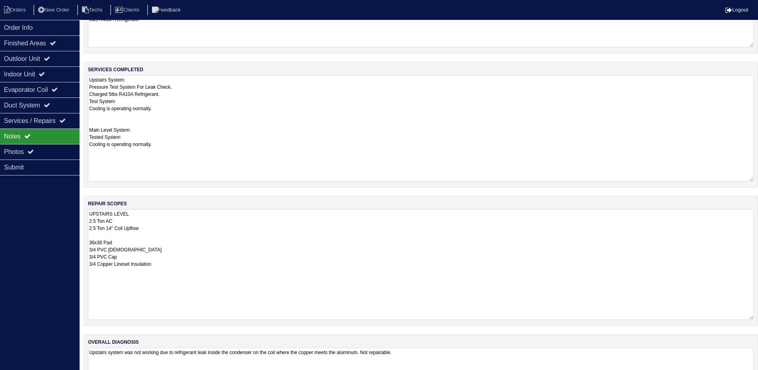
scroll to position [63, 0]
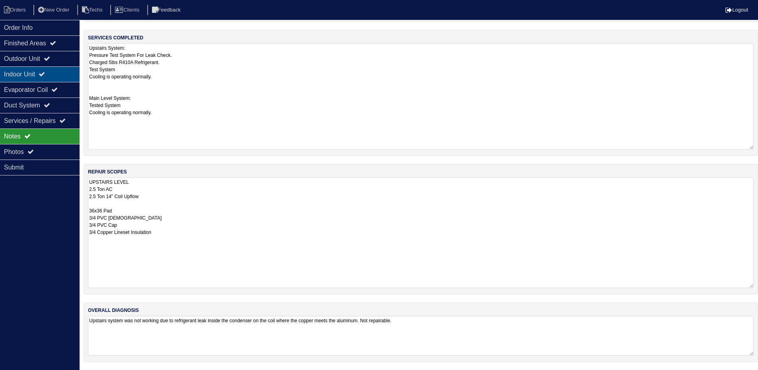
click at [45, 74] on icon at bounding box center [42, 74] width 6 height 6
select select "2"
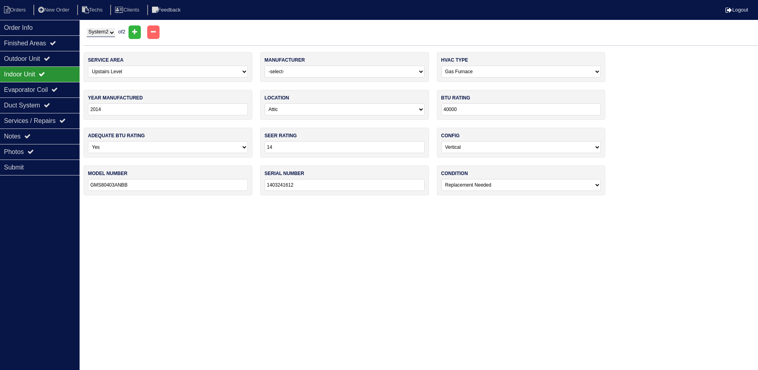
scroll to position [0, 0]
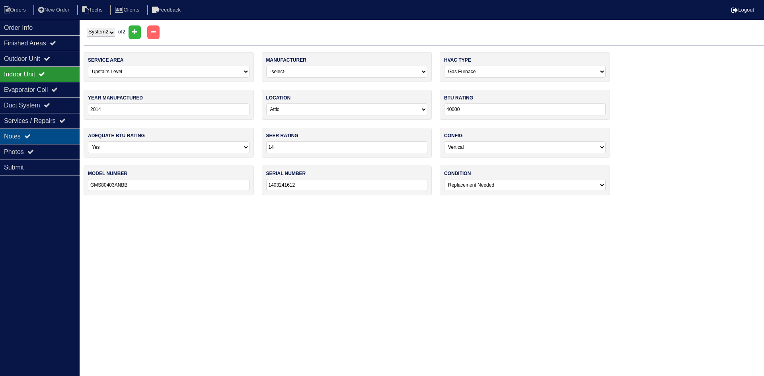
click at [41, 135] on div "Notes" at bounding box center [40, 137] width 80 height 16
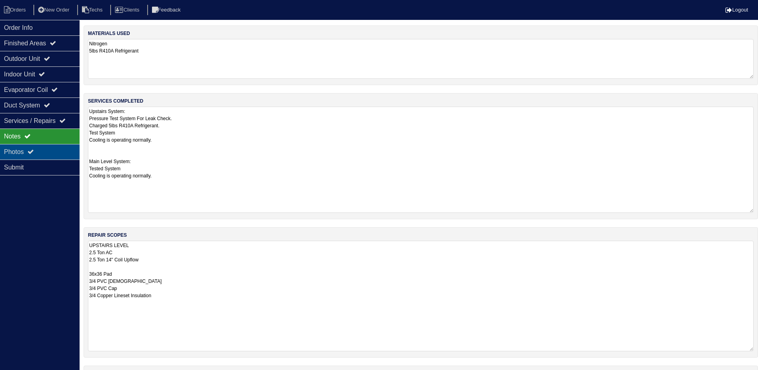
click at [39, 152] on div "Photos" at bounding box center [40, 152] width 80 height 16
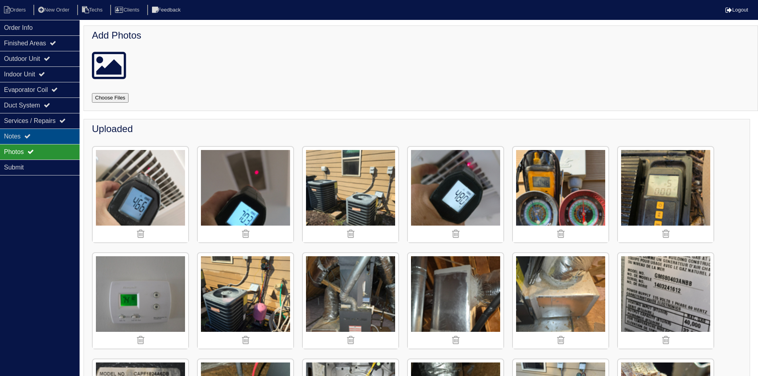
click at [50, 133] on div "Notes" at bounding box center [40, 137] width 80 height 16
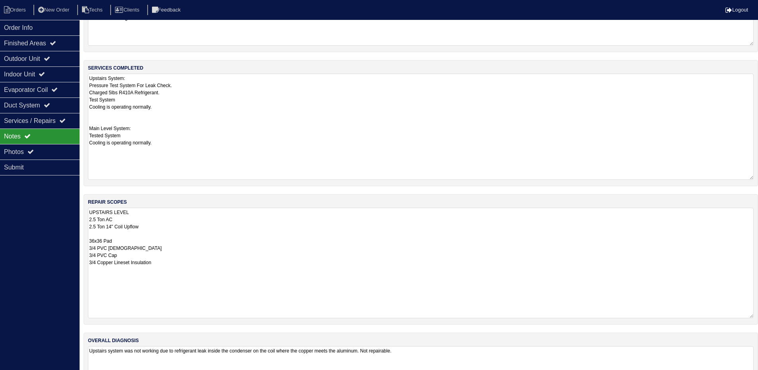
scroll to position [63, 0]
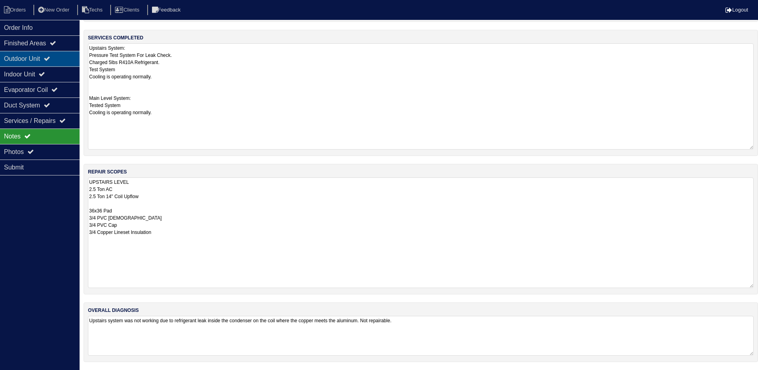
drag, startPoint x: 25, startPoint y: 56, endPoint x: 34, endPoint y: 54, distance: 8.7
click at [25, 56] on div "Outdoor Unit" at bounding box center [40, 59] width 80 height 16
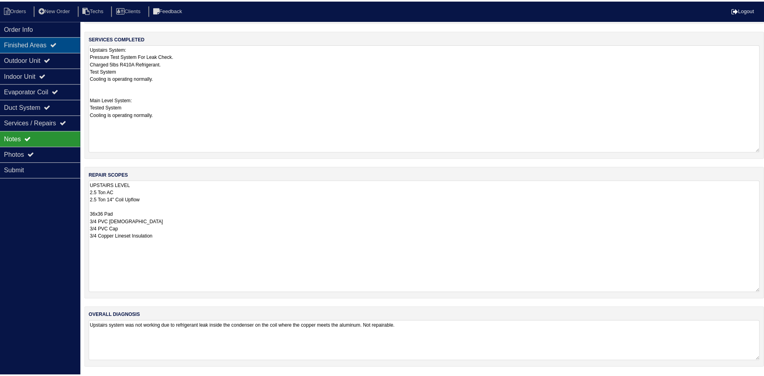
scroll to position [0, 0]
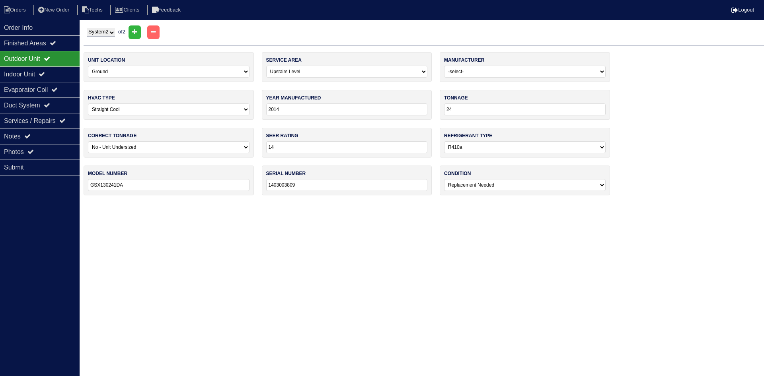
drag, startPoint x: 115, startPoint y: 31, endPoint x: 112, endPoint y: 37, distance: 7.1
click at [115, 31] on select "System 1 System 2" at bounding box center [101, 32] width 28 height 9
select select "1"
click at [87, 28] on select "System 1 System 2" at bounding box center [101, 32] width 28 height 9
select select "0"
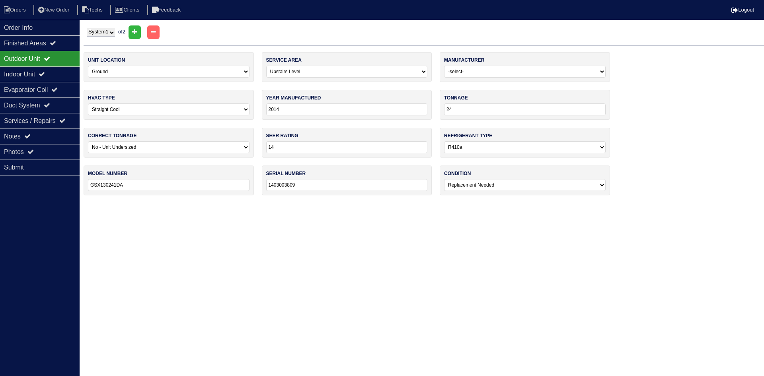
select select "0"
drag, startPoint x: 12, startPoint y: 72, endPoint x: 12, endPoint y: 63, distance: 9.6
click at [12, 72] on div "Indoor Unit" at bounding box center [40, 74] width 80 height 16
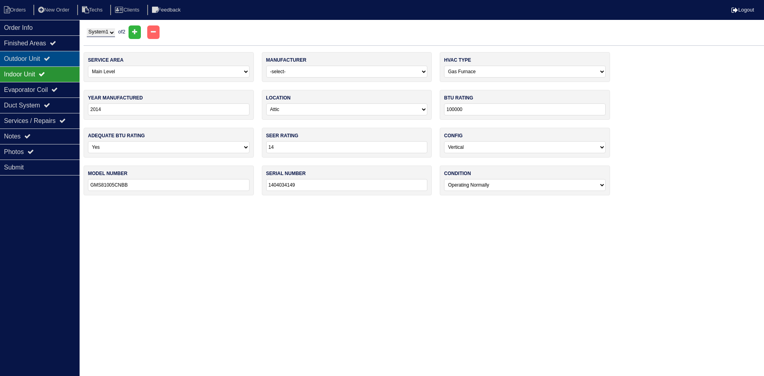
click at [12, 62] on div "Outdoor Unit" at bounding box center [40, 59] width 80 height 16
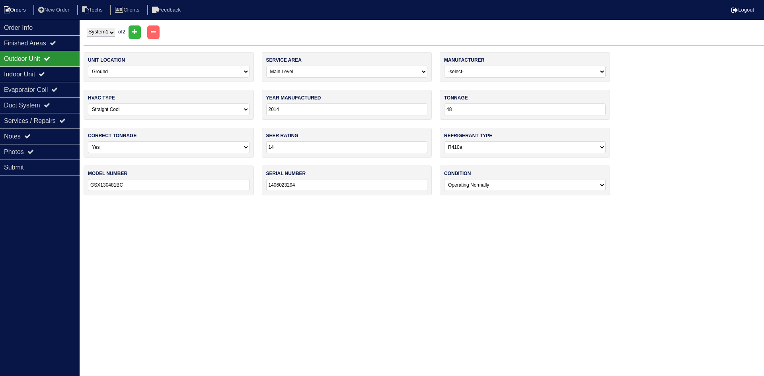
click at [12, 7] on li "Orders" at bounding box center [16, 10] width 32 height 11
select select "15"
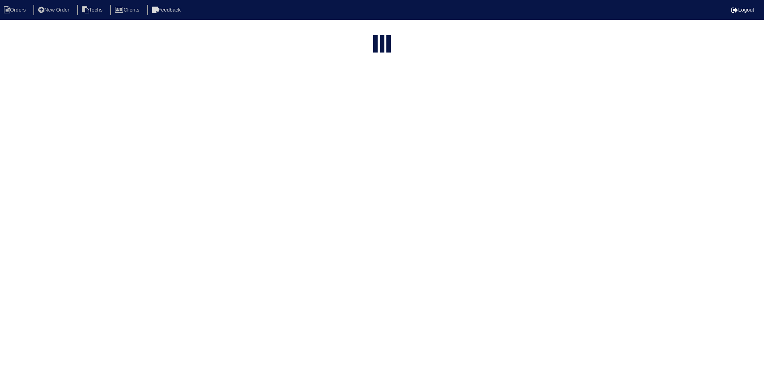
select select "field complete"
select select "need to quote"
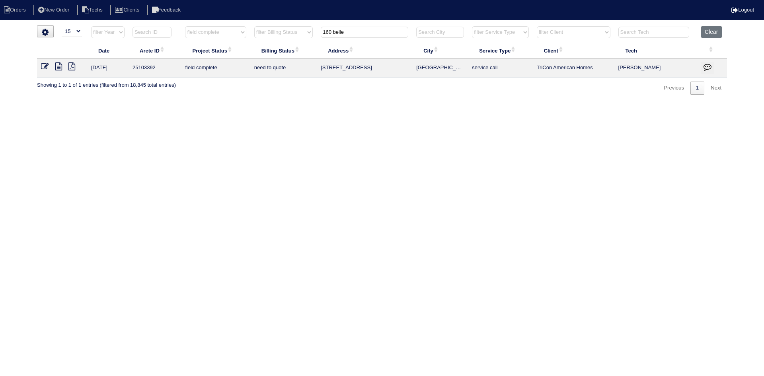
click at [354, 32] on input "160 belle" at bounding box center [365, 32] width 88 height 11
type input "4511 gr"
select select "field complete"
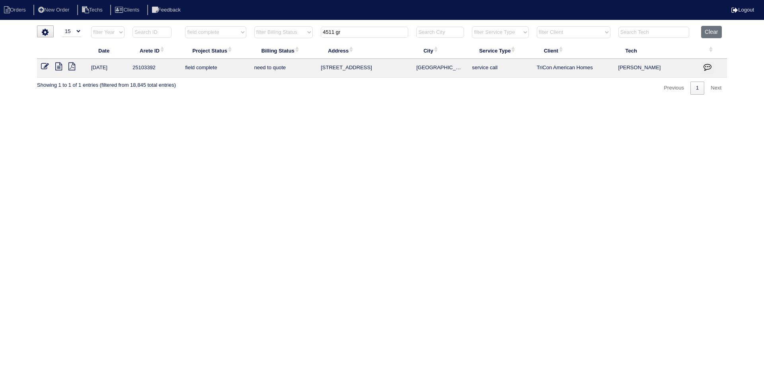
select select "need to quote"
type input "4511 gr"
click at [58, 70] on icon at bounding box center [58, 66] width 7 height 8
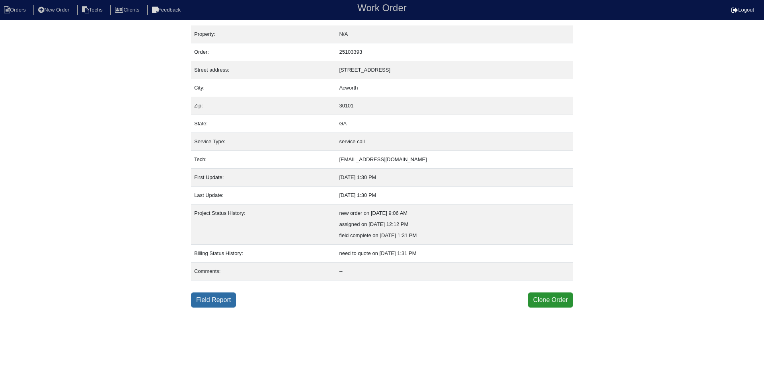
click at [221, 297] on link "Field Report" at bounding box center [213, 300] width 45 height 15
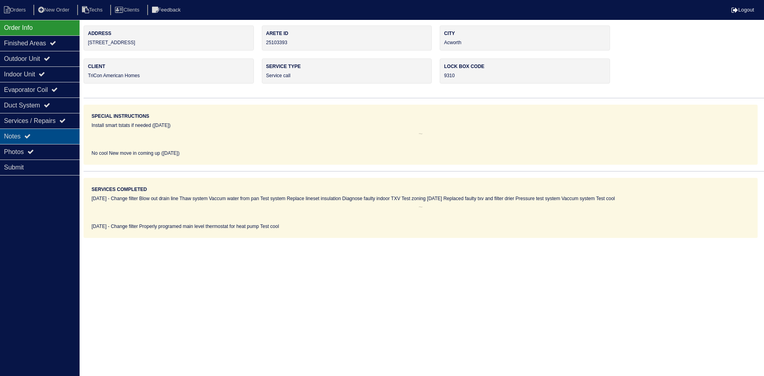
click at [51, 135] on div "Notes" at bounding box center [40, 137] width 80 height 16
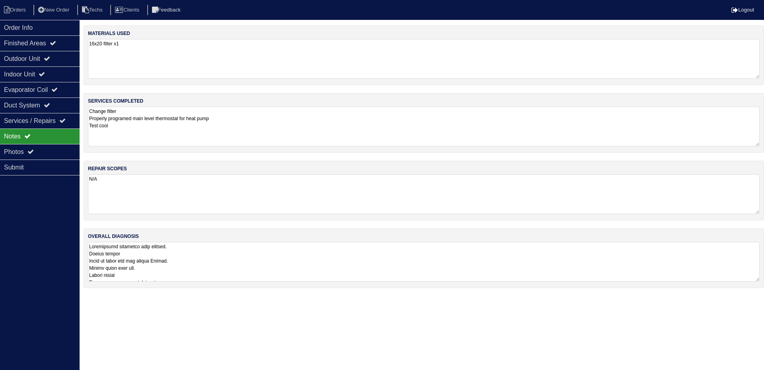
click at [548, 258] on textarea at bounding box center [424, 262] width 672 height 40
click at [39, 59] on div "Outdoor Unit" at bounding box center [40, 59] width 80 height 16
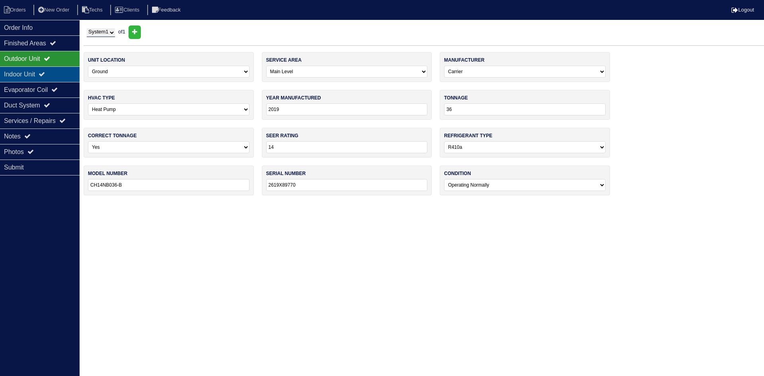
click at [33, 75] on div "Indoor Unit" at bounding box center [40, 74] width 80 height 16
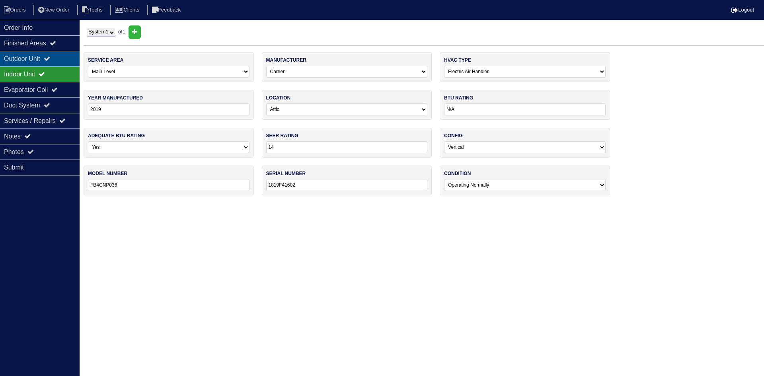
click at [35, 61] on div "Outdoor Unit" at bounding box center [40, 59] width 80 height 16
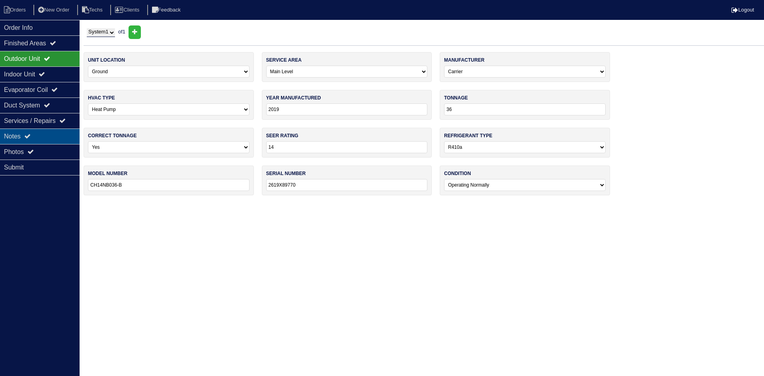
click at [46, 134] on div "Notes" at bounding box center [40, 137] width 80 height 16
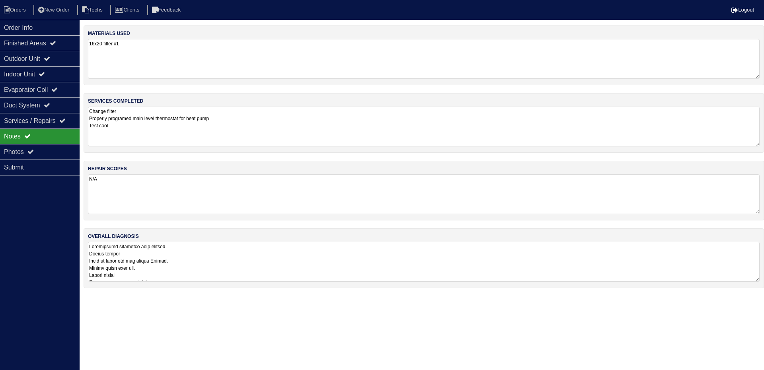
click at [291, 247] on textarea at bounding box center [424, 262] width 672 height 40
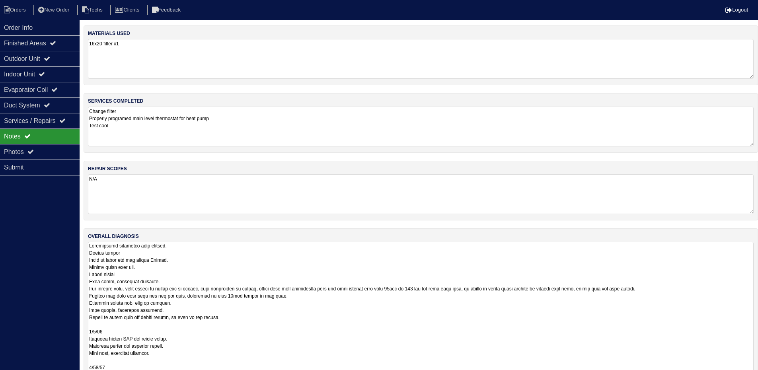
click at [758, 279] on div "overall diagnosis" at bounding box center [421, 332] width 675 height 208
click at [738, 207] on textarea "N/A" at bounding box center [421, 194] width 666 height 40
drag, startPoint x: 757, startPoint y: 278, endPoint x: 759, endPoint y: 395, distance: 117.0
click at [758, 376] on html "Orders New Order Techs Clients Feedback Logout Orders New Order Users Clients M…" at bounding box center [379, 206] width 758 height 412
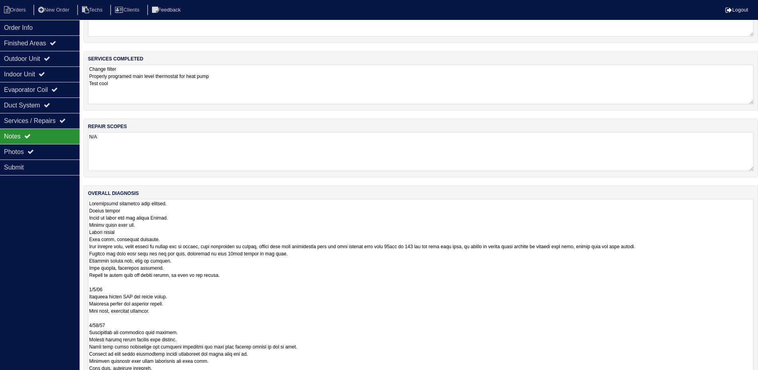
drag, startPoint x: 751, startPoint y: 354, endPoint x: 758, endPoint y: 395, distance: 41.6
click at [758, 376] on html "Orders New Order Techs Clients Feedback Logout Orders New Order Users Clients M…" at bounding box center [379, 184] width 758 height 453
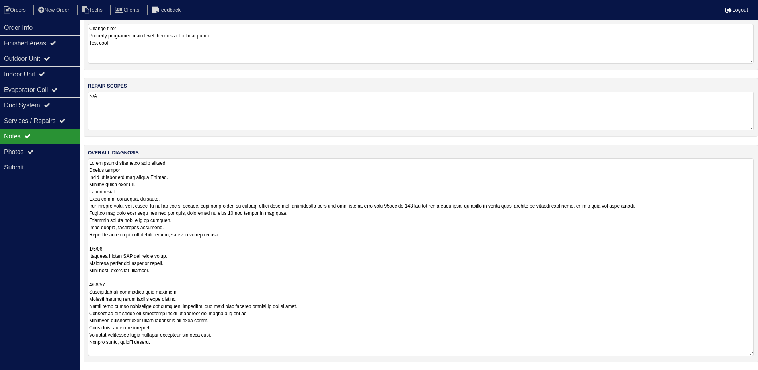
scroll to position [83, 0]
click at [20, 10] on li "Orders" at bounding box center [16, 10] width 32 height 11
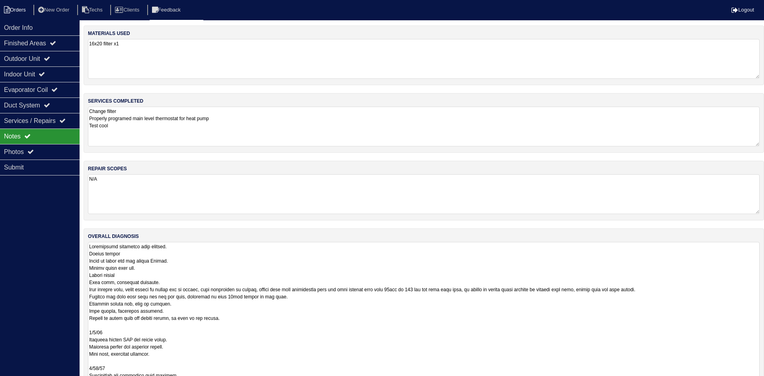
select select "15"
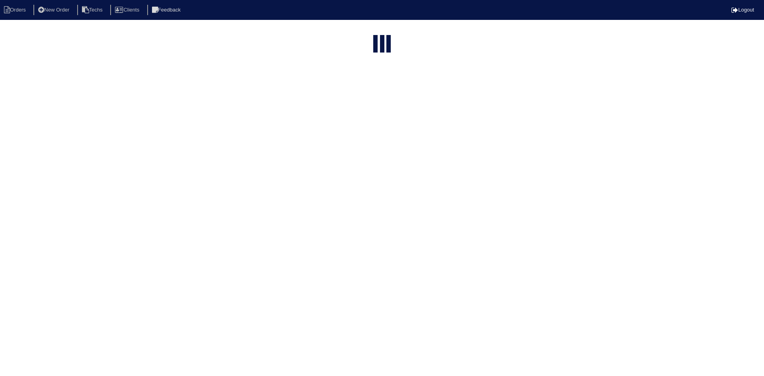
type input "4511 gr"
select select "field complete"
select select "need to quote"
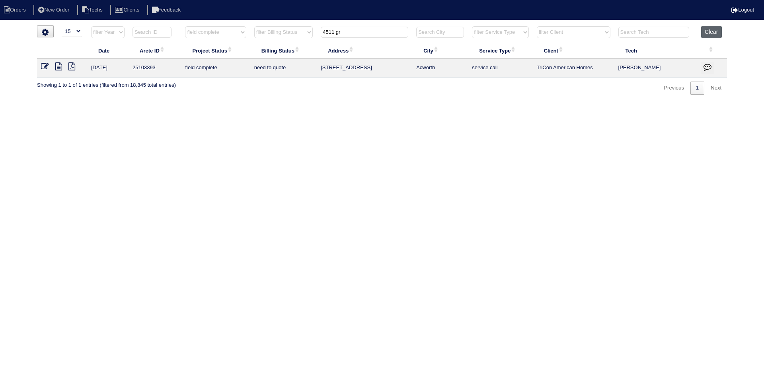
click at [713, 31] on button "Clear" at bounding box center [711, 32] width 20 height 12
select select
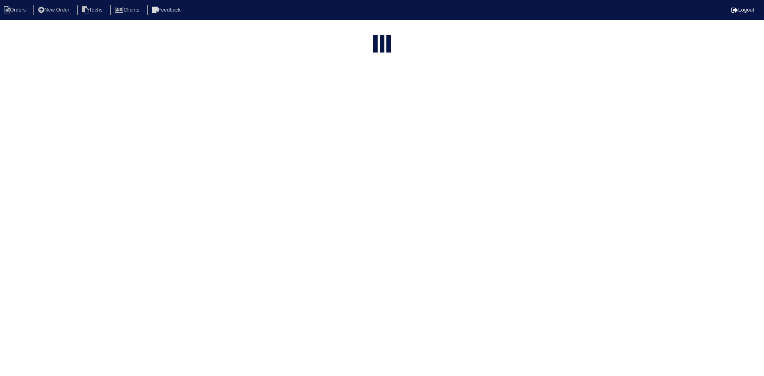
select select "15"
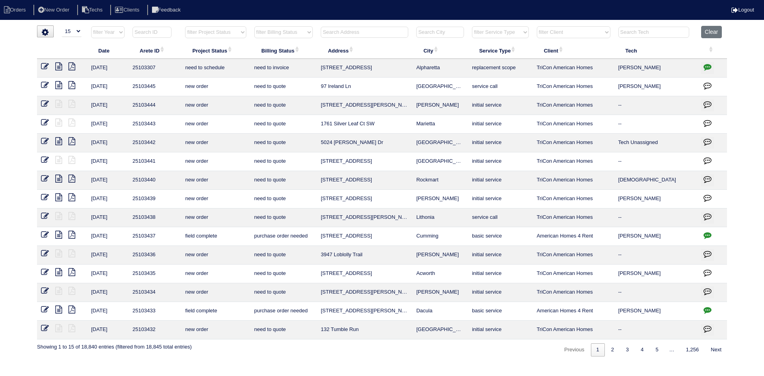
click at [237, 32] on select "filter Project Status -- Any Project Status -- new order assigned in progress f…" at bounding box center [215, 32] width 61 height 12
click at [185, 26] on select "filter Project Status -- Any Project Status -- new order assigned in progress f…" at bounding box center [215, 32] width 61 height 12
select select "field complete"
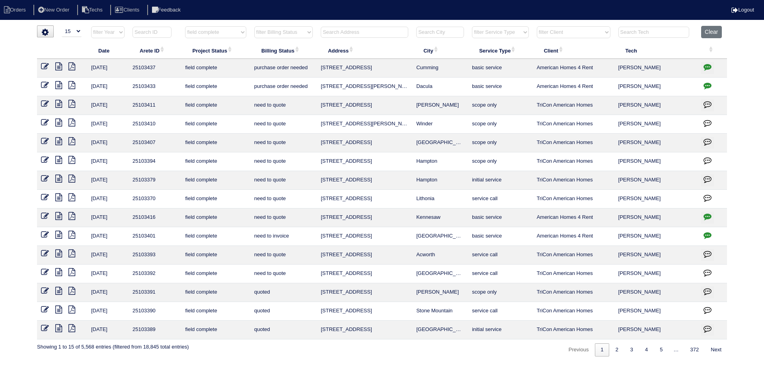
click at [281, 30] on select "filter Billing Status -- Any Billing Status -- need to quote quoted need to inv…" at bounding box center [283, 32] width 59 height 12
select select "need to quote"
click at [254, 26] on select "filter Billing Status -- Any Billing Status -- need to quote quoted need to inv…" at bounding box center [283, 32] width 59 height 12
select select "field complete"
select select "need to quote"
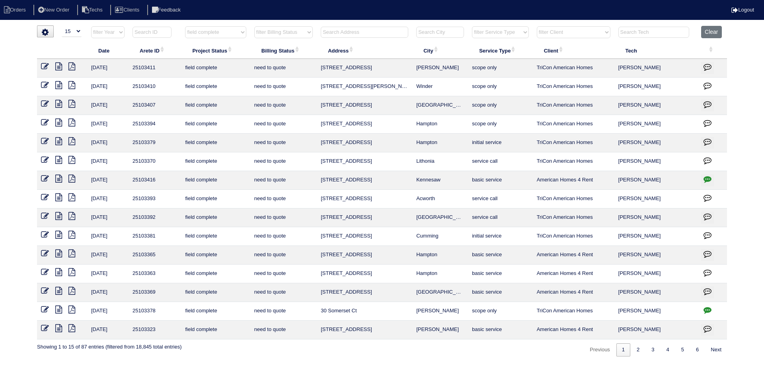
click at [74, 232] on icon at bounding box center [71, 235] width 7 height 8
click at [57, 233] on icon at bounding box center [58, 235] width 7 height 8
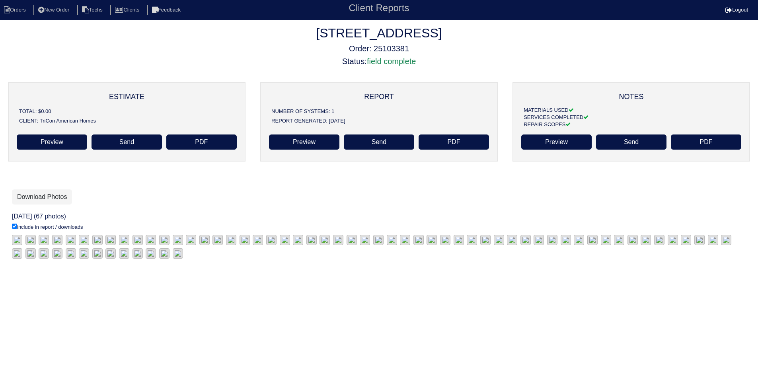
scroll to position [6, 0]
click at [49, 189] on link "Download Photos" at bounding box center [42, 196] width 60 height 15
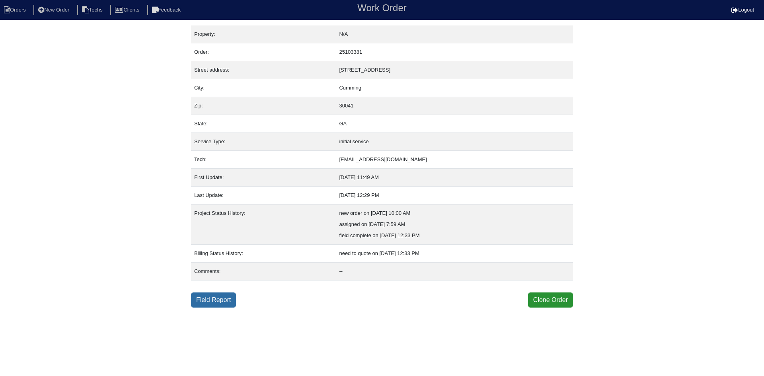
click at [211, 299] on link "Field Report" at bounding box center [213, 300] width 45 height 15
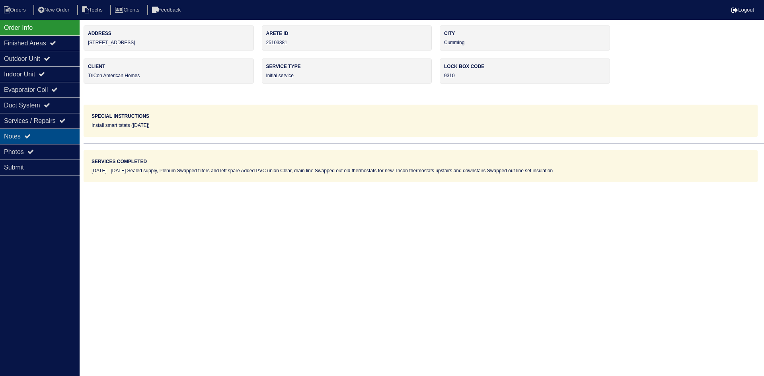
click at [53, 132] on div "Notes" at bounding box center [40, 137] width 80 height 16
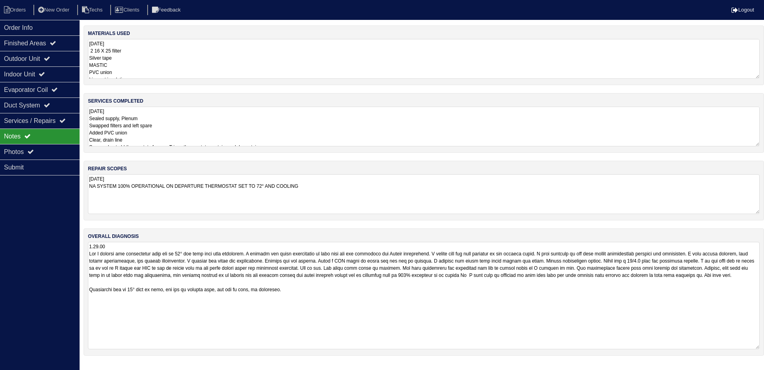
drag, startPoint x: 758, startPoint y: 277, endPoint x: 759, endPoint y: 345, distance: 67.7
click at [759, 345] on textarea at bounding box center [424, 295] width 672 height 107
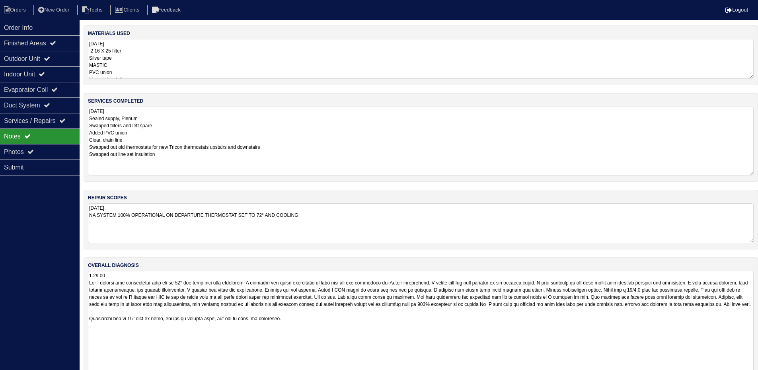
drag, startPoint x: 756, startPoint y: 143, endPoint x: 759, endPoint y: 172, distance: 29.3
click at [758, 172] on html "Orders New Order Techs Clients Feedback Logout Orders New Order Users Clients M…" at bounding box center [379, 196] width 758 height 393
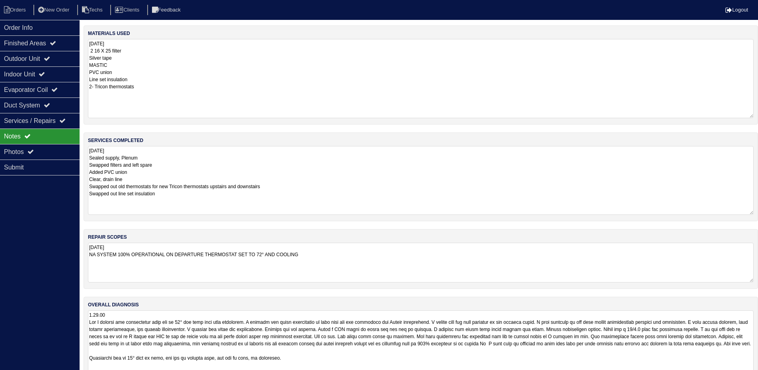
drag, startPoint x: 752, startPoint y: 76, endPoint x: 757, endPoint y: 115, distance: 39.8
click at [757, 115] on div "materials used 9.15.25 2 16 X 25 filter Silver tape MASTIC PVC union Line set i…" at bounding box center [421, 74] width 675 height 99
drag, startPoint x: 37, startPoint y: 57, endPoint x: 41, endPoint y: 66, distance: 10.6
click at [37, 57] on div "Outdoor Unit" at bounding box center [40, 59] width 80 height 16
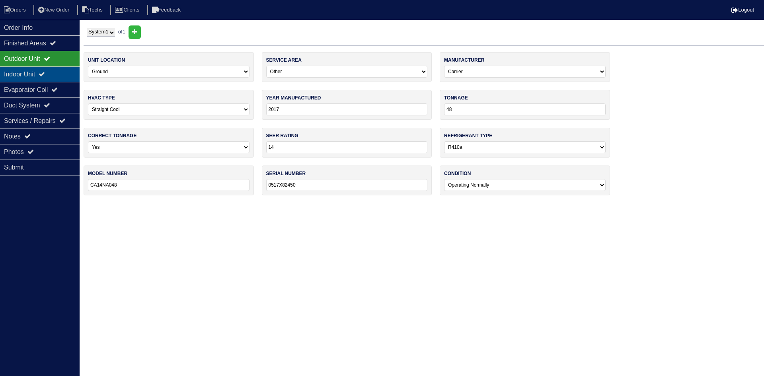
click at [45, 76] on icon at bounding box center [42, 74] width 6 height 6
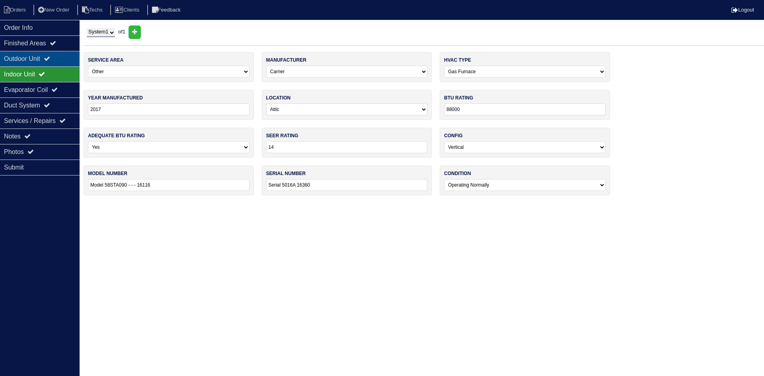
click at [47, 59] on div "Outdoor Unit" at bounding box center [40, 59] width 80 height 16
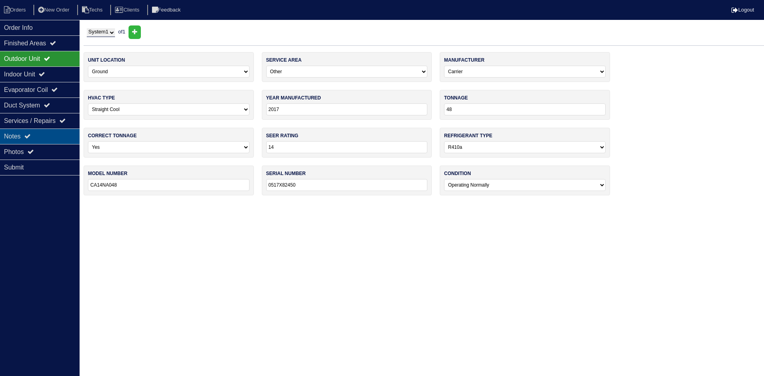
click at [56, 140] on div "Notes" at bounding box center [40, 137] width 80 height 16
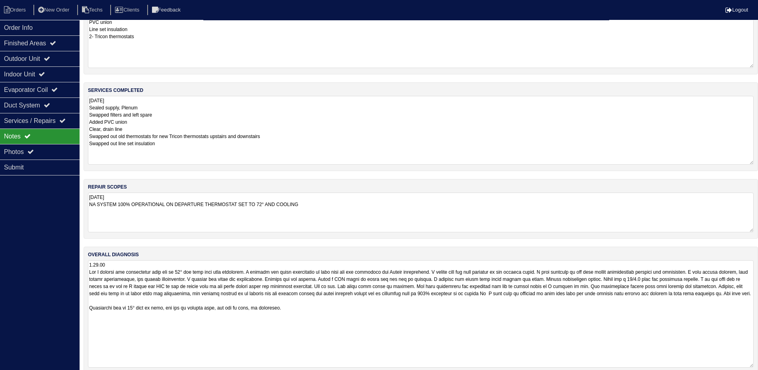
scroll to position [62, 0]
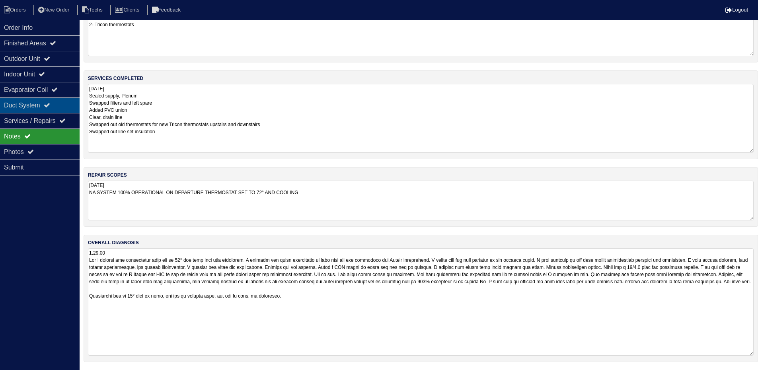
click at [47, 106] on div "Duct System" at bounding box center [40, 106] width 80 height 16
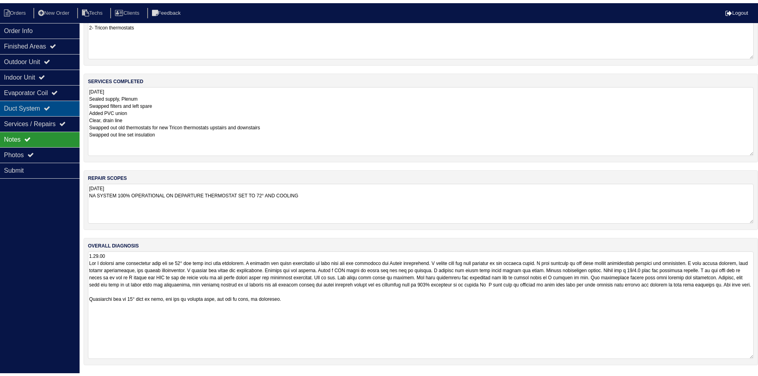
scroll to position [0, 0]
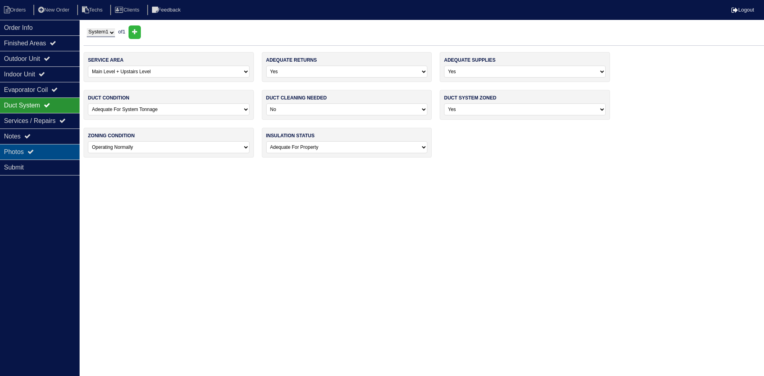
click at [47, 150] on div "Photos" at bounding box center [40, 152] width 80 height 16
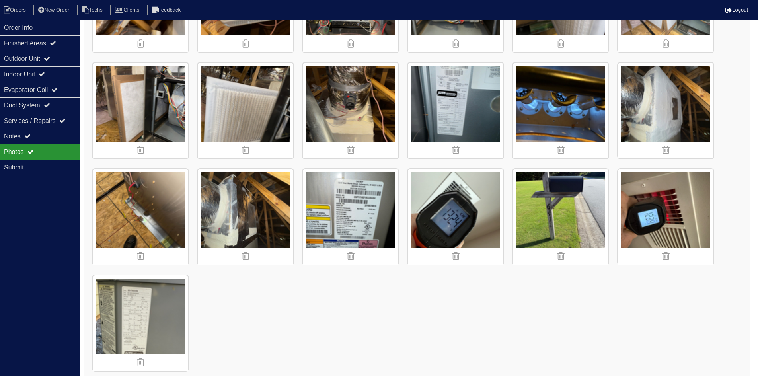
scroll to position [1049, 0]
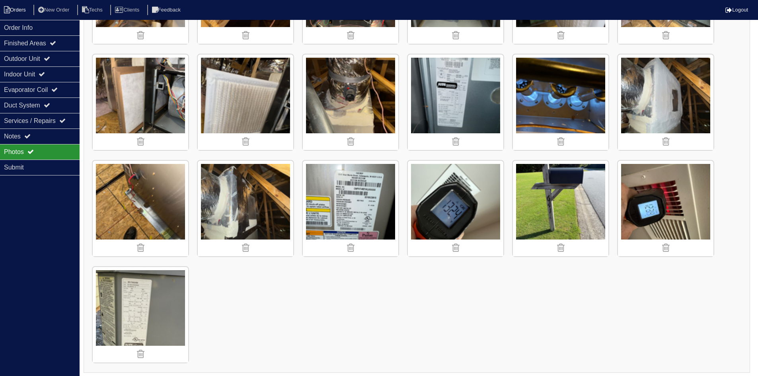
click at [16, 7] on li "Orders" at bounding box center [16, 10] width 32 height 11
select select "15"
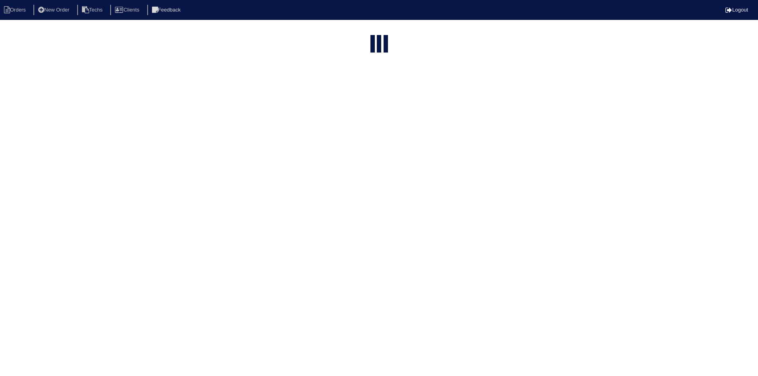
select select "field complete"
select select "need to quote"
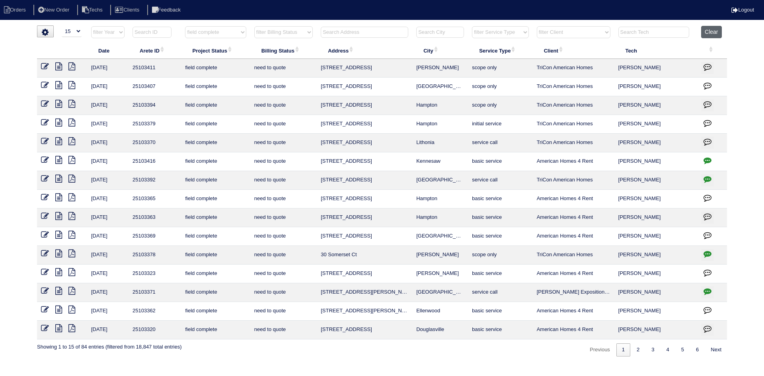
click at [712, 31] on button "Clear" at bounding box center [711, 32] width 20 height 12
select select
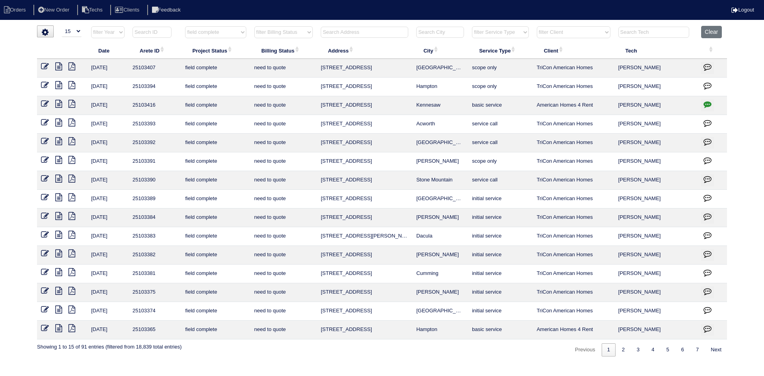
select select "15"
select select "field complete"
select select "need to quote"
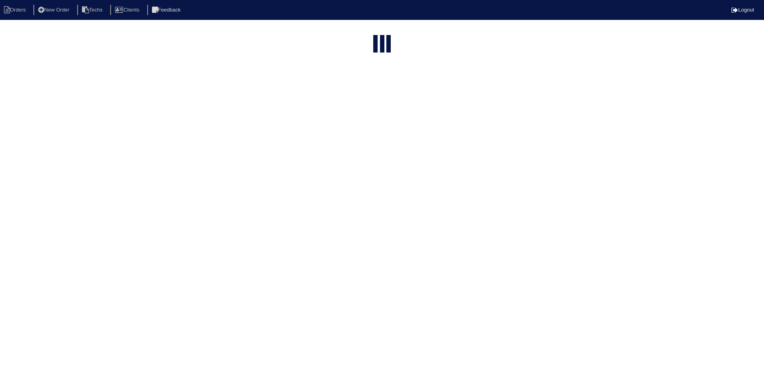
select select "15"
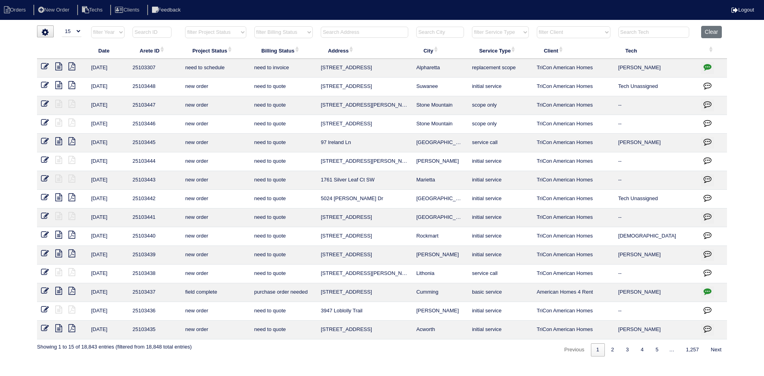
click at [346, 31] on input "text" at bounding box center [365, 32] width 88 height 11
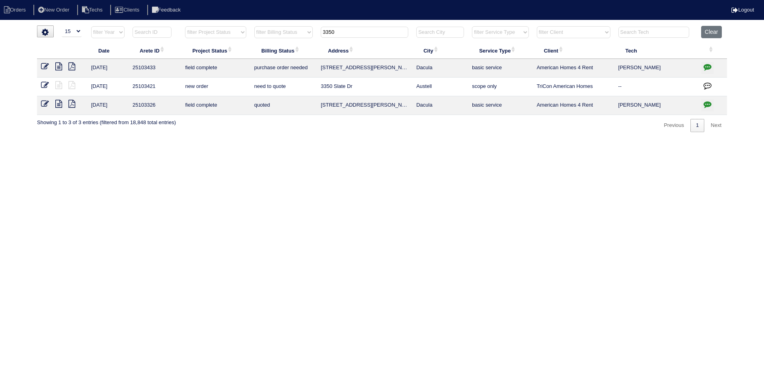
type input "3350"
drag, startPoint x: 710, startPoint y: 66, endPoint x: 704, endPoint y: 64, distance: 6.2
click at [709, 66] on icon "button" at bounding box center [708, 67] width 8 height 8
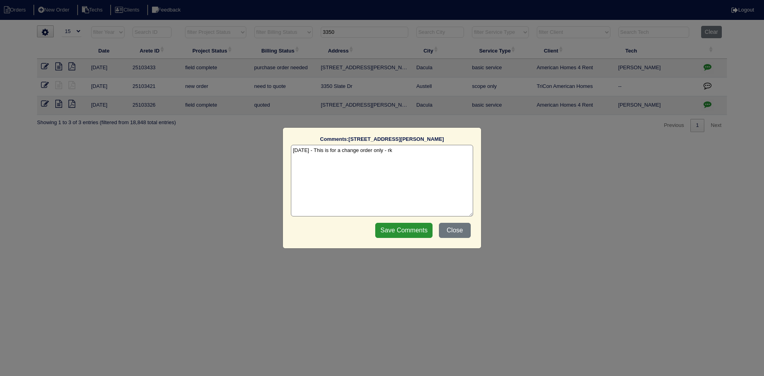
click at [397, 152] on textarea "9/16/25 - This is for a change order only - rk" at bounding box center [382, 181] width 182 height 72
type textarea "9/16/25 - This is for a change order only - rk 9/16/25 - Approved via email to …"
click at [396, 229] on input "Save Comments" at bounding box center [403, 230] width 57 height 15
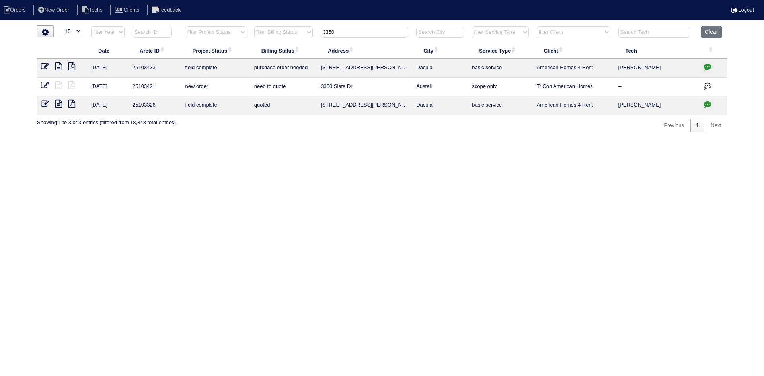
click at [708, 65] on icon "button" at bounding box center [708, 67] width 8 height 8
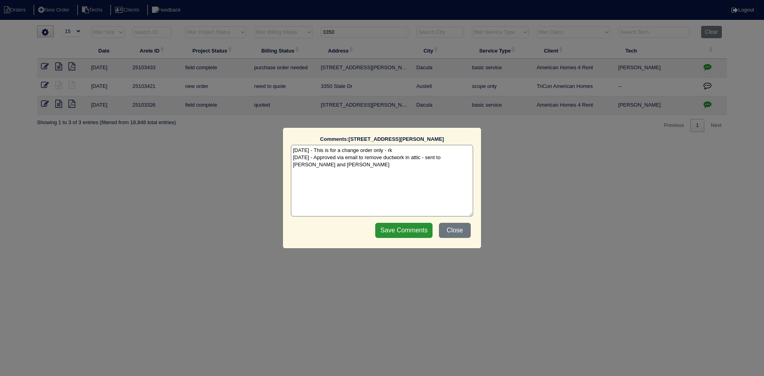
drag, startPoint x: 293, startPoint y: 158, endPoint x: 329, endPoint y: 166, distance: 36.7
click at [329, 166] on textarea "9/16/25 - This is for a change order only - rk 9/16/25 - Approved via email to …" at bounding box center [382, 181] width 182 height 72
drag, startPoint x: 464, startPoint y: 232, endPoint x: 531, endPoint y: 183, distance: 83.5
click at [464, 232] on button "Close" at bounding box center [455, 230] width 32 height 15
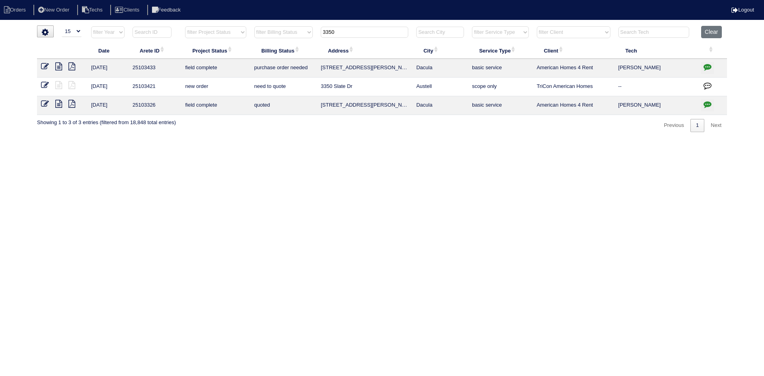
click at [705, 83] on icon "button" at bounding box center [708, 86] width 8 height 8
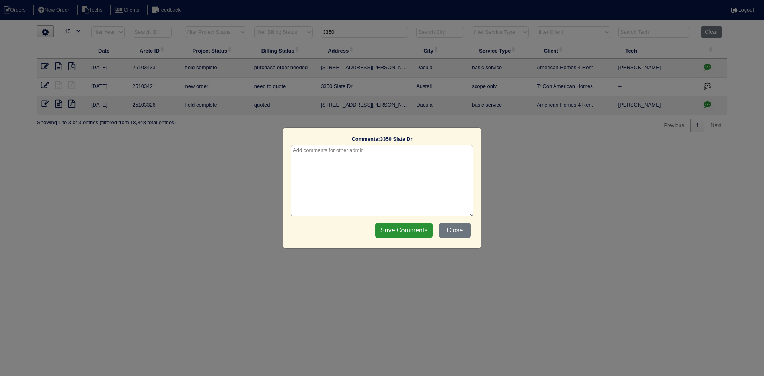
click at [366, 154] on textarea at bounding box center [382, 181] width 182 height 72
paste textarea "9/16/25 - Approved via email to remove ductwork in attic - sent to Dan and Payt…"
click at [238, 196] on div "Comments: 3350 Slate Dr The comments on file have changed since you started edi…" at bounding box center [382, 188] width 764 height 376
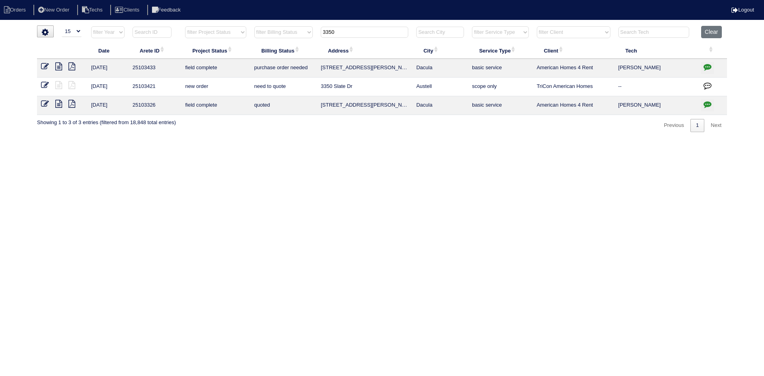
click at [706, 102] on icon "button" at bounding box center [708, 104] width 8 height 8
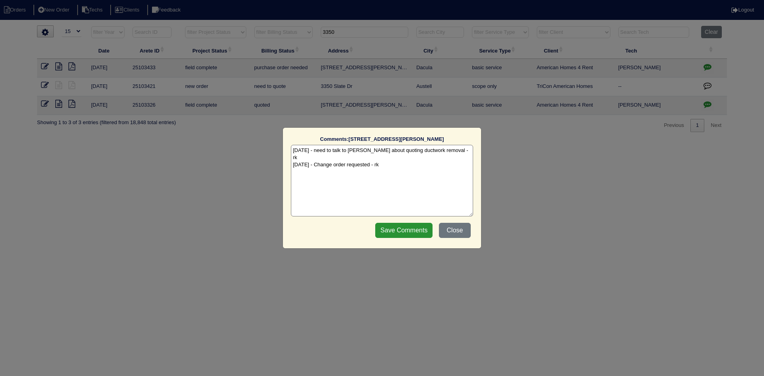
click at [386, 156] on textarea "9/15/25 - need to talk to Payton about quoting ductwork removal - rk 9/16/25 - …" at bounding box center [382, 181] width 182 height 72
paste textarea "9/16/25 - Approved via email to remove ductwork in attic - sent to Dan and Payt…"
type textarea "9/15/25 - need to talk to Payton about quoting ductwork removal - rk 9/16/25 - …"
click at [398, 230] on input "Save Comments" at bounding box center [403, 230] width 57 height 15
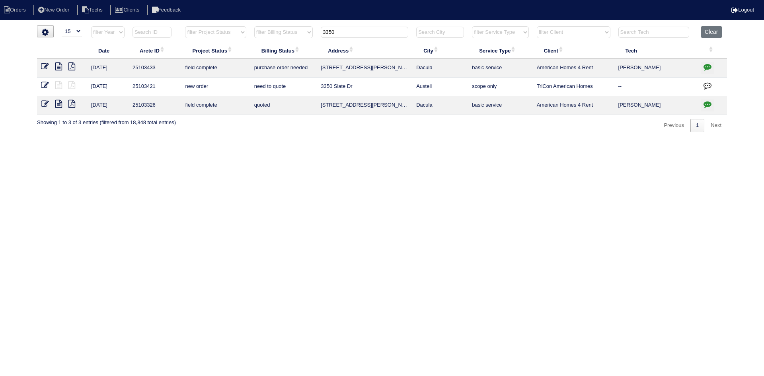
click at [44, 103] on icon at bounding box center [45, 104] width 8 height 8
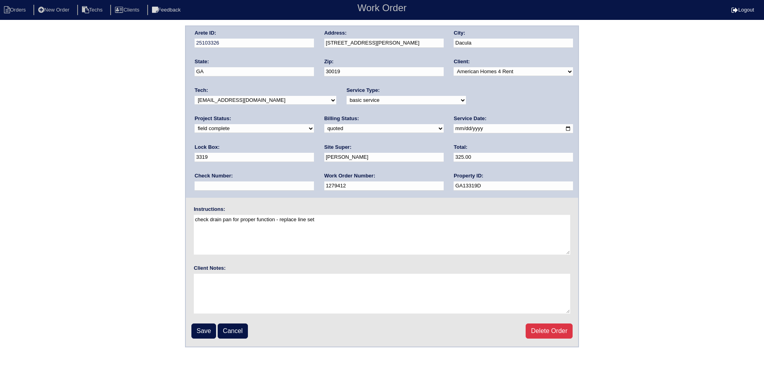
click at [324, 129] on select "need to quote quoted need to invoice invoiced paid warranty purchase order need…" at bounding box center [383, 128] width 119 height 9
drag, startPoint x: 89, startPoint y: 131, endPoint x: 158, endPoint y: 119, distance: 70.3
click at [89, 131] on div "Arete ID: 25103326 Address: [STREET_ADDRESS][PERSON_NAME] City: Dacula State: […" at bounding box center [382, 186] width 764 height 322
click at [314, 124] on select "new order assigned in progress field complete need to schedule admin review arc…" at bounding box center [254, 128] width 119 height 9
select select "need to schedule"
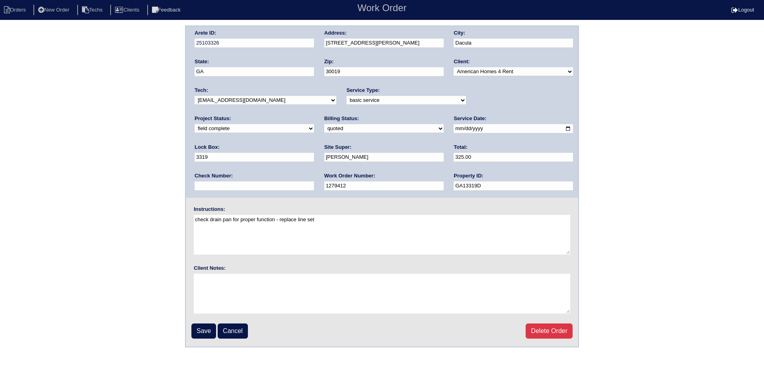
click at [314, 124] on select "new order assigned in progress field complete need to schedule admin review arc…" at bounding box center [254, 128] width 119 height 9
click at [197, 328] on input "Save" at bounding box center [203, 331] width 25 height 15
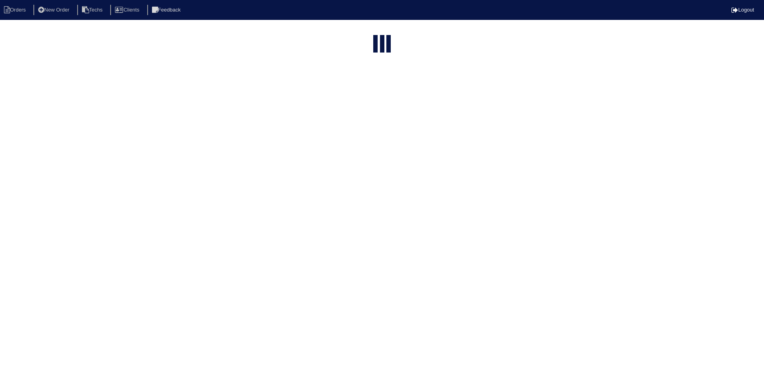
select select "15"
